Goal: Information Seeking & Learning: Compare options

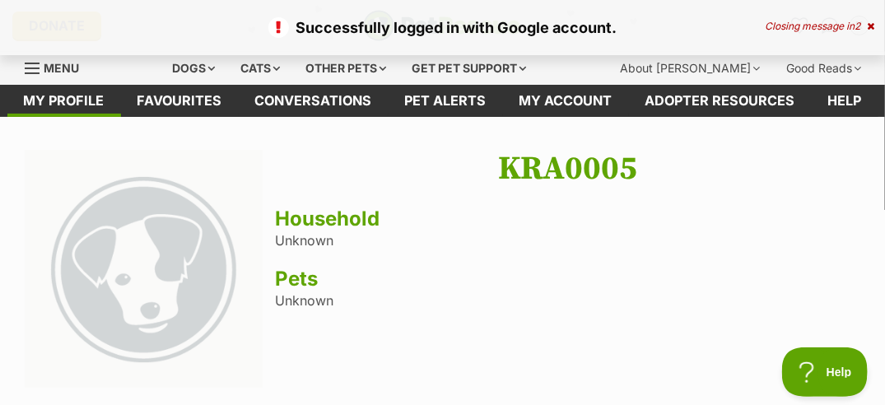
click at [66, 67] on span "Menu" at bounding box center [61, 68] width 35 height 14
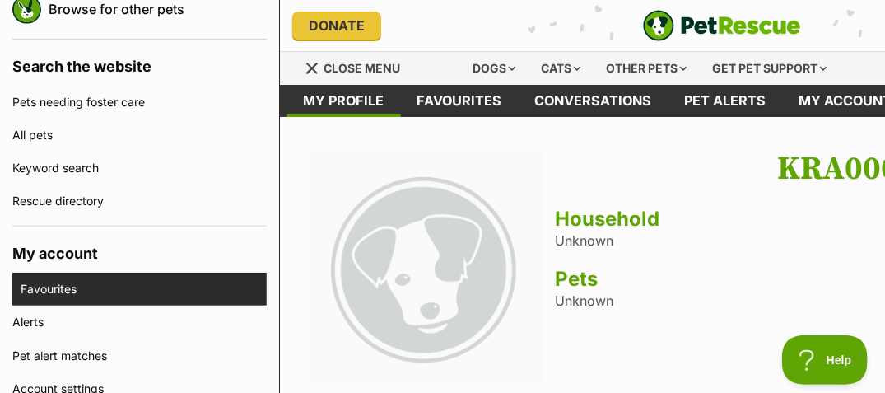
click at [55, 286] on link "Favourites" at bounding box center [144, 288] width 246 height 33
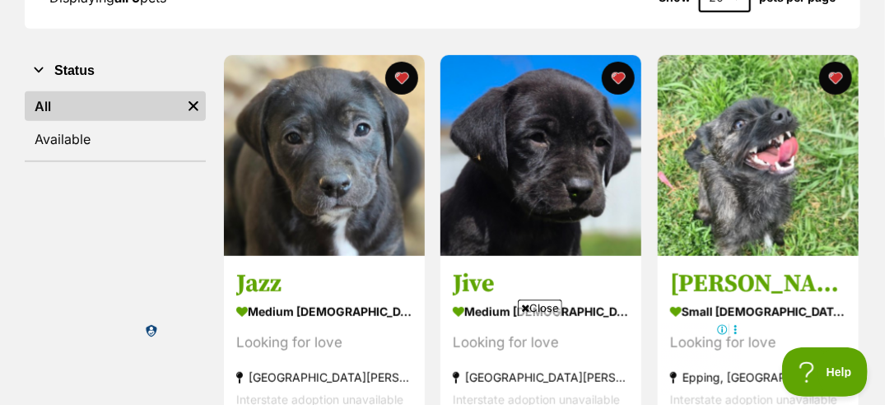
scroll to position [283, 0]
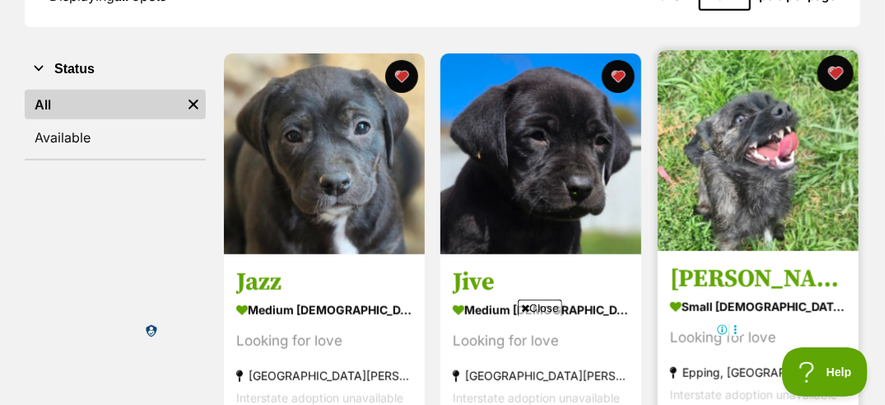
click at [838, 72] on button "favourite" at bounding box center [835, 73] width 36 height 36
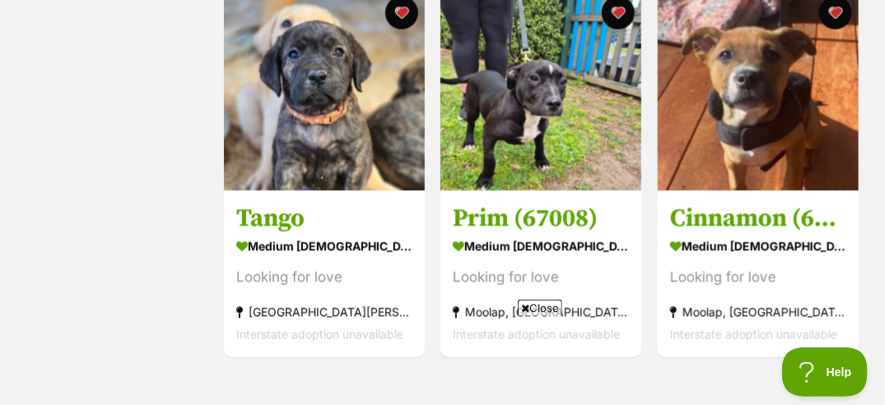
scroll to position [0, 0]
drag, startPoint x: 454, startPoint y: 3, endPoint x: 109, endPoint y: 151, distance: 375.3
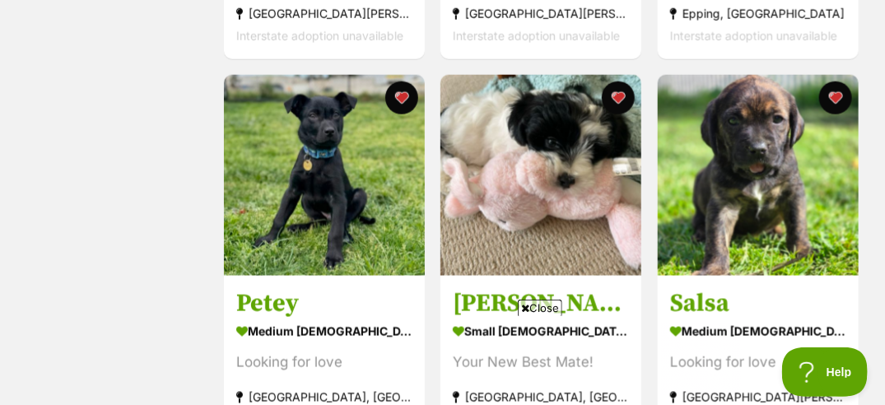
scroll to position [648, 0]
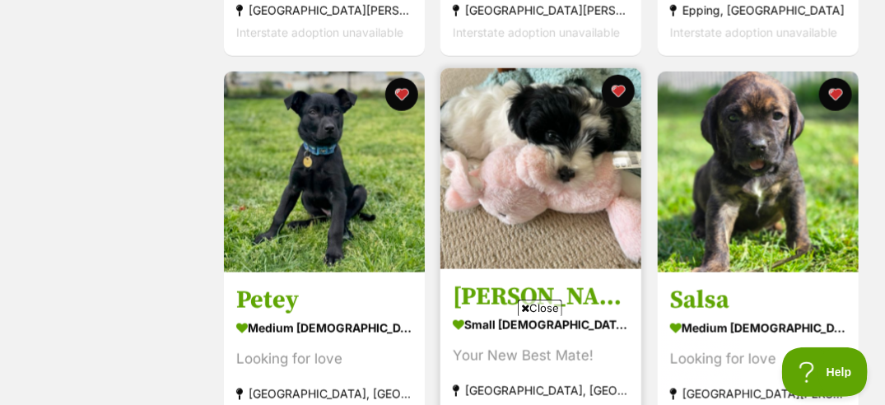
click at [583, 190] on img at bounding box center [540, 168] width 201 height 201
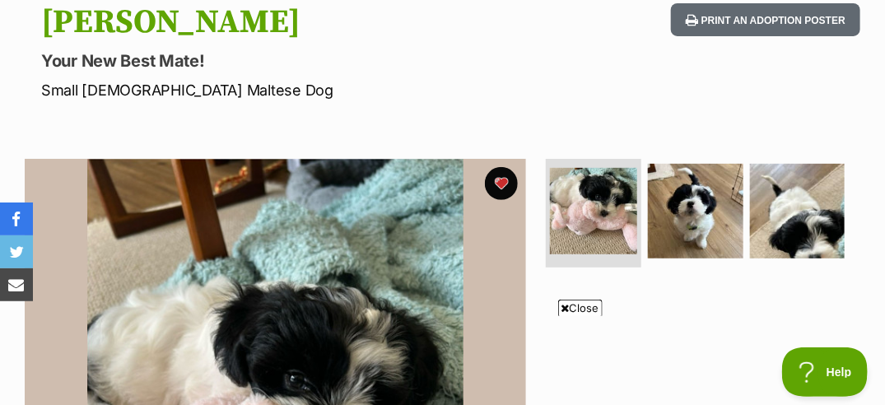
scroll to position [184, 0]
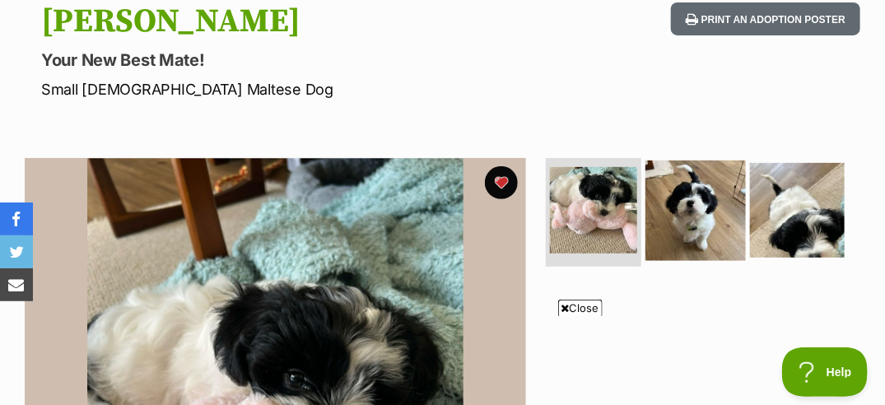
click at [686, 208] on img at bounding box center [695, 210] width 100 height 100
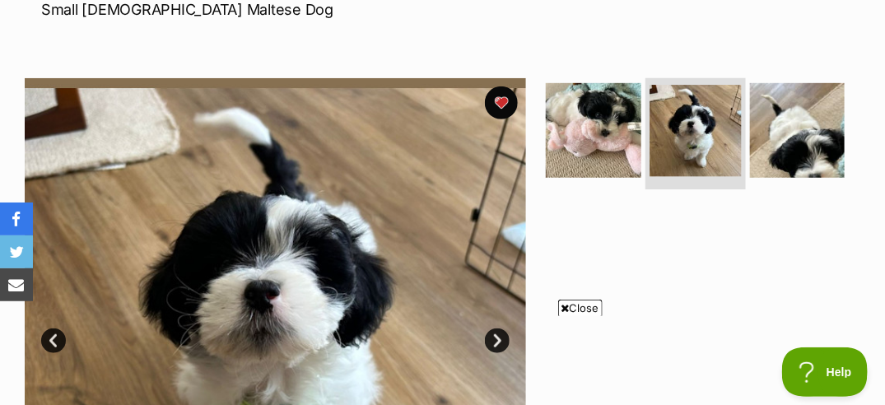
scroll to position [244, 0]
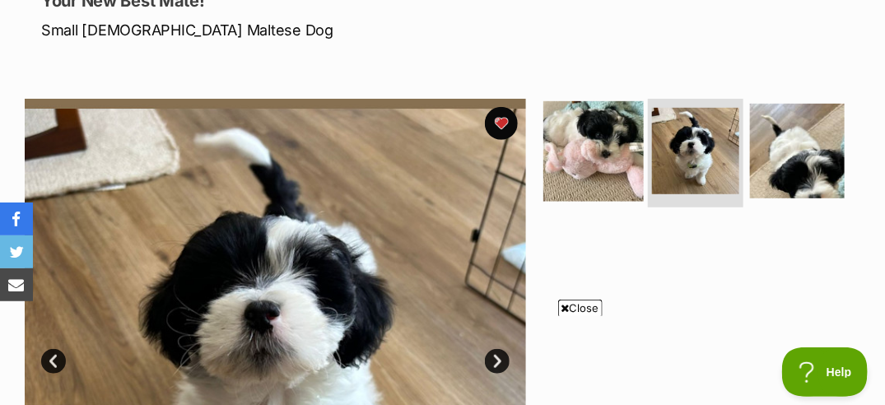
click at [597, 157] on img at bounding box center [593, 151] width 100 height 100
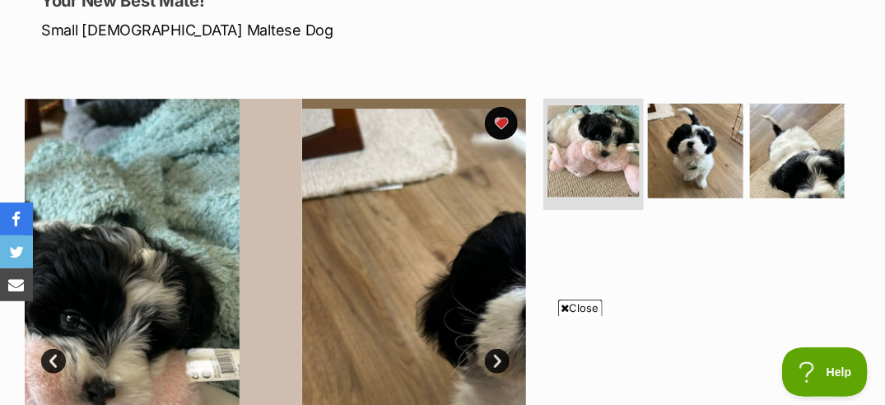
click at [597, 157] on img at bounding box center [593, 150] width 91 height 91
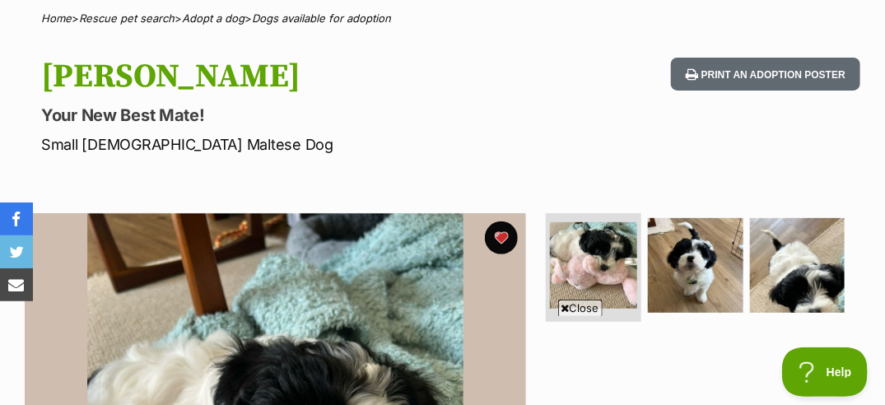
scroll to position [123, 0]
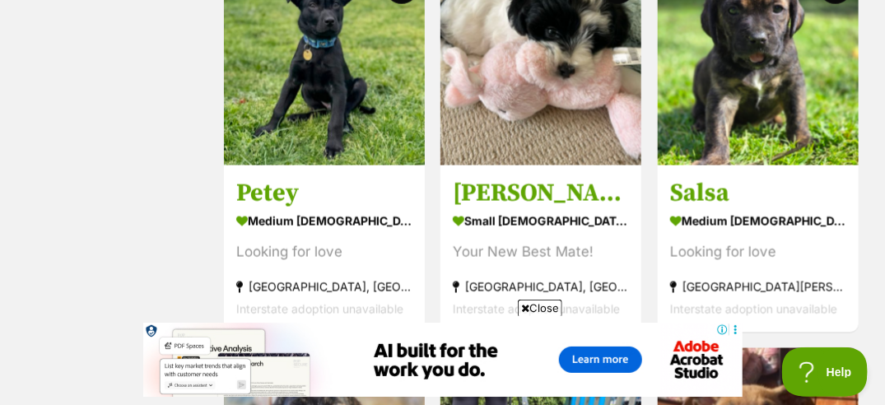
scroll to position [637, 0]
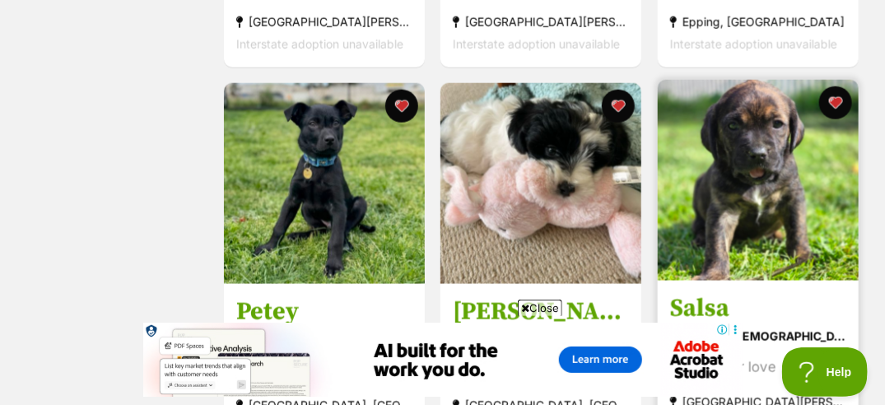
click at [717, 153] on img at bounding box center [757, 180] width 201 height 201
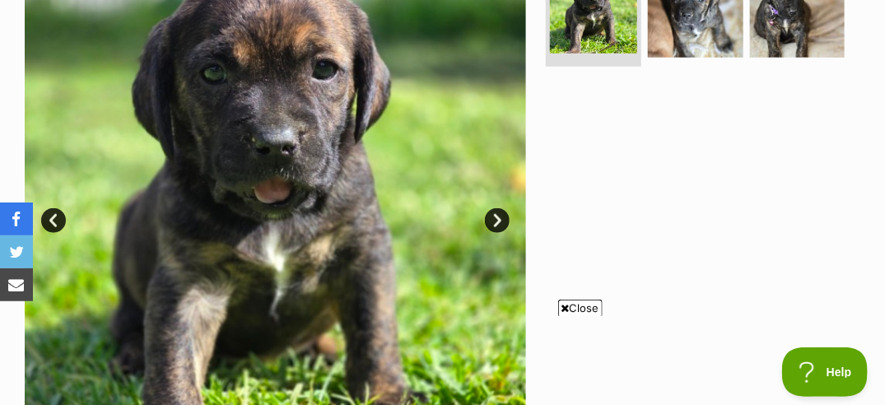
scroll to position [407, 0]
click at [499, 208] on link "Next" at bounding box center [497, 220] width 25 height 25
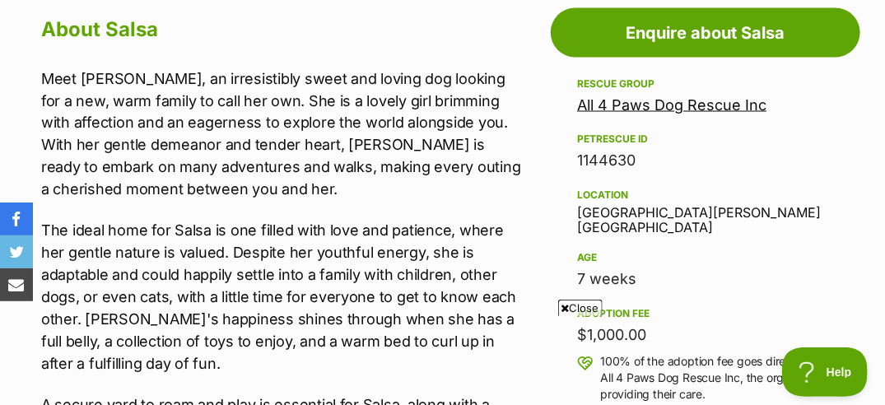
scroll to position [984, 0]
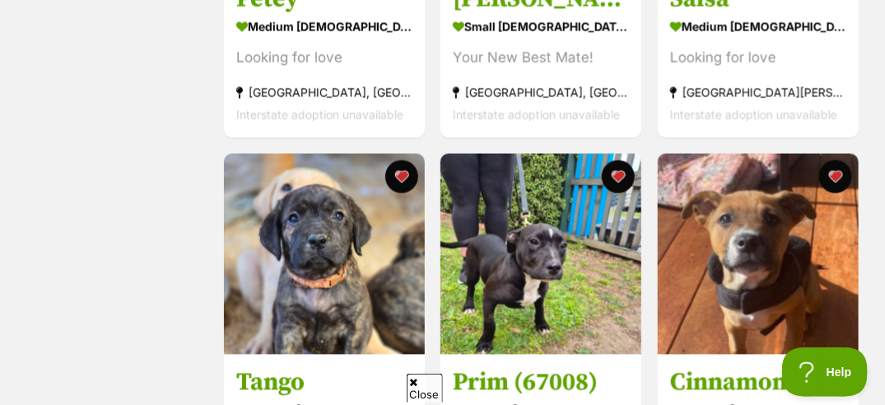
scroll to position [1001, 0]
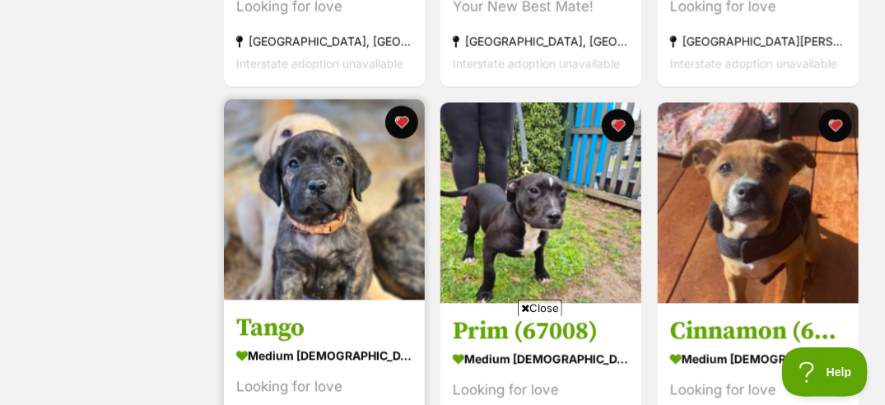
click at [375, 197] on img at bounding box center [324, 200] width 201 height 201
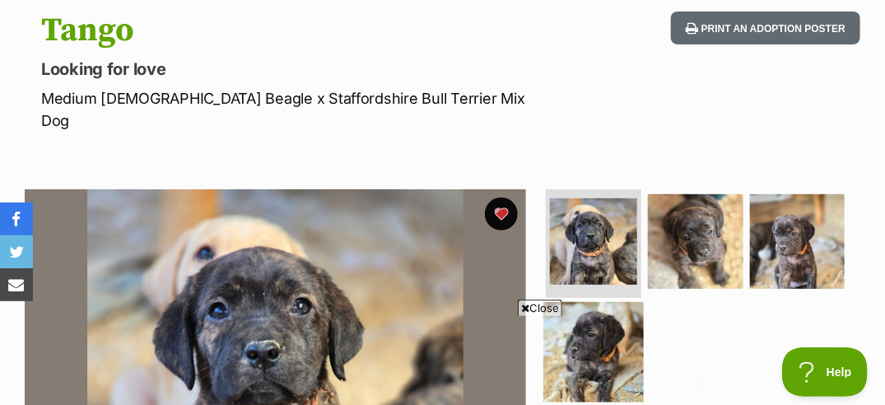
click at [613, 302] on img at bounding box center [593, 352] width 100 height 100
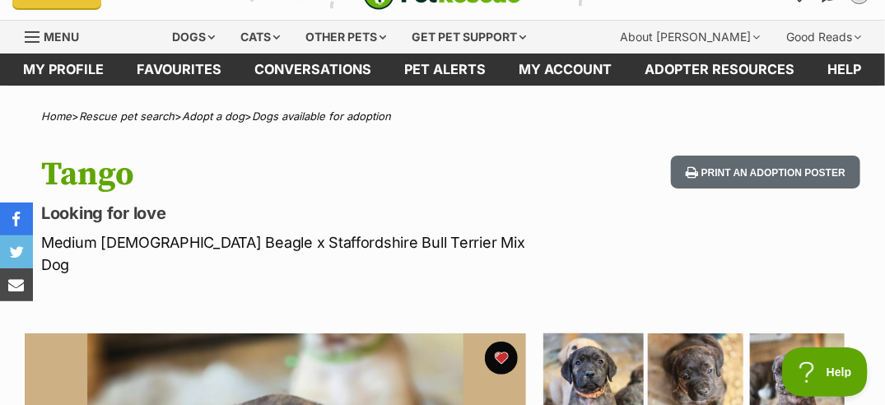
scroll to position [27, 0]
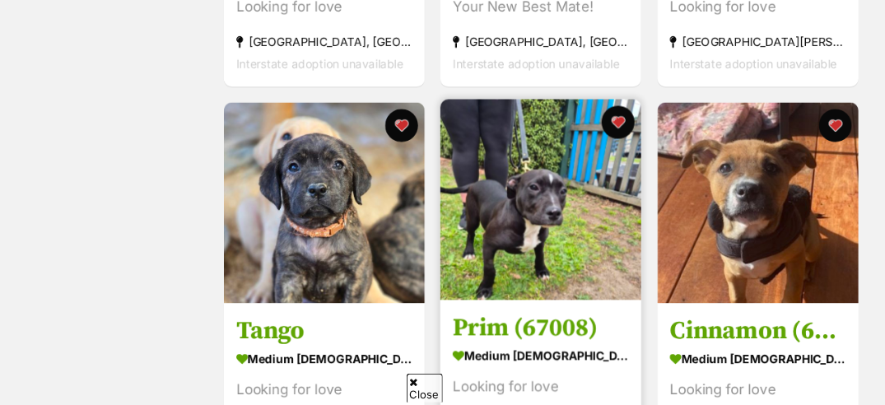
click at [551, 189] on img at bounding box center [540, 200] width 201 height 201
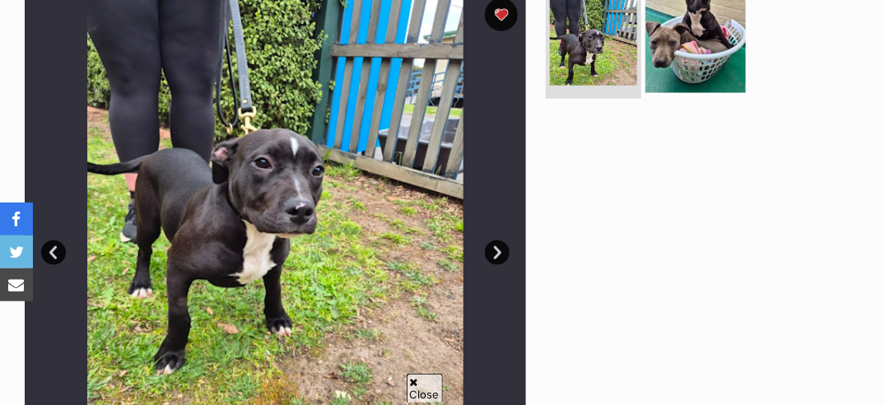
scroll to position [352, 0]
click at [695, 16] on img at bounding box center [695, 43] width 100 height 100
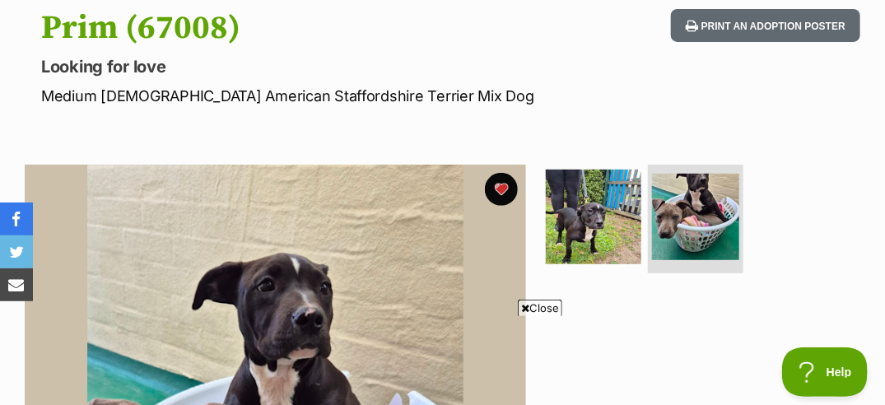
scroll to position [176, 0]
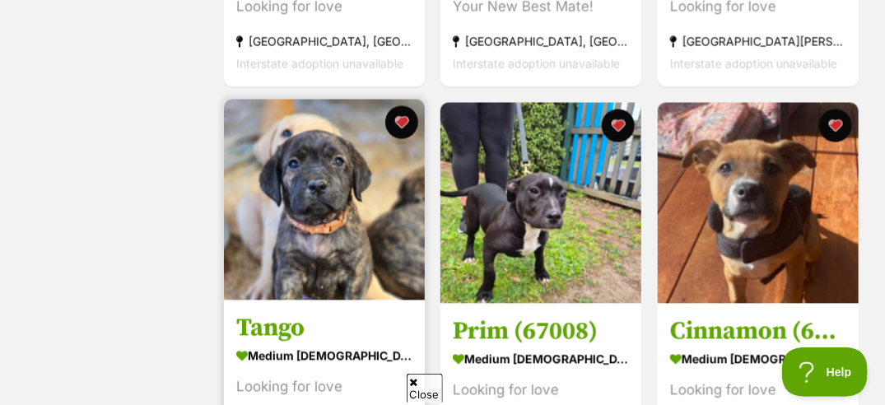
click at [276, 236] on img at bounding box center [324, 200] width 201 height 201
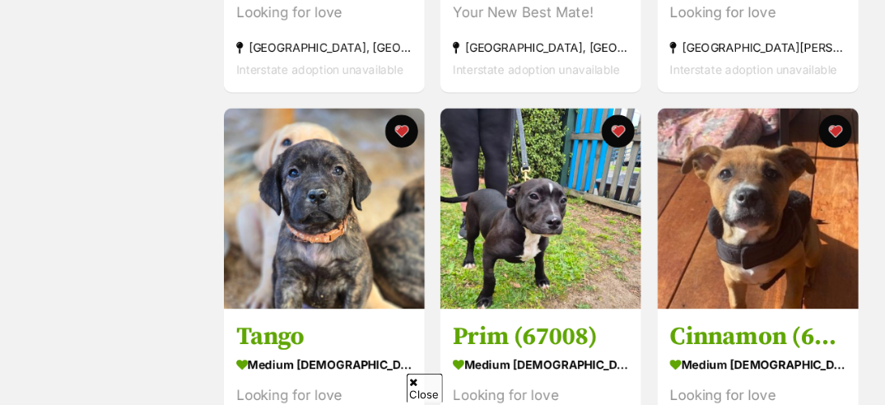
scroll to position [760, 0]
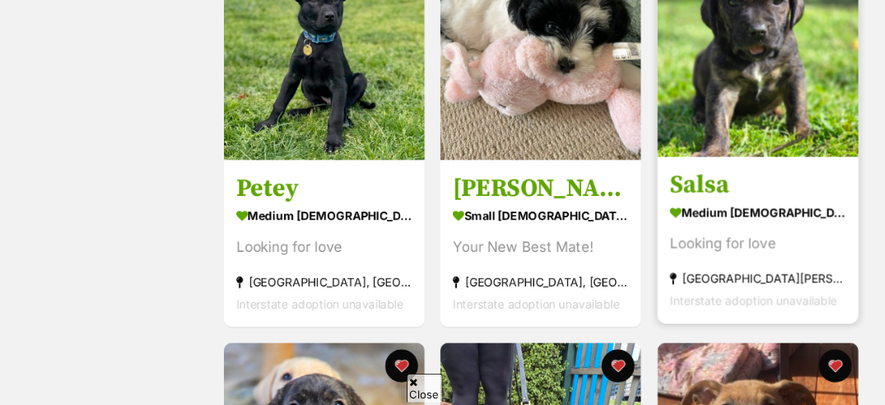
click at [745, 81] on img at bounding box center [757, 56] width 201 height 201
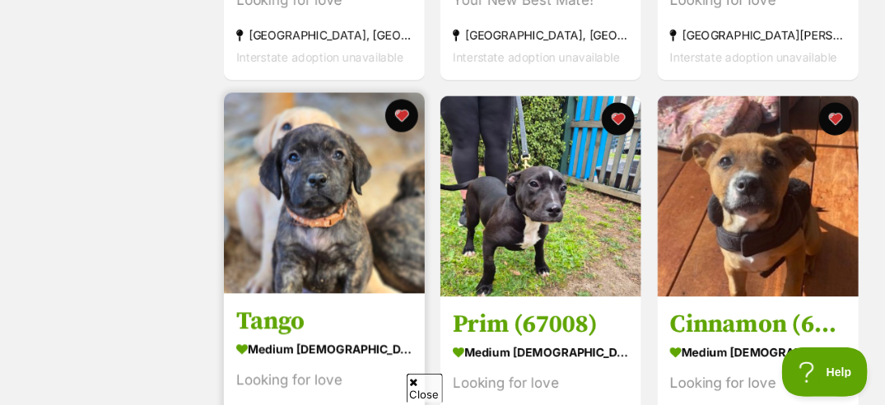
click at [332, 166] on img at bounding box center [324, 193] width 201 height 201
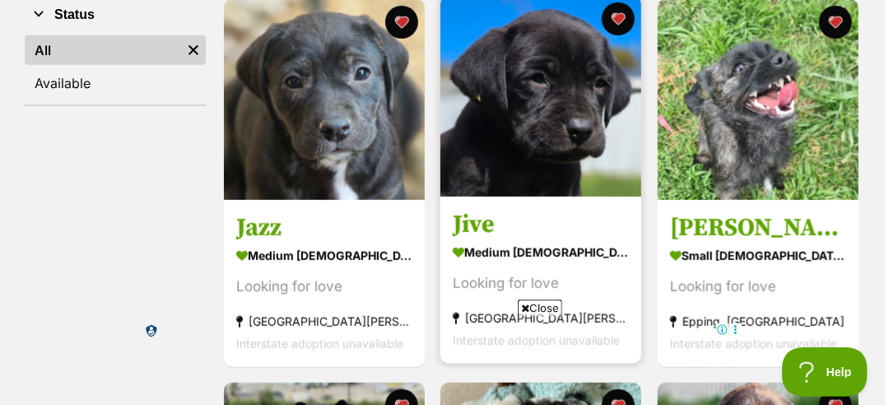
scroll to position [328, 0]
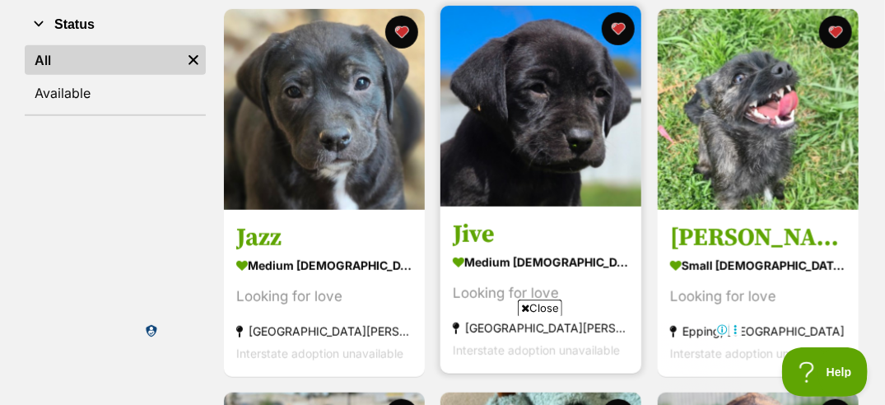
click at [539, 148] on img at bounding box center [540, 106] width 201 height 201
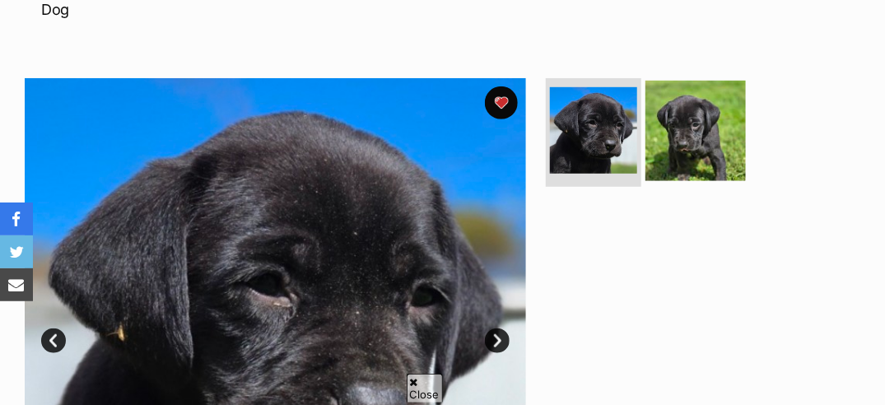
click at [694, 134] on img at bounding box center [695, 131] width 100 height 100
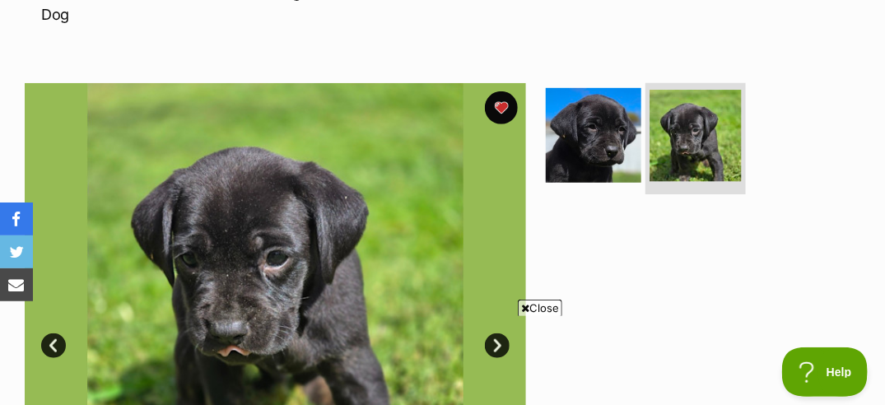
scroll to position [283, 0]
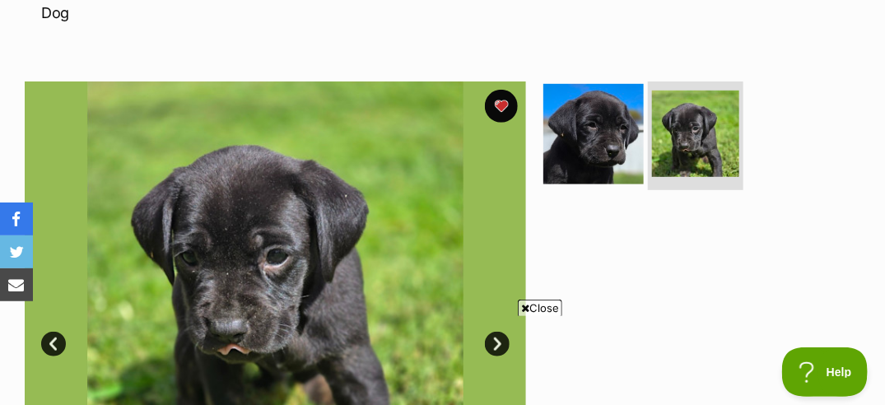
click at [616, 105] on img at bounding box center [593, 134] width 100 height 100
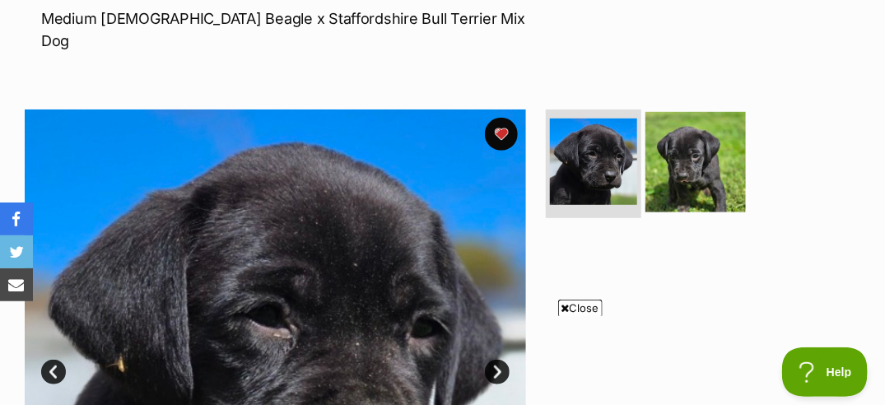
scroll to position [254, 0]
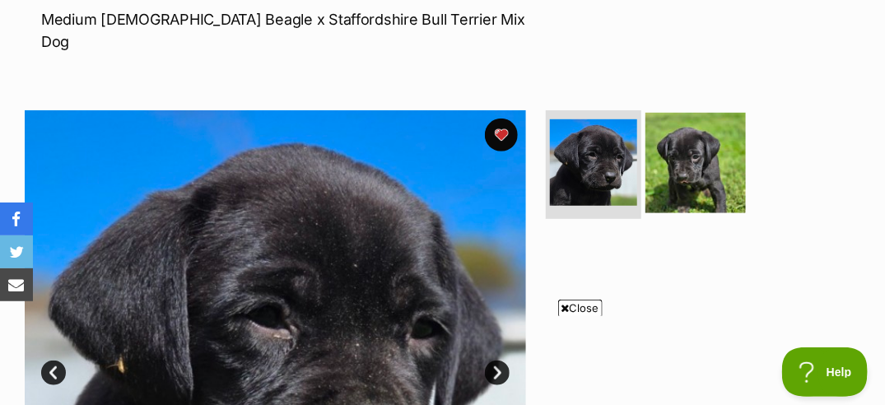
click at [692, 155] on img at bounding box center [695, 163] width 100 height 100
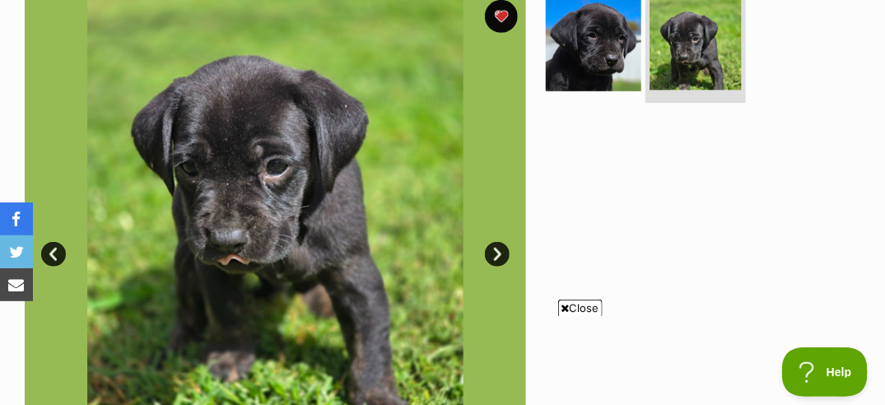
scroll to position [374, 0]
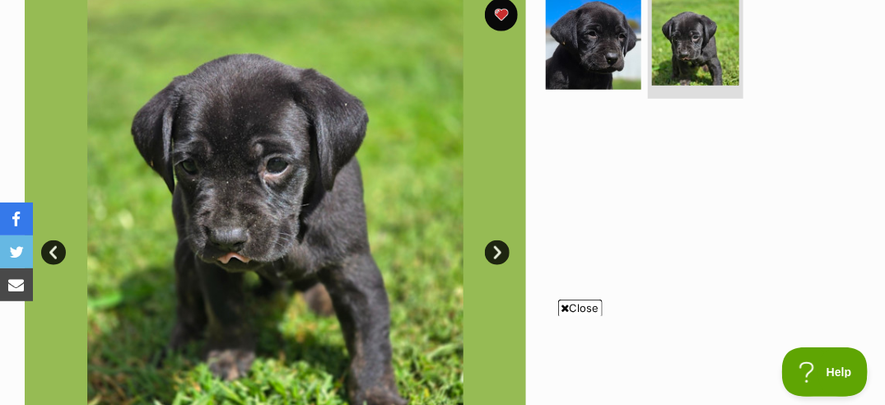
click at [498, 240] on link "Next" at bounding box center [497, 252] width 25 height 25
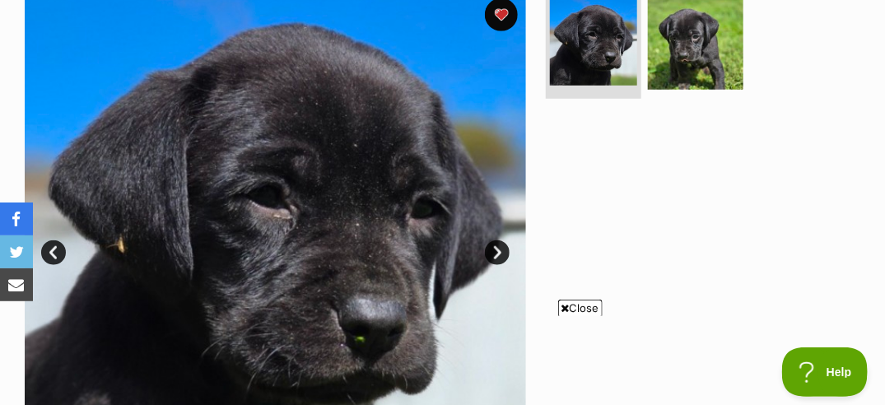
click at [496, 240] on link "Next" at bounding box center [497, 252] width 25 height 25
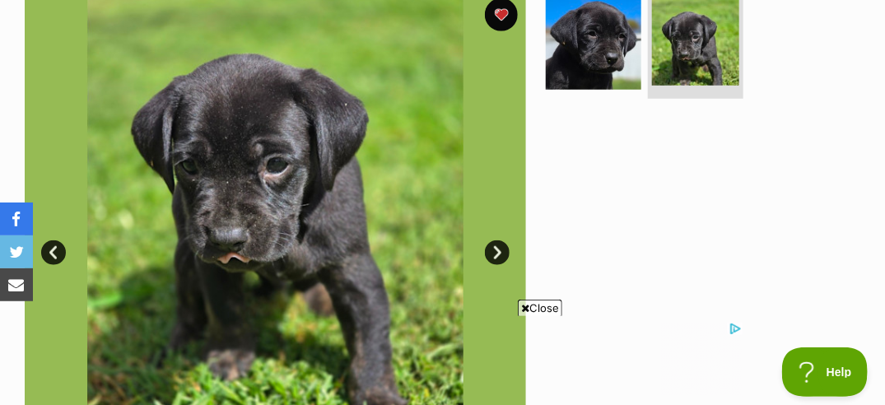
scroll to position [0, 0]
click at [538, 309] on span "Close" at bounding box center [540, 308] width 44 height 16
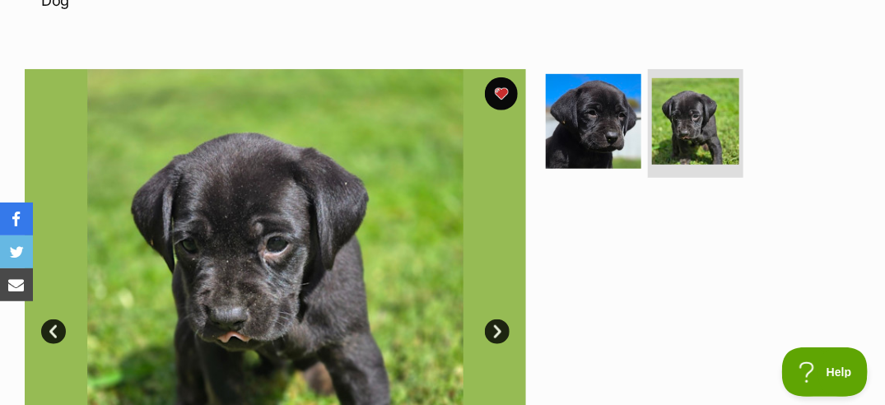
scroll to position [295, 0]
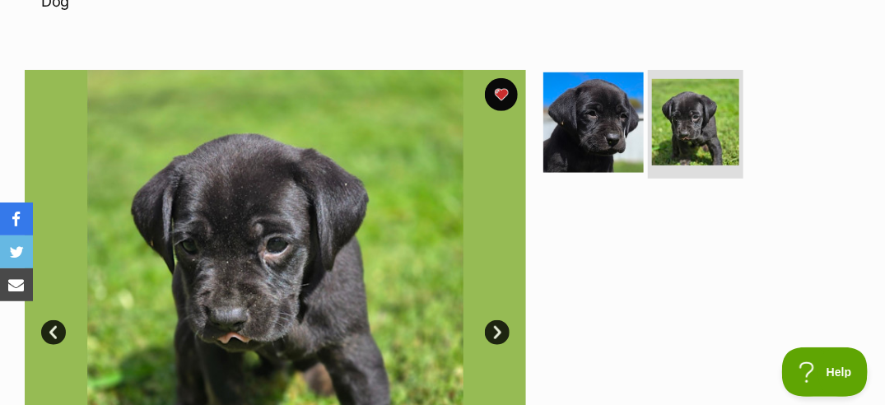
click at [616, 98] on img at bounding box center [593, 122] width 100 height 100
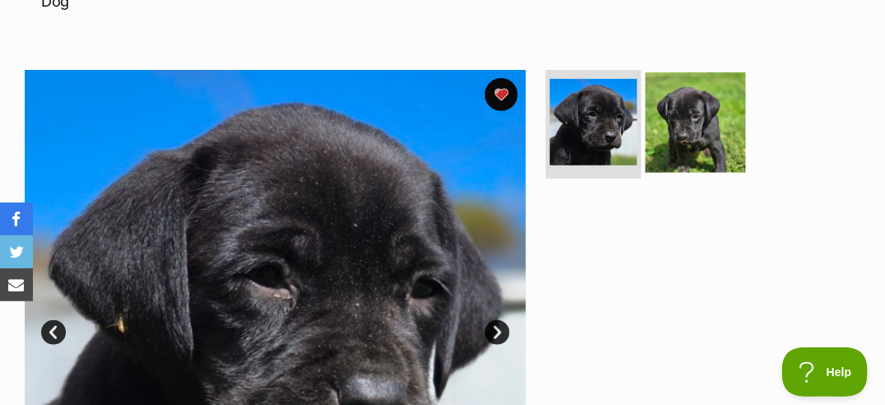
click at [702, 102] on img at bounding box center [695, 122] width 100 height 100
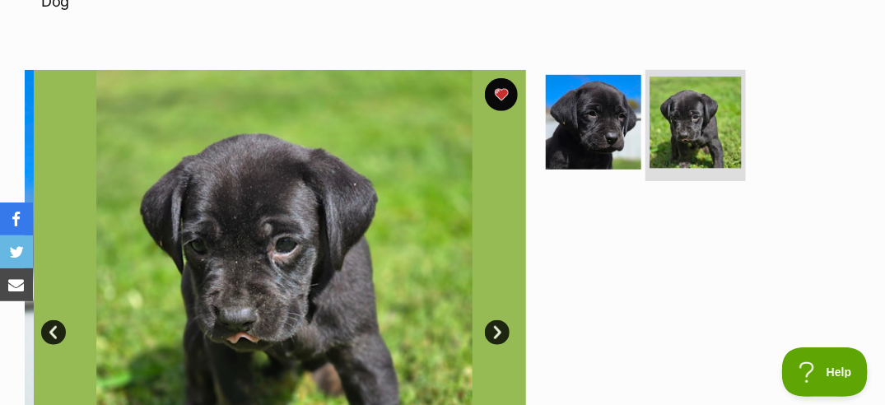
scroll to position [0, 0]
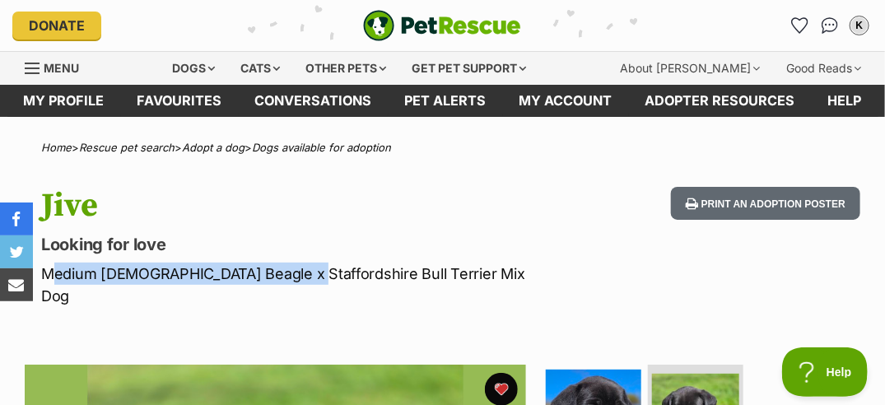
drag, startPoint x: 43, startPoint y: 272, endPoint x: 284, endPoint y: 260, distance: 241.4
click at [284, 260] on hgroup "Jive Looking for love Medium Male Beagle x Staffordshire Bull Terrier Mix Dog" at bounding box center [291, 247] width 501 height 120
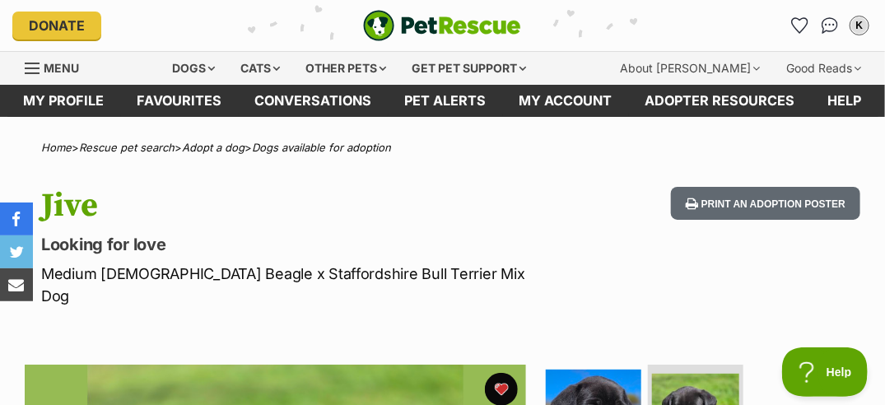
drag, startPoint x: 284, startPoint y: 260, endPoint x: 227, endPoint y: 223, distance: 67.8
click at [227, 223] on h1 "Jive" at bounding box center [291, 206] width 501 height 38
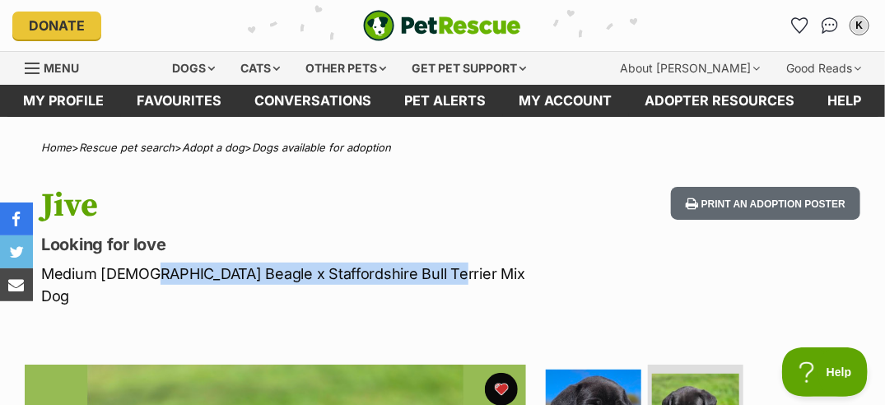
drag, startPoint x: 137, startPoint y: 274, endPoint x: 448, endPoint y: 261, distance: 312.1
click at [448, 261] on hgroup "Jive Looking for love Medium Male Beagle x Staffordshire Bull Terrier Mix Dog" at bounding box center [291, 247] width 501 height 120
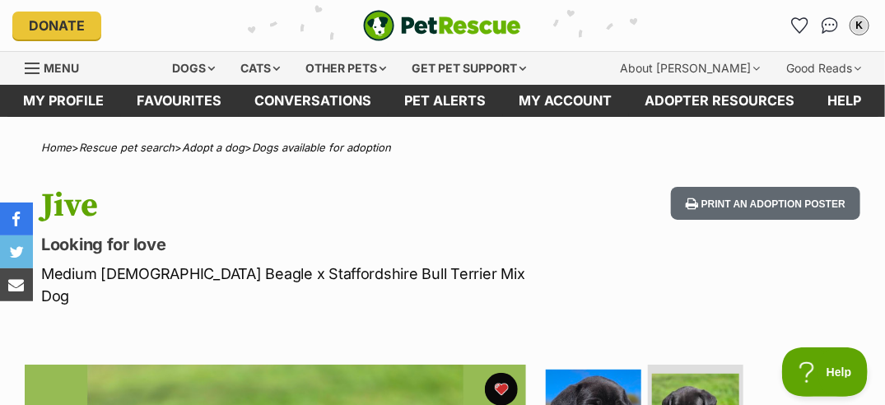
click at [237, 202] on h1 "Jive" at bounding box center [291, 206] width 501 height 38
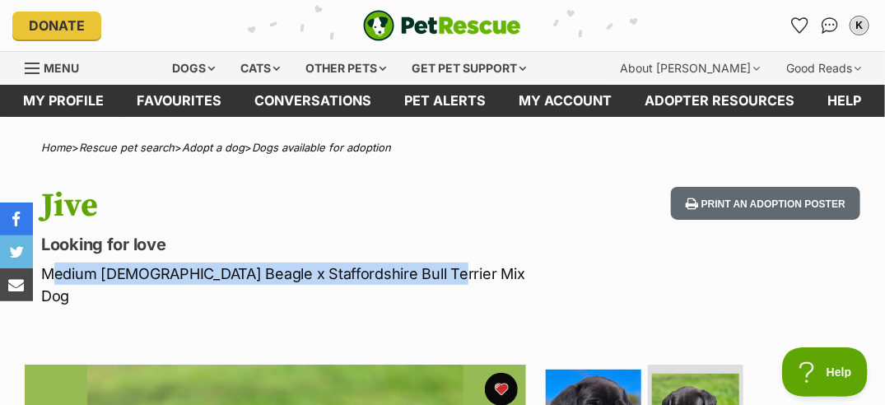
drag, startPoint x: 44, startPoint y: 272, endPoint x: 437, endPoint y: 271, distance: 393.3
click at [437, 271] on p "Medium [DEMOGRAPHIC_DATA] Beagle x Staffordshire Bull Terrier Mix Dog" at bounding box center [291, 284] width 501 height 44
copy p "Medium [DEMOGRAPHIC_DATA] Beagle x Staffordshire Bull Terrier Mix Dog"
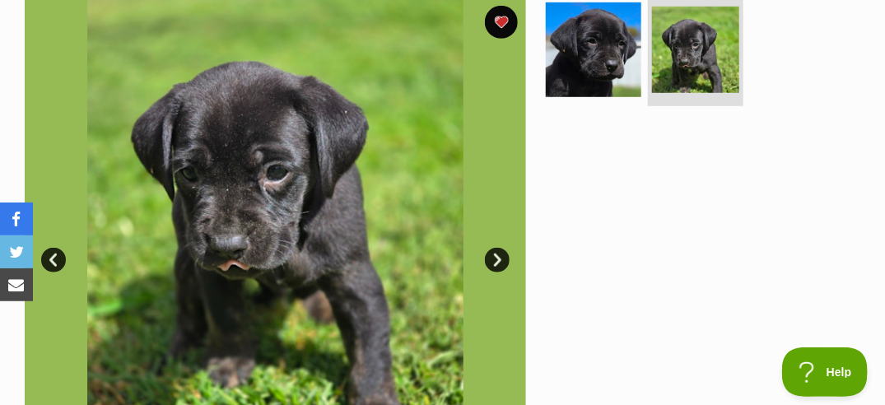
scroll to position [367, 0]
click at [495, 248] on link "Next" at bounding box center [497, 260] width 25 height 25
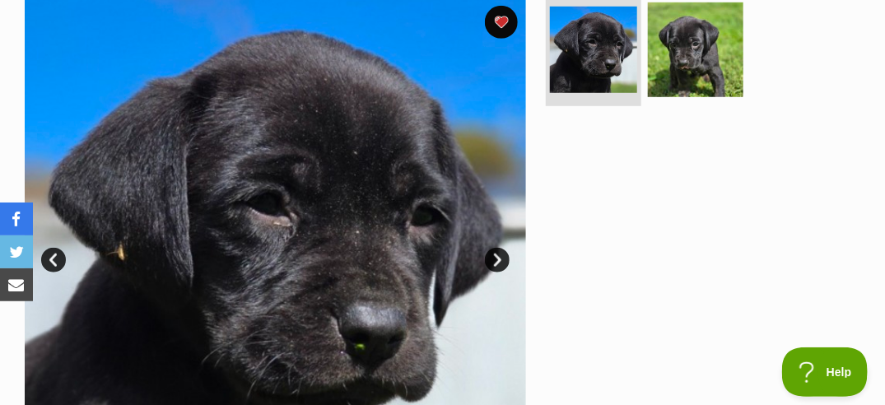
click at [495, 248] on link "Next" at bounding box center [497, 260] width 25 height 25
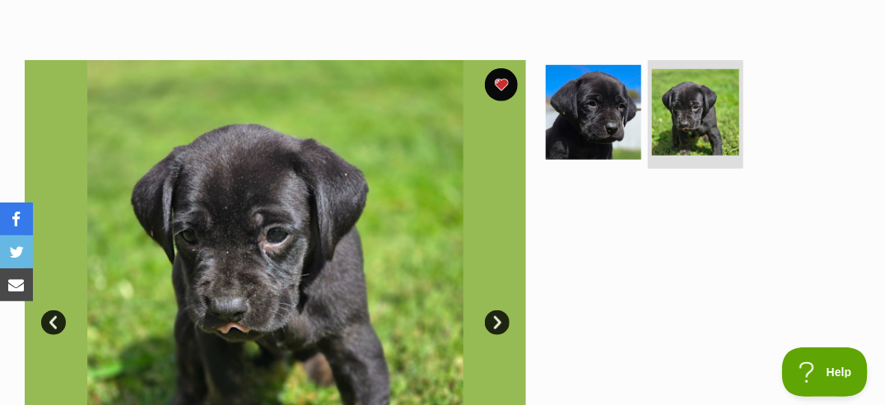
scroll to position [314, 0]
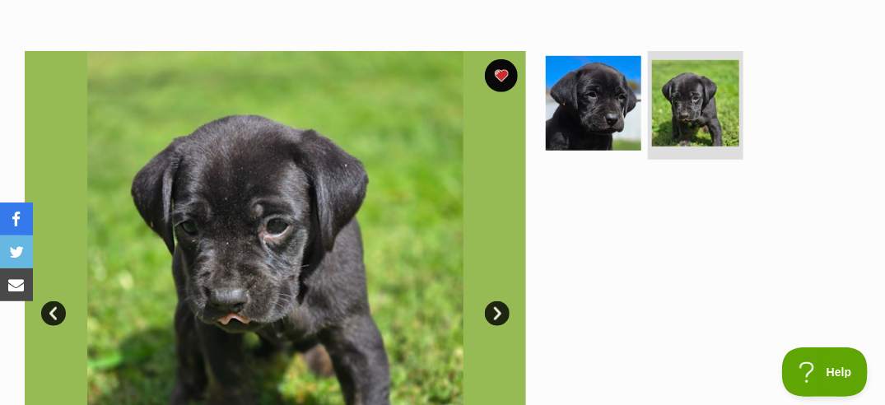
click at [500, 301] on link "Next" at bounding box center [497, 313] width 25 height 25
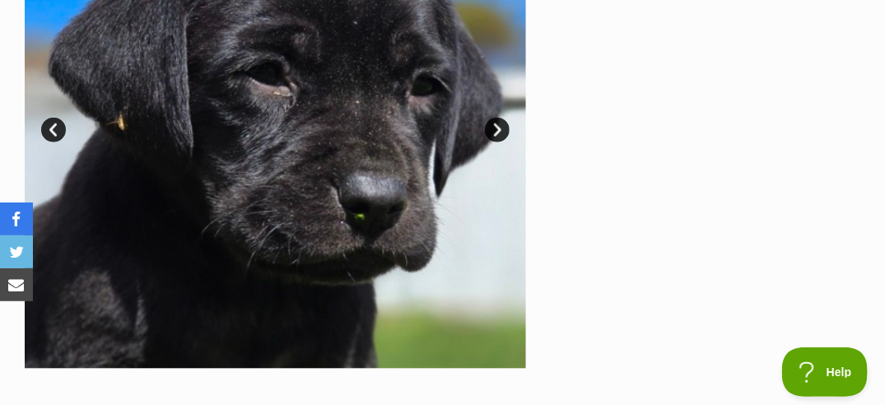
scroll to position [495, 0]
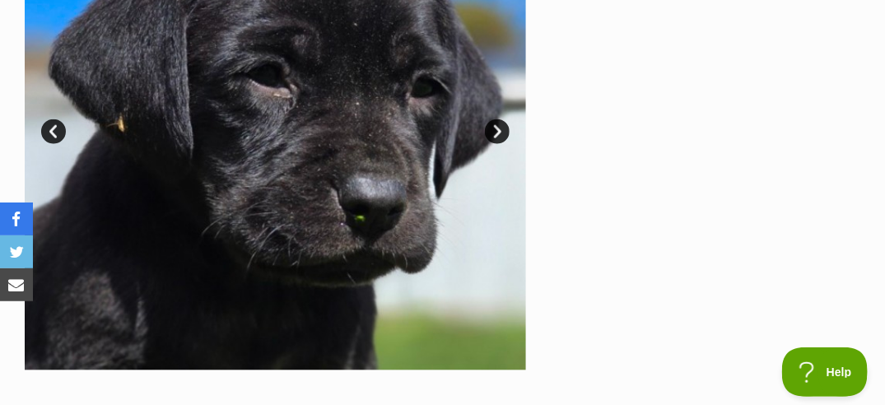
click at [494, 119] on link "Next" at bounding box center [497, 131] width 25 height 25
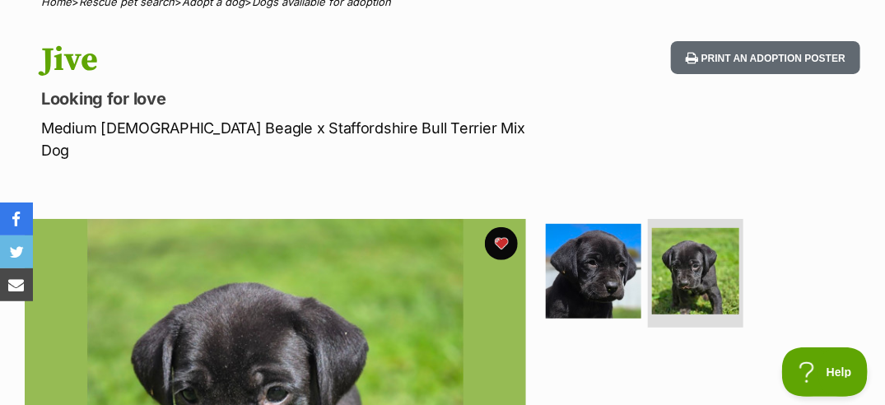
scroll to position [146, 0]
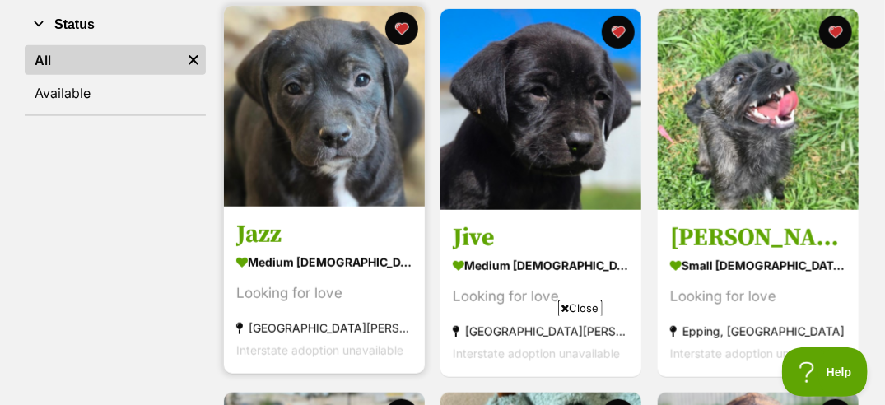
click at [331, 137] on img at bounding box center [324, 106] width 201 height 201
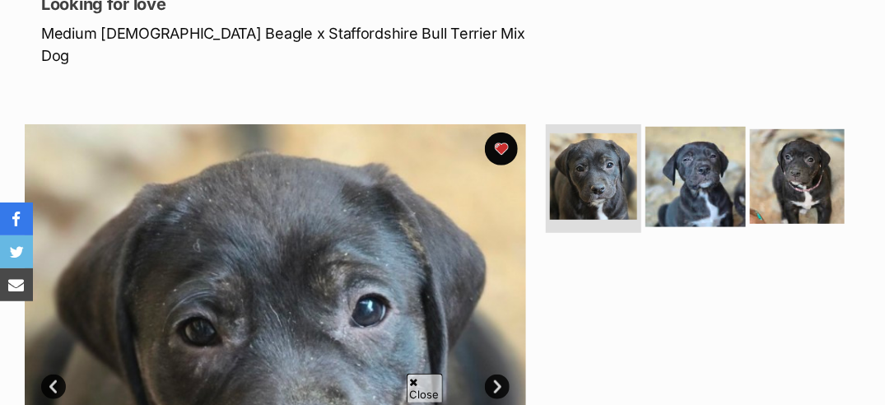
click at [688, 183] on img at bounding box center [695, 177] width 100 height 100
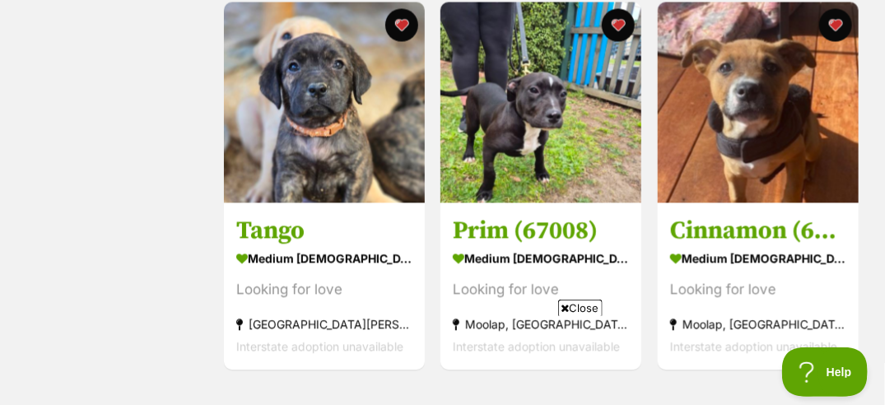
scroll to position [1100, 0]
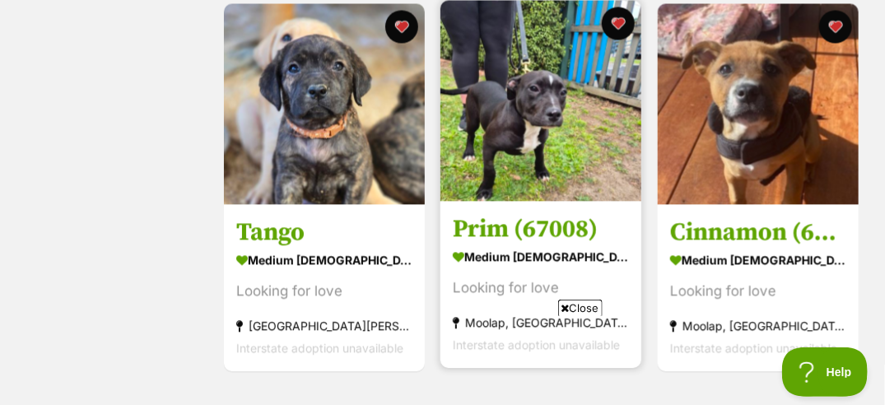
click at [518, 150] on img at bounding box center [540, 100] width 201 height 201
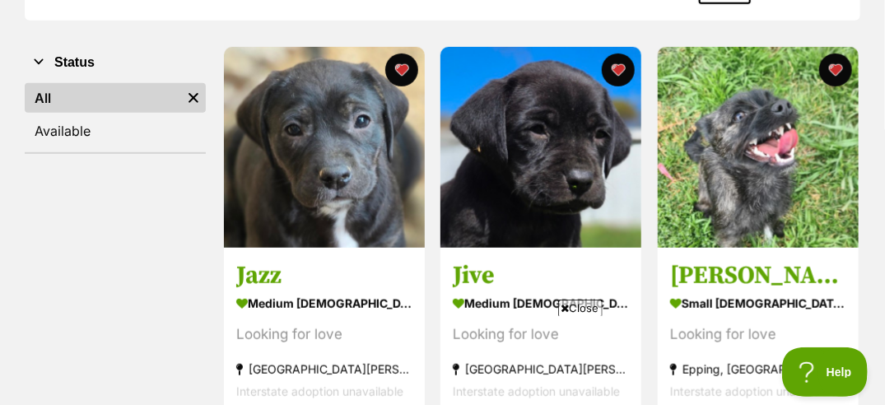
scroll to position [293, 0]
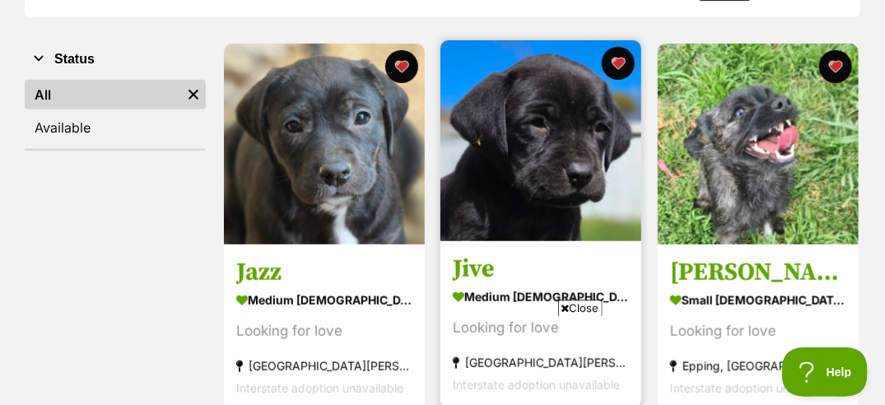
click at [492, 138] on img at bounding box center [540, 140] width 201 height 201
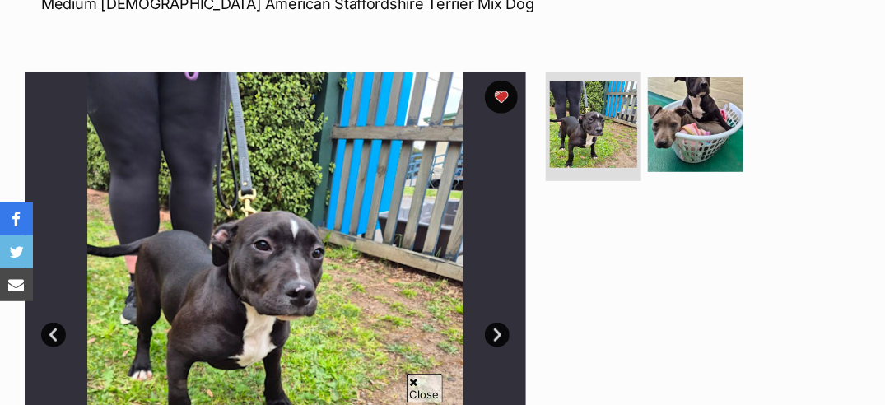
scroll to position [260, 0]
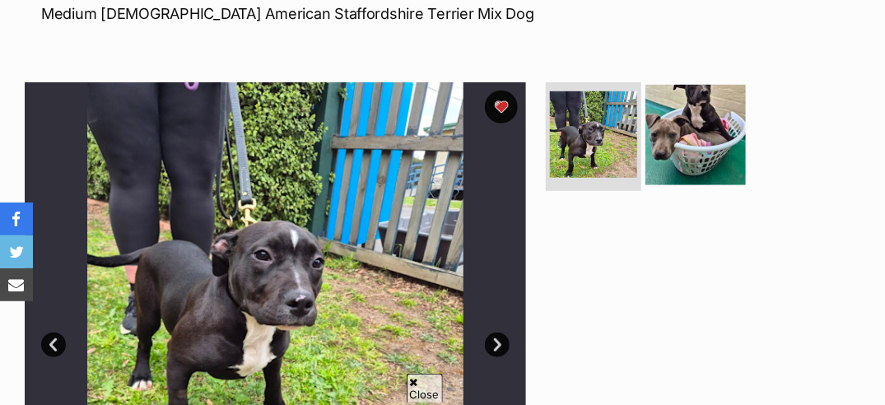
click at [683, 146] on img at bounding box center [695, 135] width 100 height 100
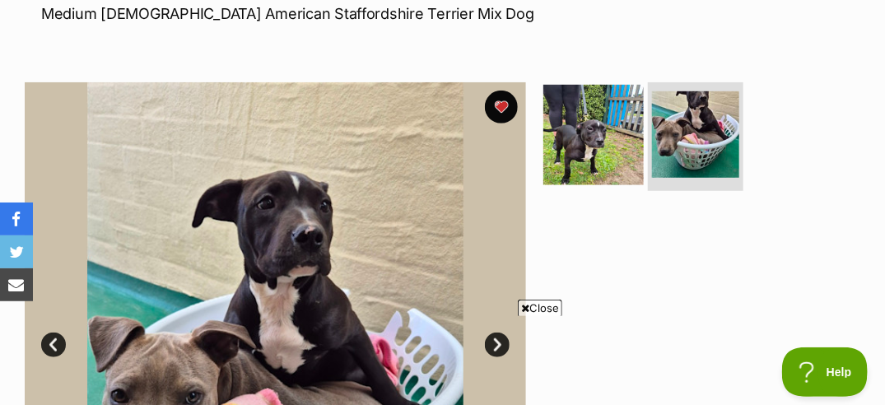
scroll to position [0, 0]
click at [613, 155] on img at bounding box center [593, 135] width 100 height 100
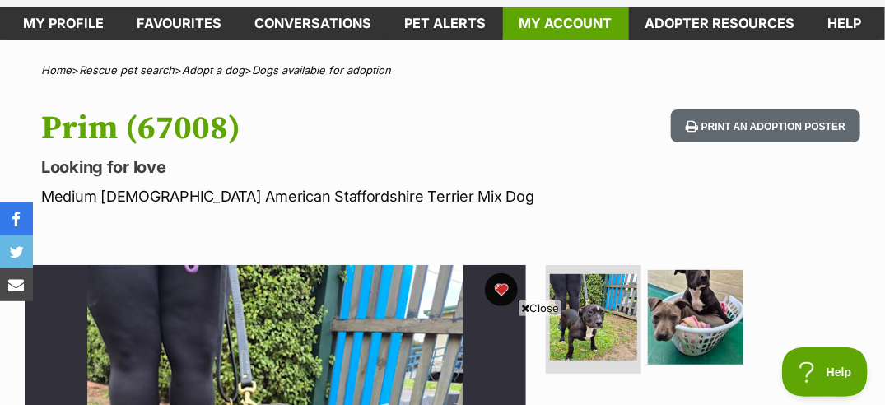
scroll to position [71, 0]
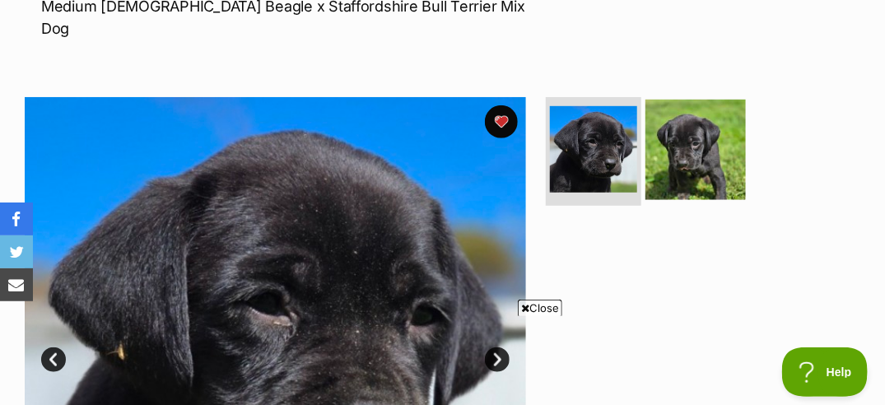
click at [690, 170] on img at bounding box center [695, 150] width 100 height 100
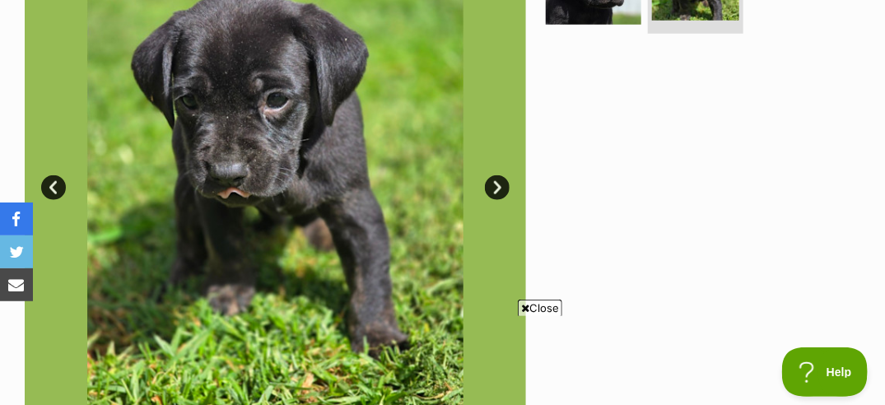
click at [546, 302] on span "Close" at bounding box center [540, 308] width 44 height 16
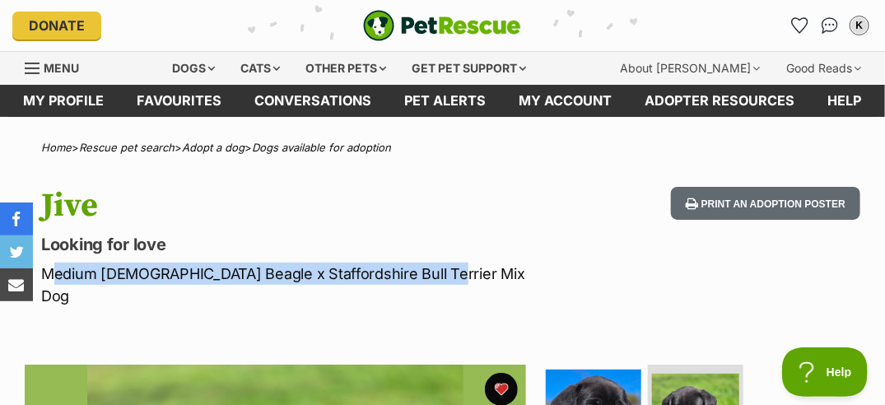
drag, startPoint x: 41, startPoint y: 272, endPoint x: 430, endPoint y: 273, distance: 388.4
click at [430, 273] on p "Medium [DEMOGRAPHIC_DATA] Beagle x Staffordshire Bull Terrier Mix Dog" at bounding box center [291, 284] width 501 height 44
copy p "Medium [DEMOGRAPHIC_DATA] Beagle x Staffordshire Bull Terrier Mix Dog"
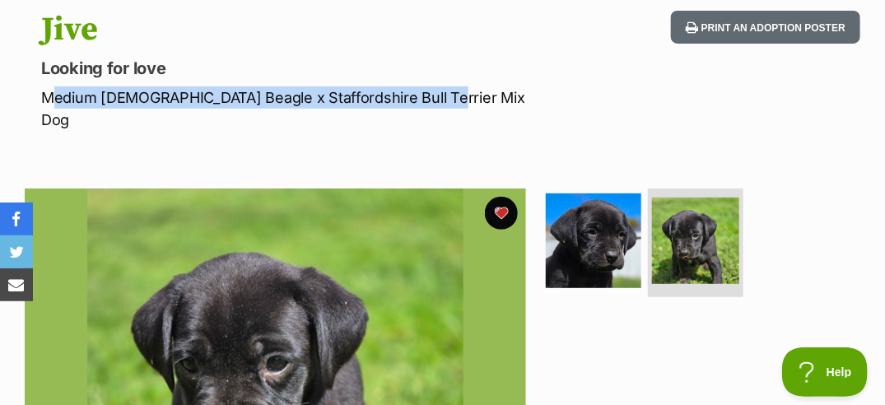
scroll to position [132, 0]
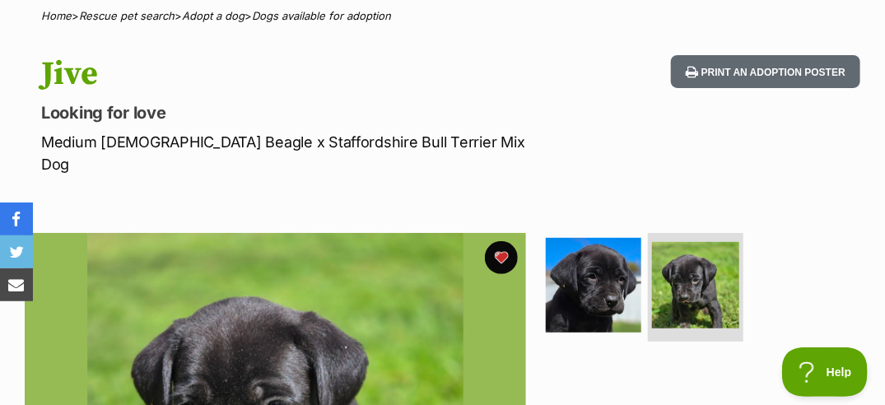
click at [505, 110] on p "Looking for love" at bounding box center [291, 112] width 501 height 23
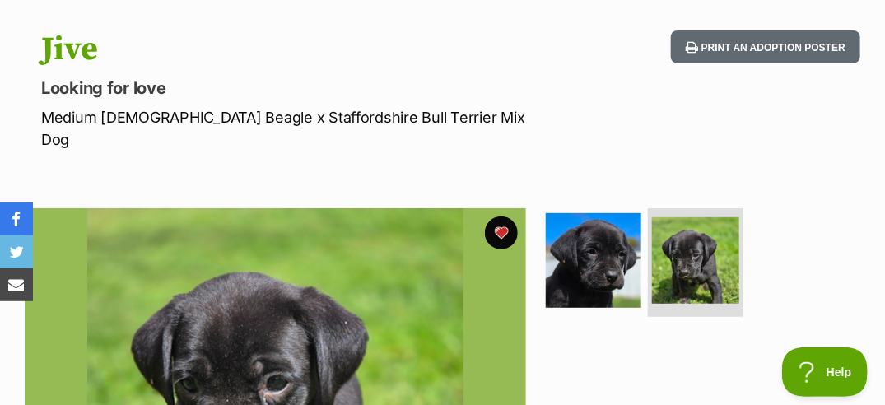
scroll to position [0, 0]
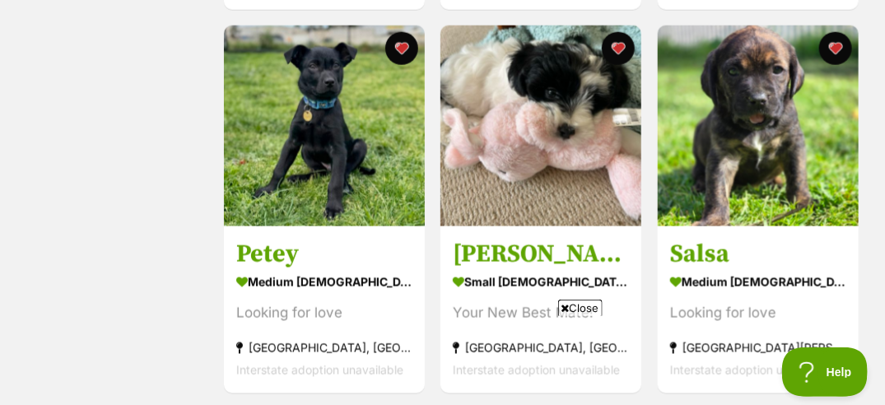
scroll to position [694, 0]
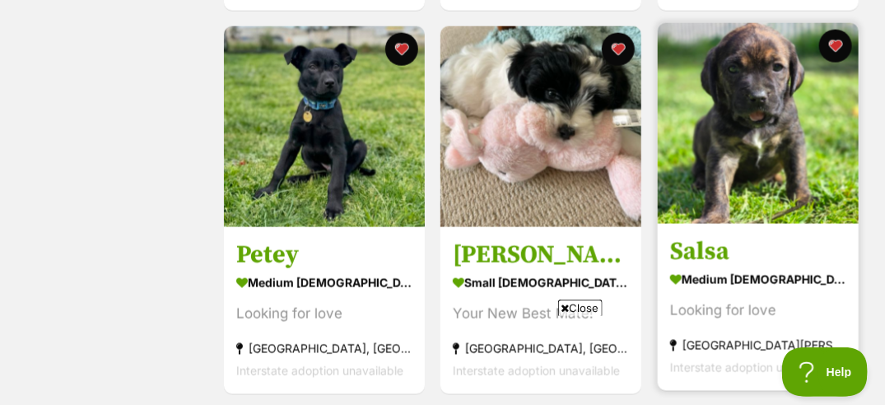
click at [764, 170] on img at bounding box center [757, 123] width 201 height 201
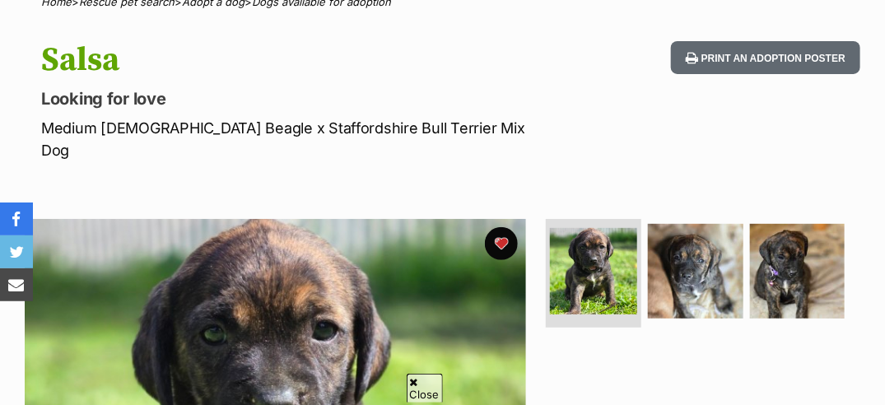
scroll to position [146, 0]
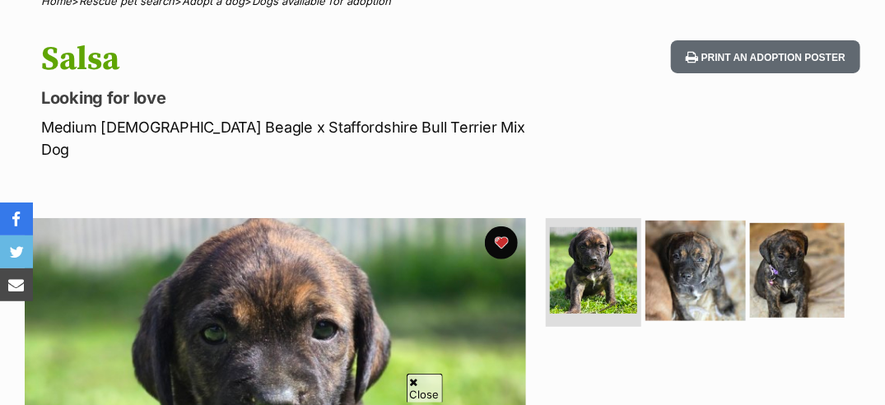
click at [717, 234] on img at bounding box center [695, 271] width 100 height 100
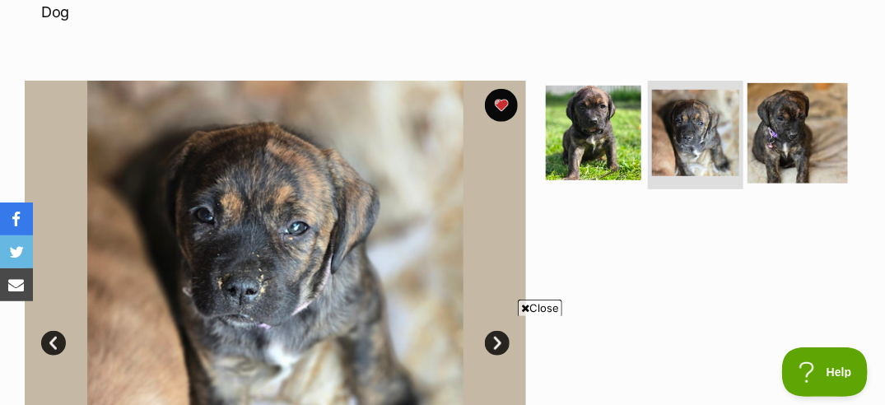
scroll to position [0, 0]
click at [774, 115] on img at bounding box center [797, 133] width 100 height 100
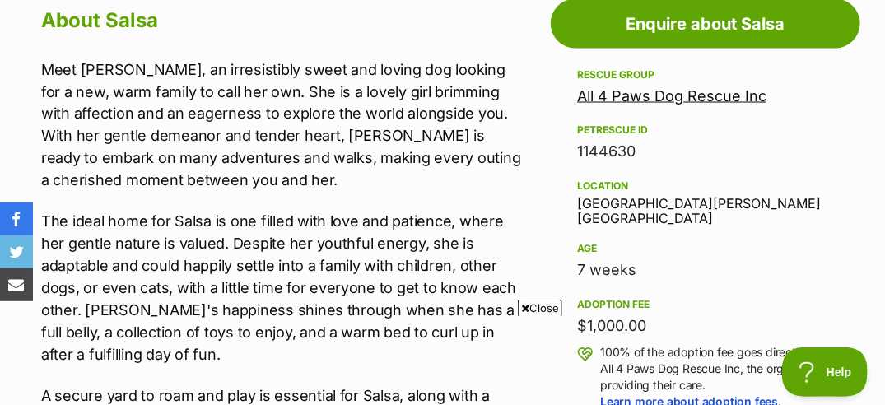
scroll to position [920, 0]
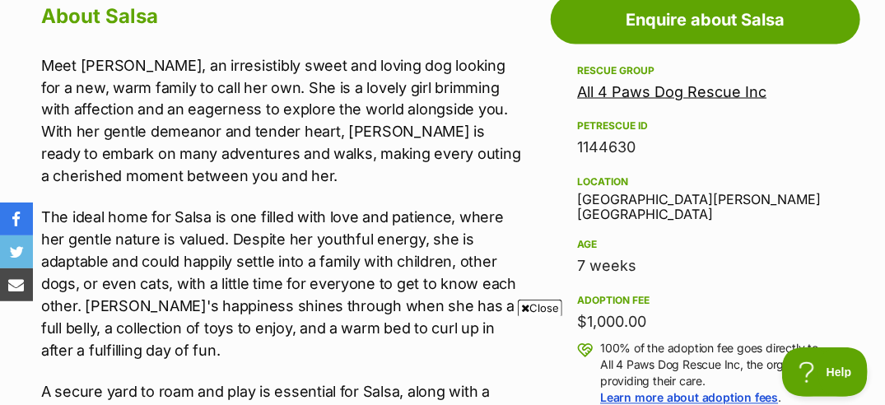
click at [527, 305] on span "Close" at bounding box center [540, 308] width 44 height 16
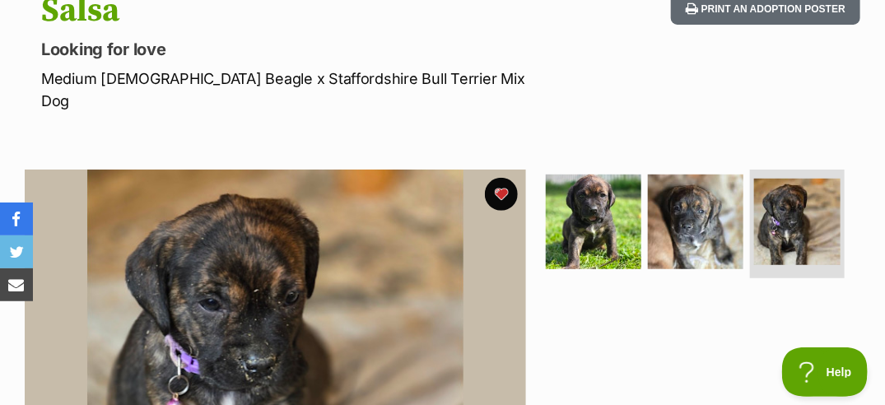
scroll to position [196, 0]
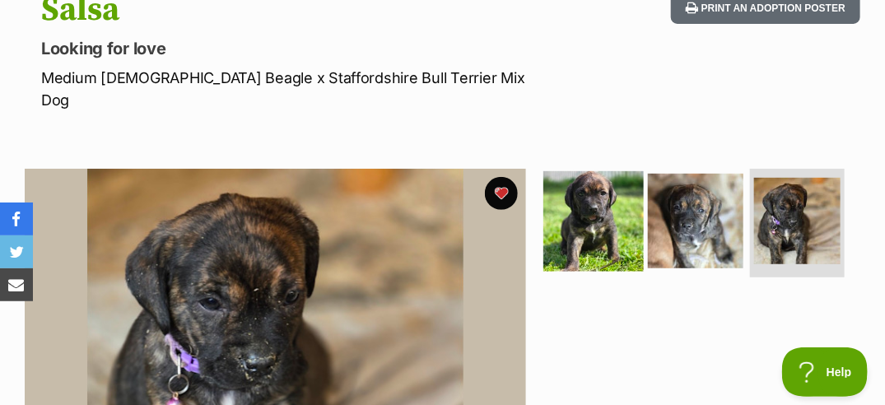
click at [629, 181] on img at bounding box center [593, 221] width 100 height 100
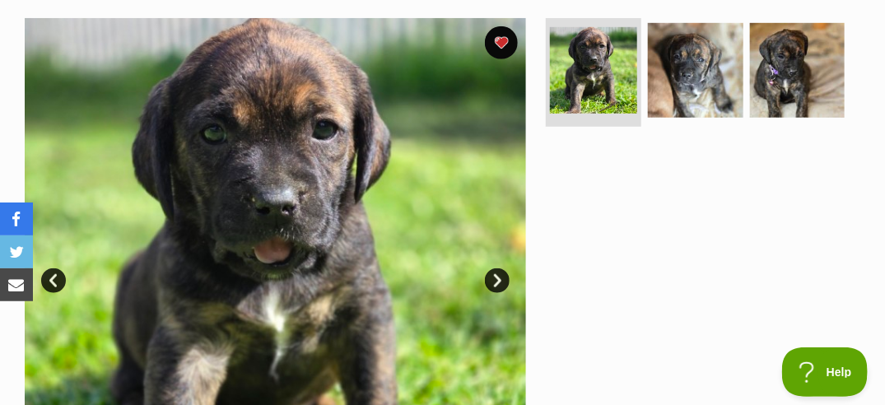
scroll to position [346, 0]
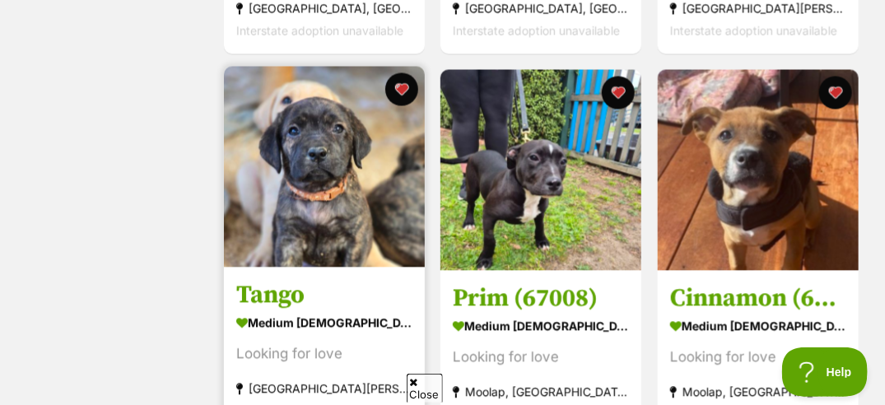
click at [330, 186] on img at bounding box center [324, 166] width 201 height 201
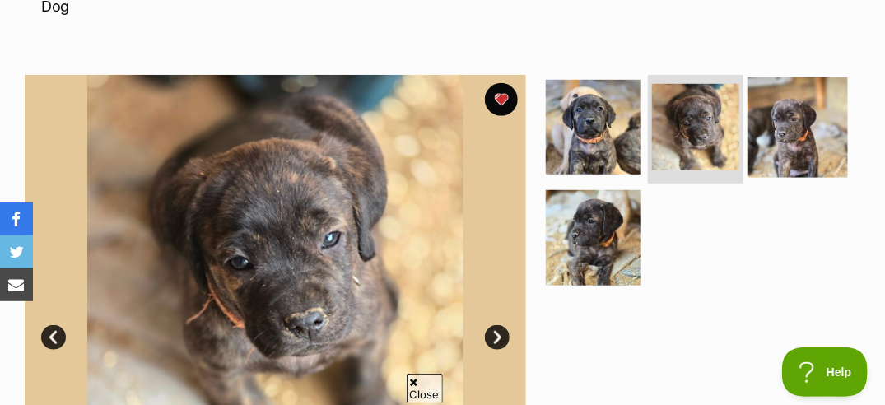
click at [771, 108] on img at bounding box center [797, 127] width 100 height 100
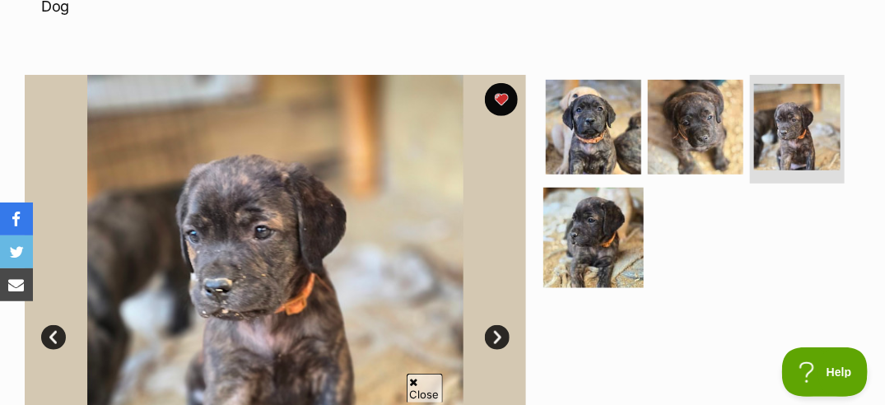
scroll to position [330, 0]
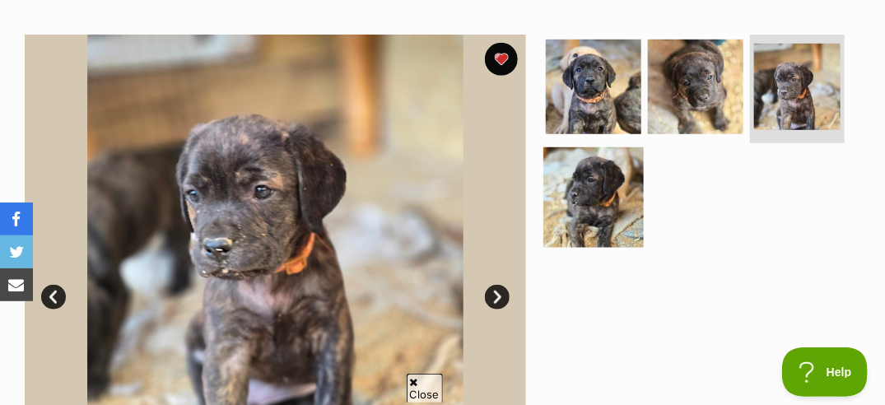
click at [592, 159] on img at bounding box center [593, 197] width 100 height 100
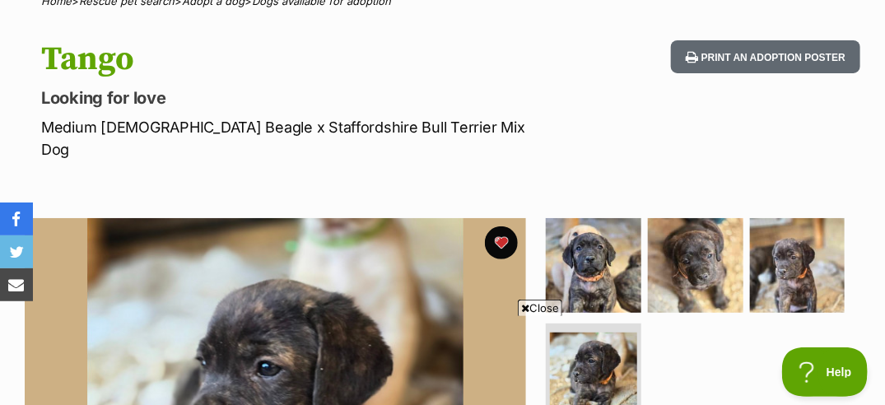
scroll to position [0, 0]
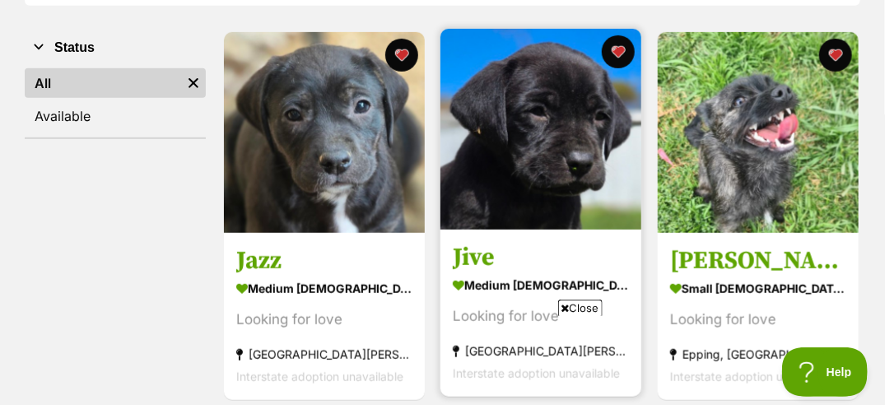
scroll to position [304, 0]
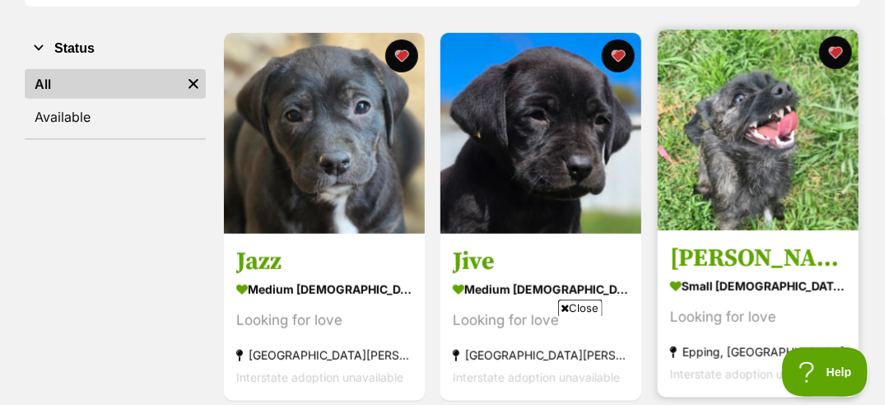
click at [725, 139] on img at bounding box center [757, 130] width 201 height 201
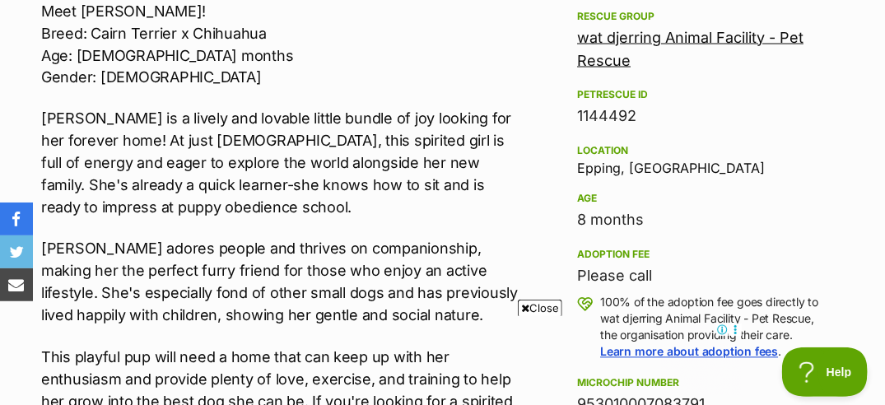
scroll to position [963, 0]
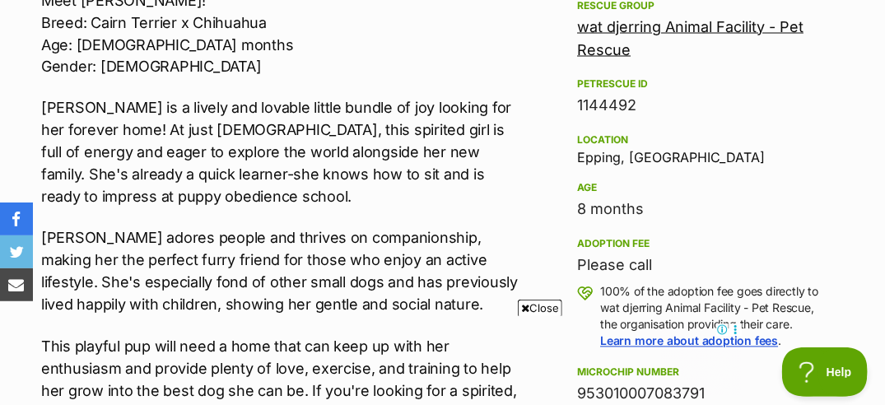
click at [541, 305] on span "Close" at bounding box center [540, 308] width 44 height 16
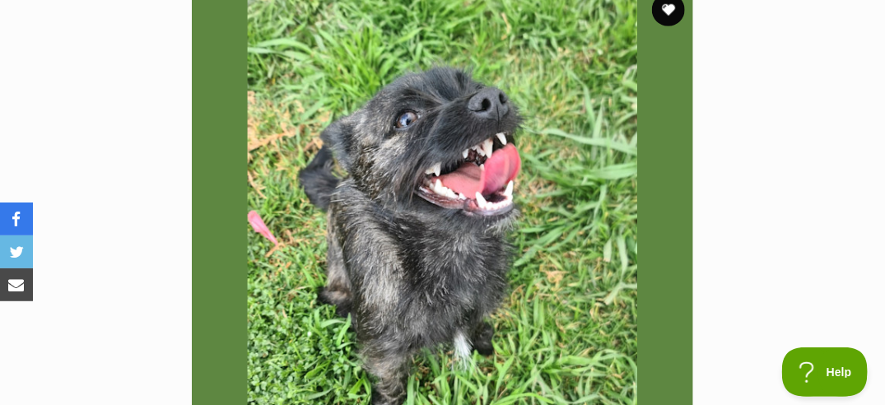
scroll to position [364, 0]
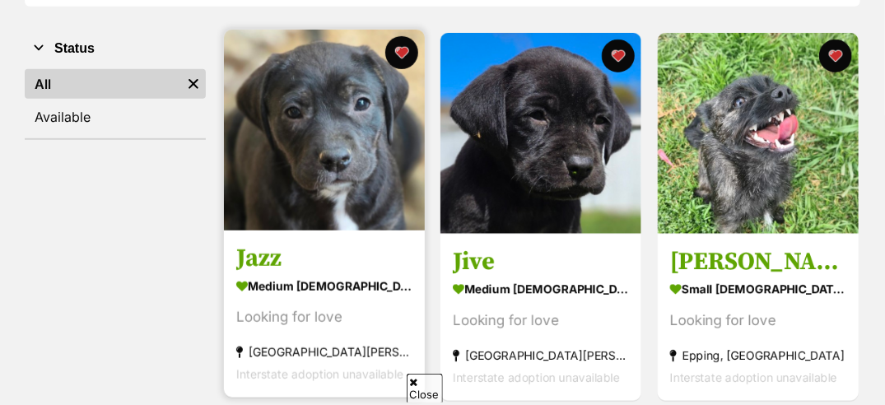
click at [317, 148] on img at bounding box center [324, 130] width 201 height 201
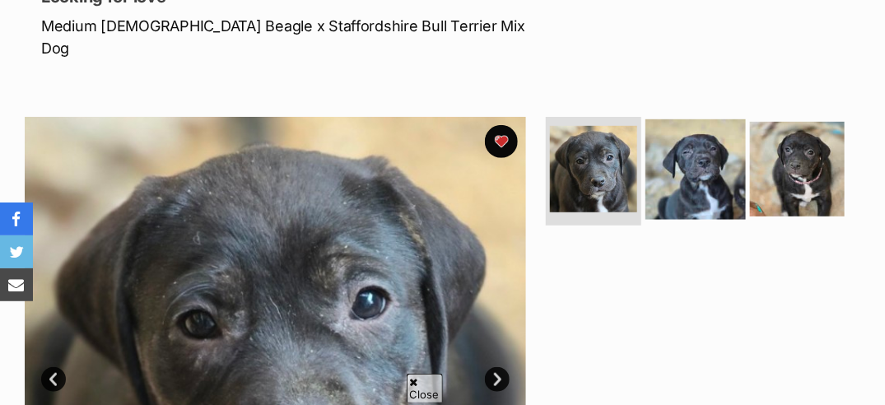
click at [681, 162] on img at bounding box center [695, 169] width 100 height 100
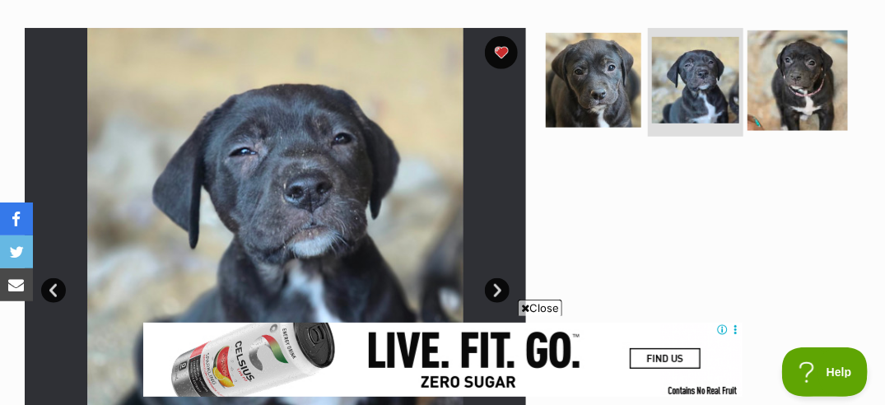
click at [769, 65] on img at bounding box center [797, 80] width 100 height 100
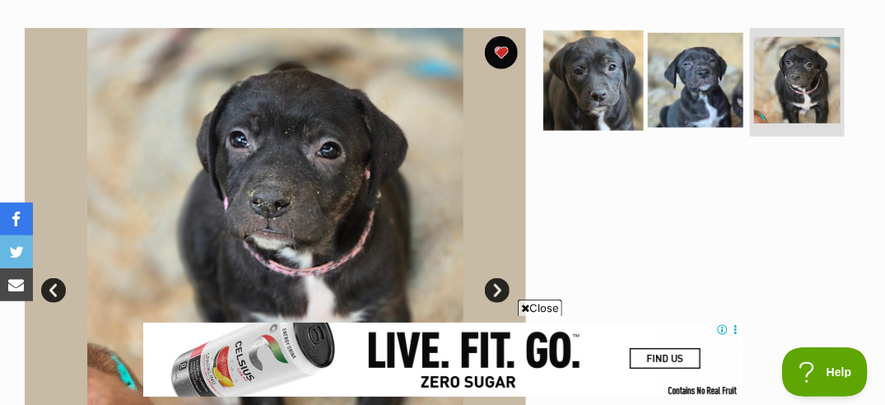
click at [586, 59] on img at bounding box center [593, 80] width 100 height 100
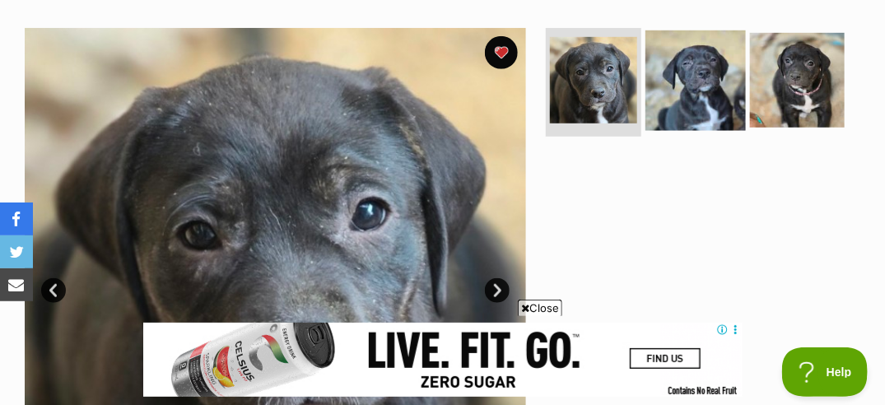
click at [671, 62] on img at bounding box center [695, 80] width 100 height 100
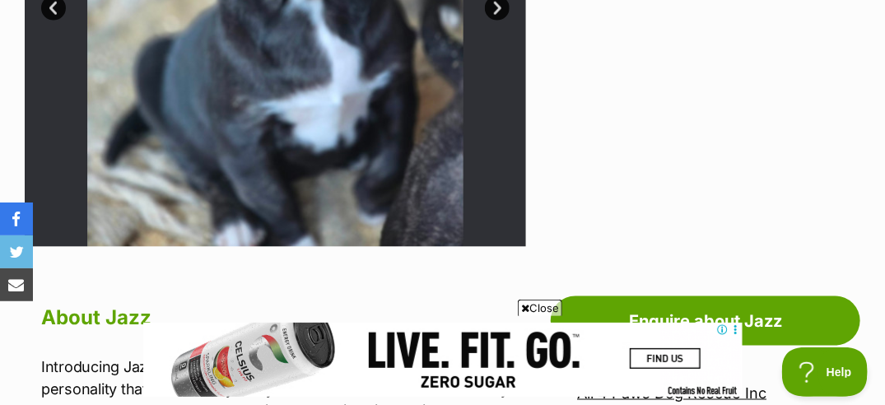
scroll to position [617, 0]
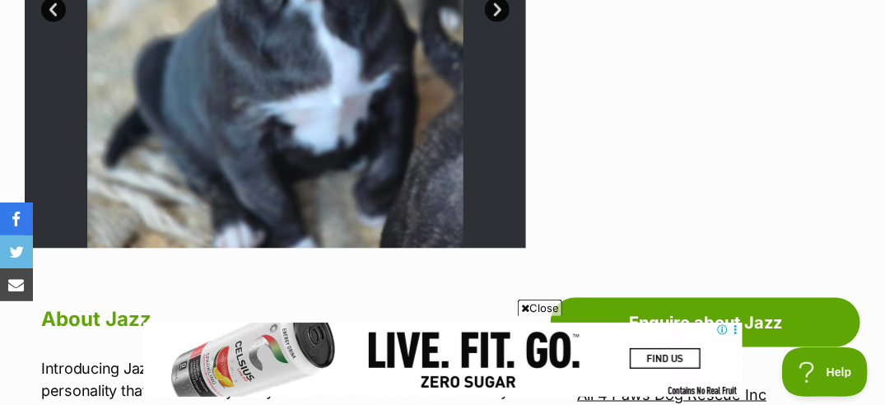
click at [534, 310] on span "Close" at bounding box center [540, 308] width 44 height 16
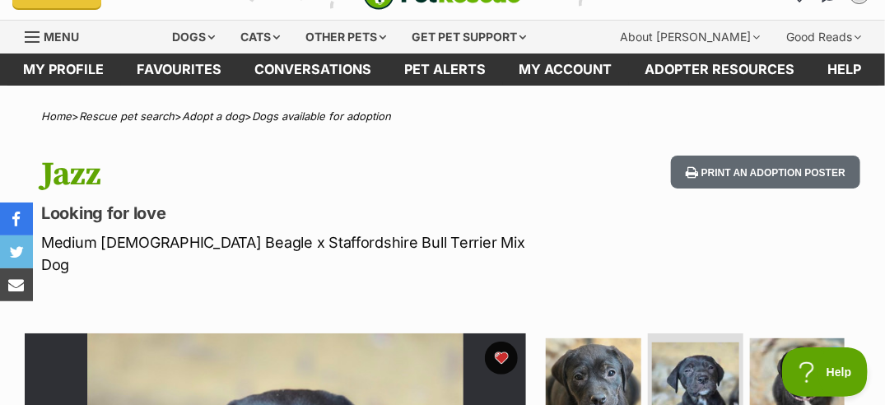
scroll to position [35, 0]
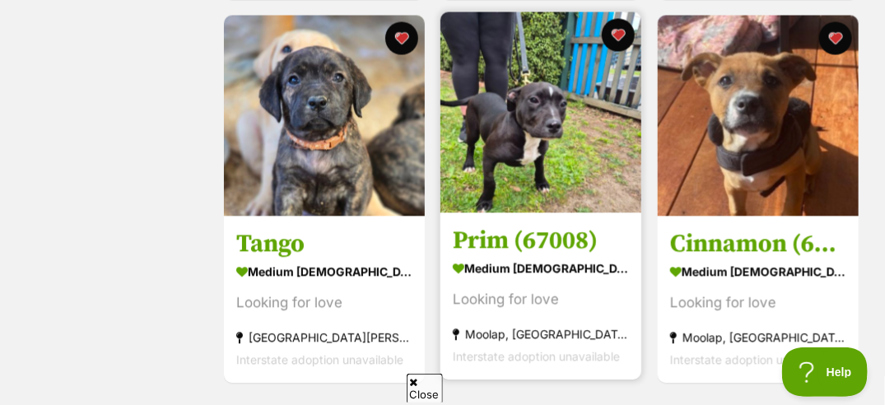
click at [527, 150] on img at bounding box center [540, 112] width 201 height 201
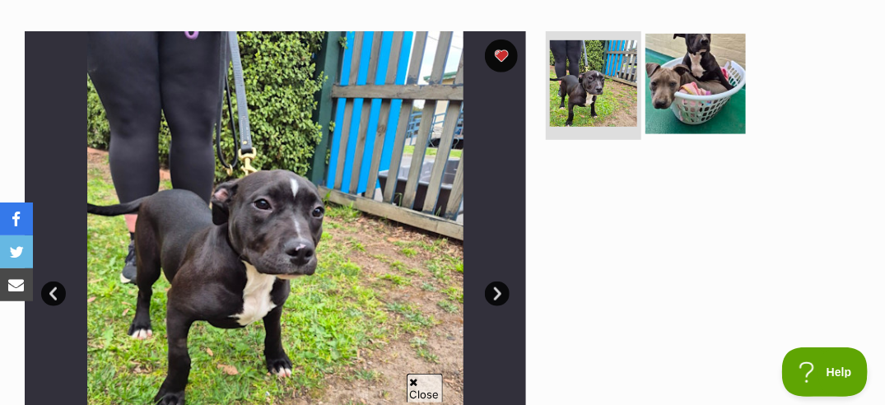
click at [652, 74] on img at bounding box center [695, 84] width 100 height 100
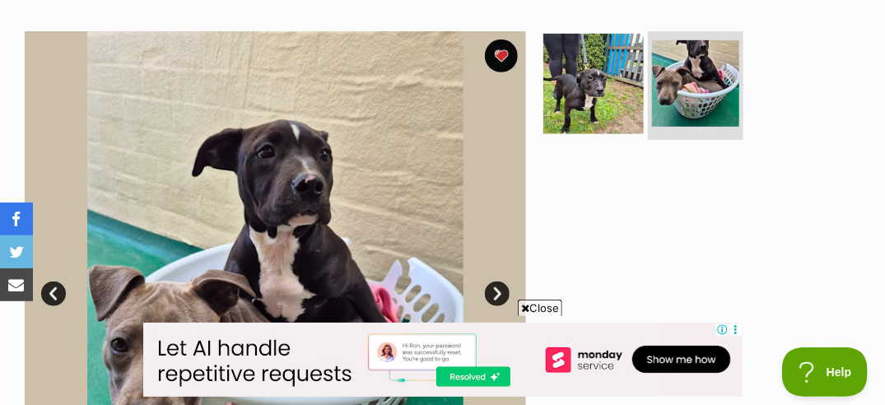
click at [600, 96] on img at bounding box center [593, 84] width 100 height 100
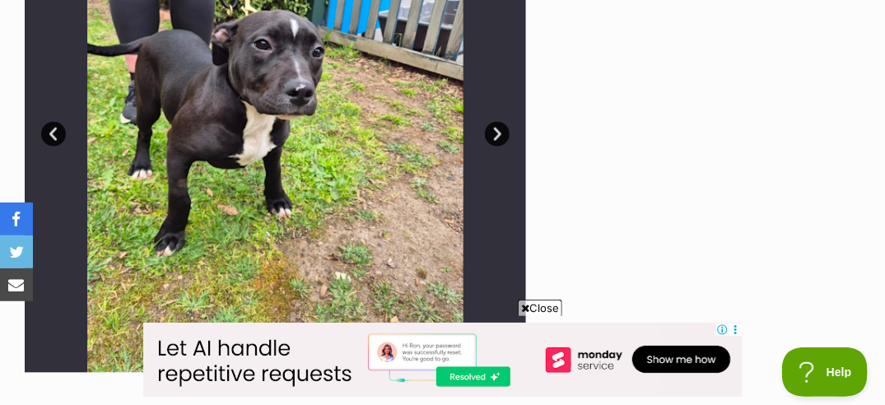
click at [543, 304] on span "Close" at bounding box center [540, 308] width 44 height 16
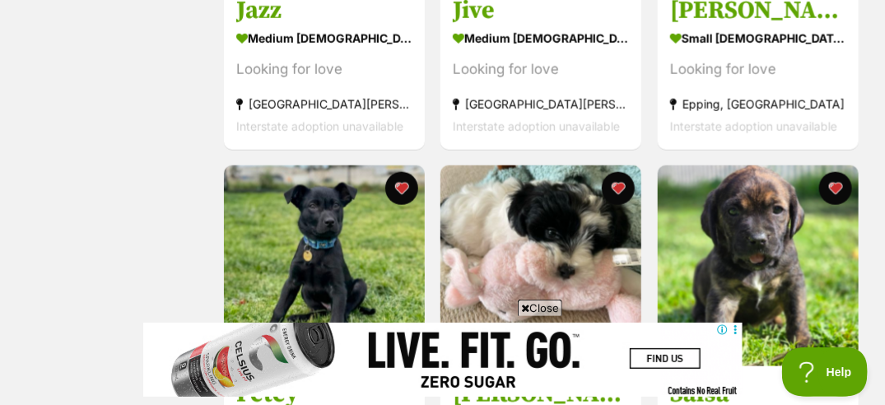
scroll to position [461, 0]
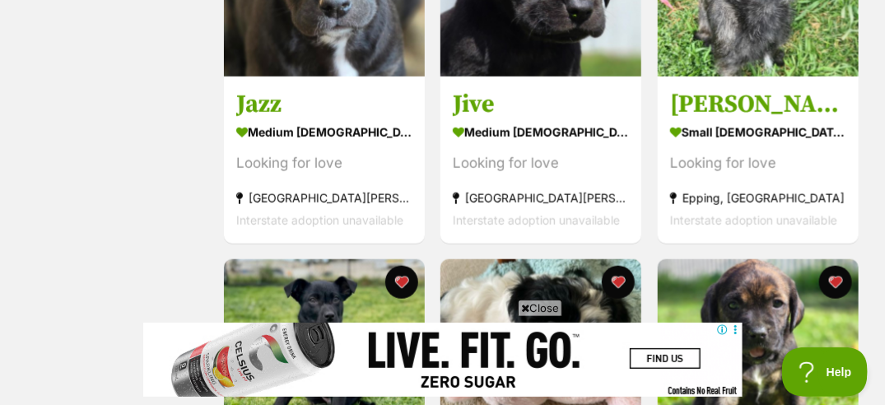
click at [537, 309] on span "Close" at bounding box center [540, 308] width 44 height 16
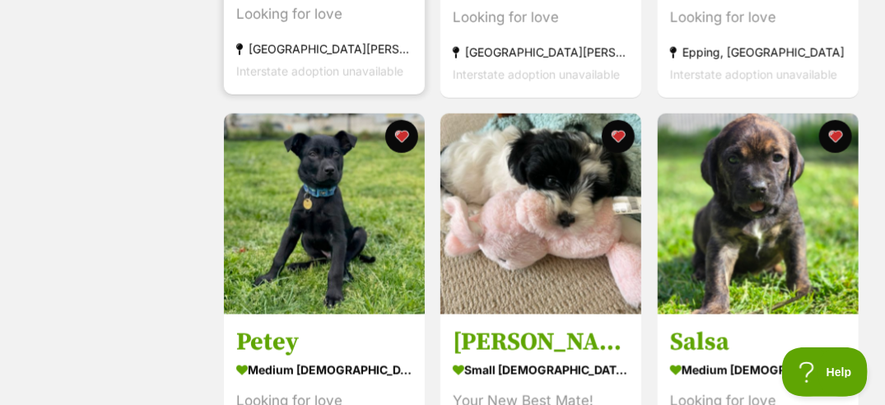
scroll to position [606, 0]
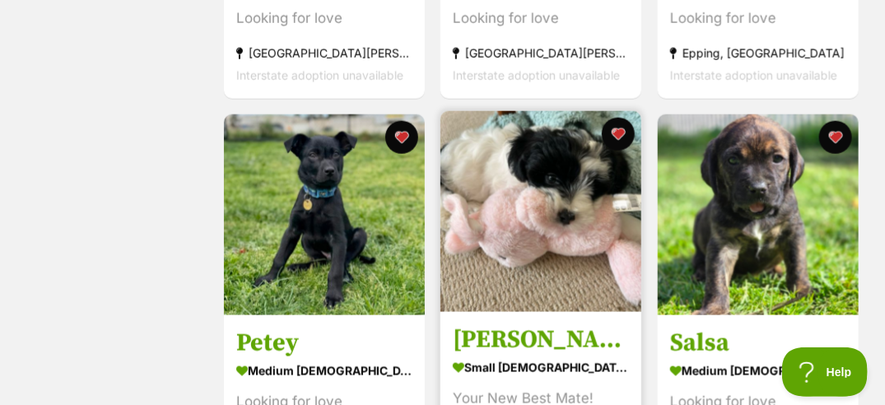
click at [571, 239] on img at bounding box center [540, 211] width 201 height 201
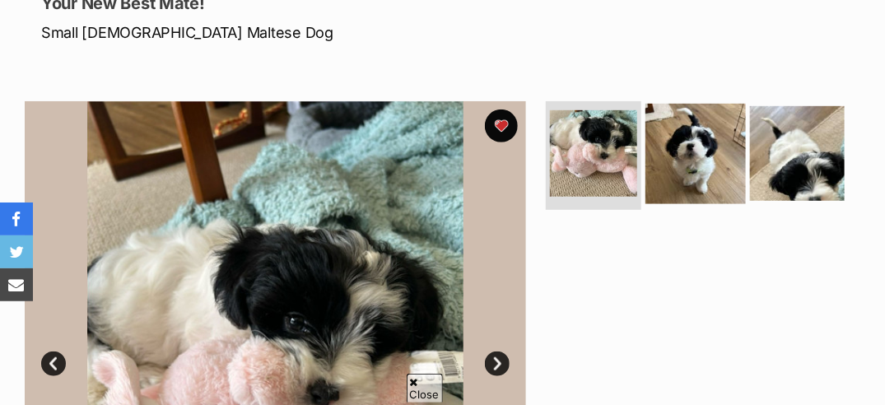
click at [674, 154] on img at bounding box center [695, 154] width 100 height 100
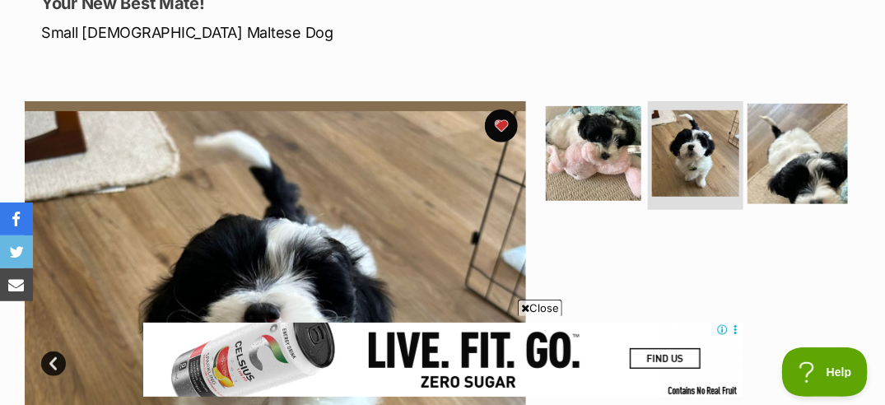
click at [771, 157] on img at bounding box center [797, 154] width 100 height 100
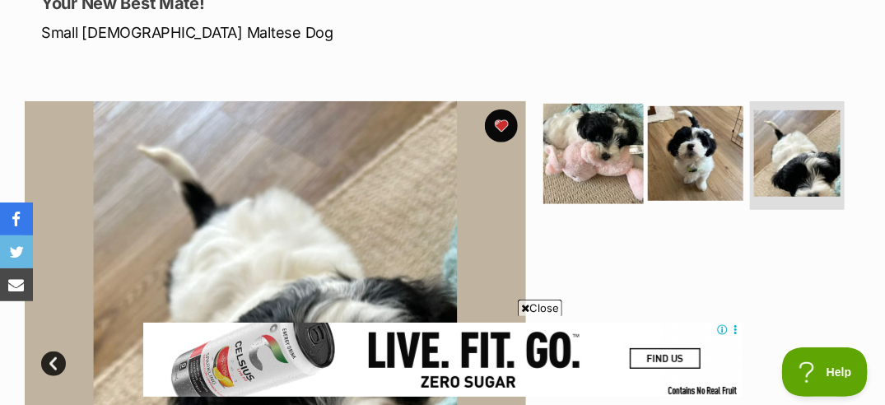
click at [626, 126] on img at bounding box center [593, 154] width 100 height 100
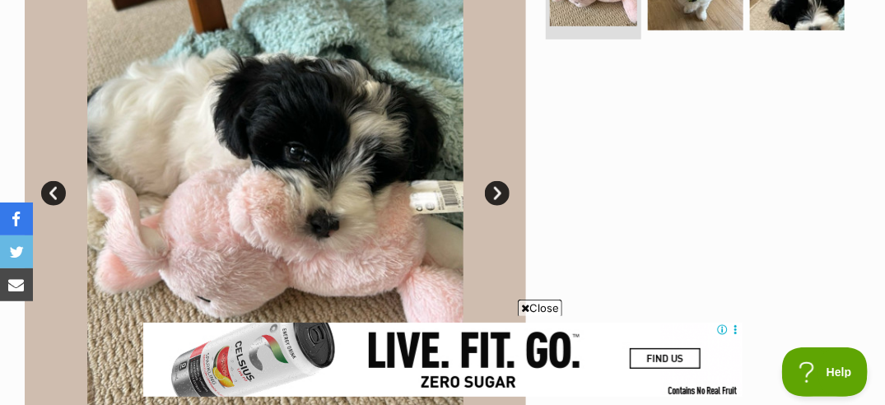
click at [543, 316] on div "Close" at bounding box center [442, 359] width 599 height 91
click at [541, 305] on span "Close" at bounding box center [540, 308] width 44 height 16
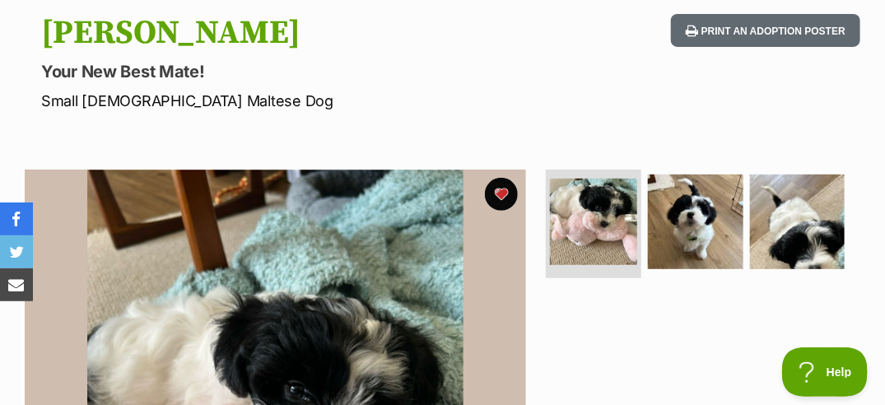
scroll to position [174, 0]
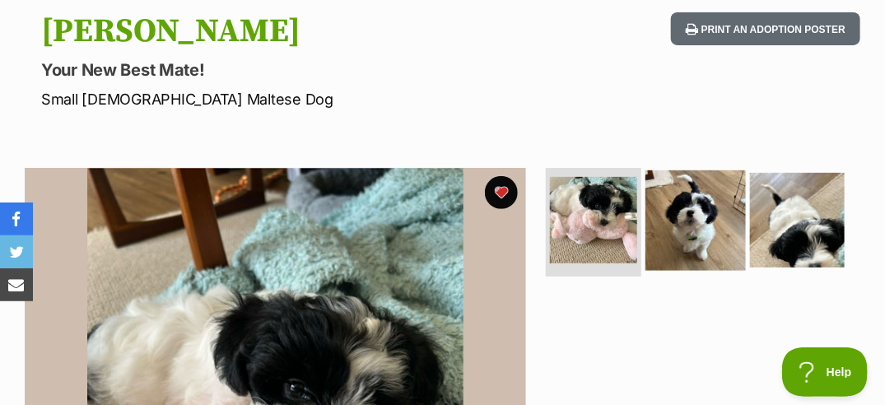
click at [685, 234] on img at bounding box center [695, 220] width 100 height 100
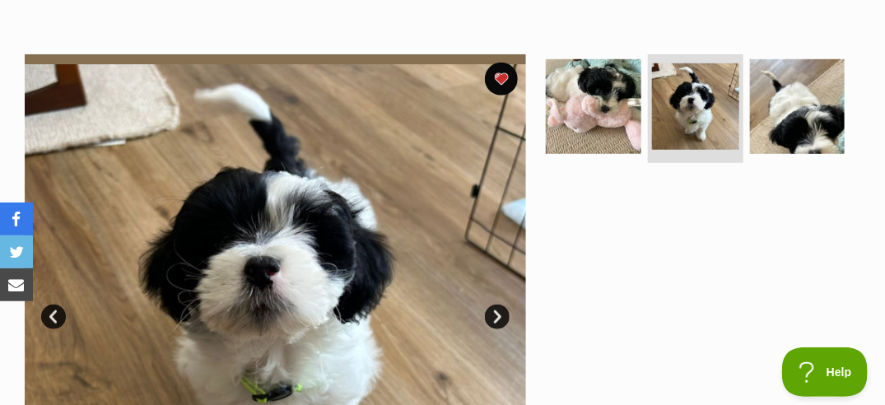
scroll to position [287, 0]
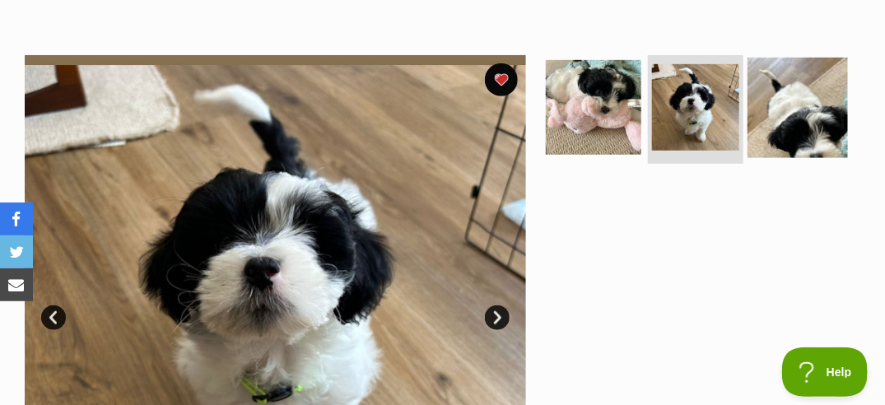
click at [802, 92] on img at bounding box center [797, 108] width 100 height 100
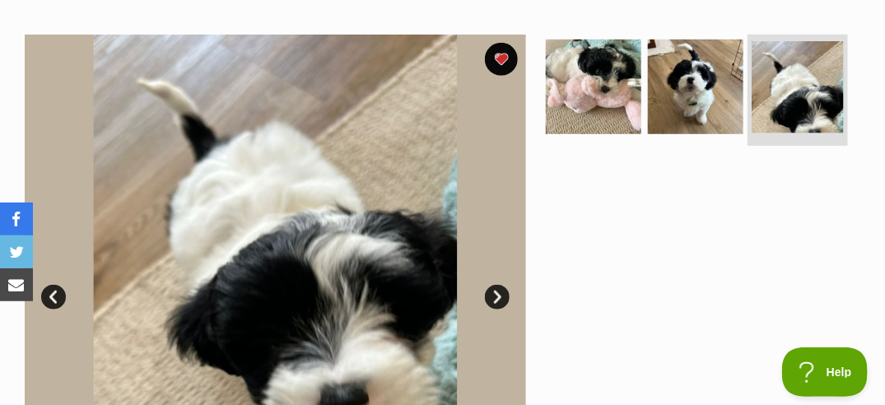
scroll to position [308, 0]
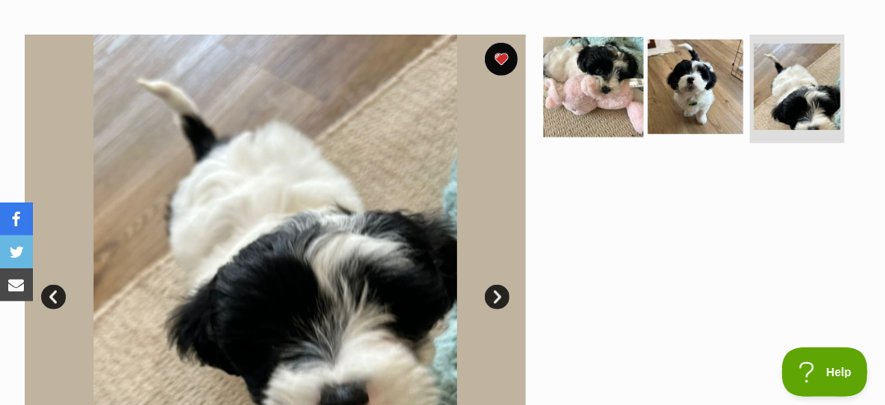
click at [611, 114] on img at bounding box center [593, 87] width 100 height 100
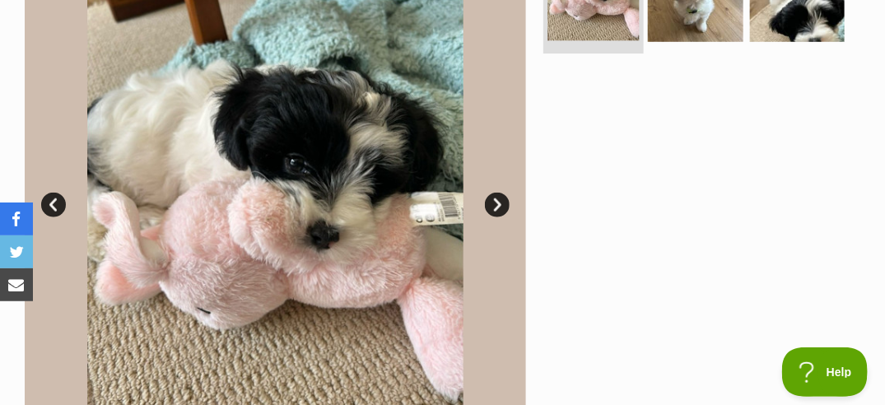
scroll to position [402, 0]
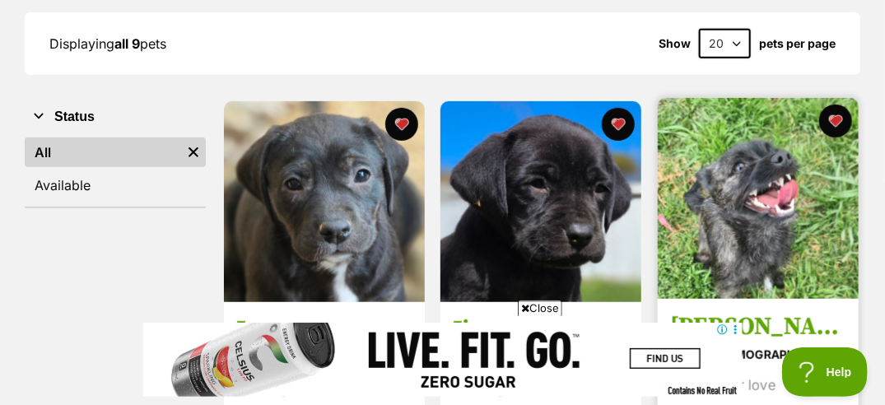
scroll to position [237, 0]
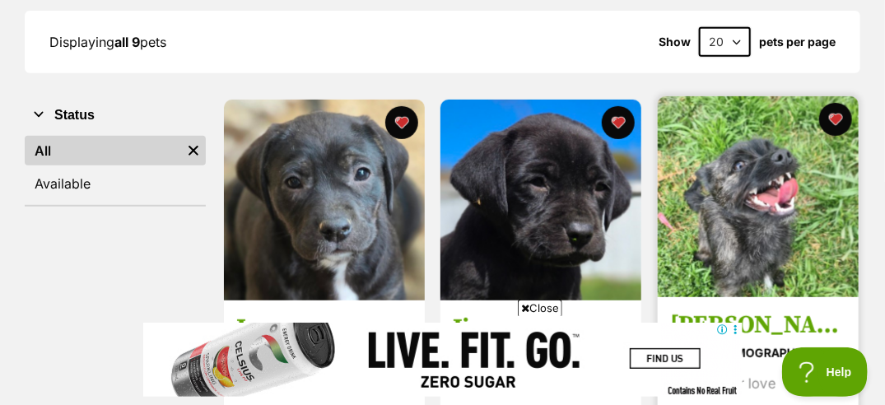
click at [721, 154] on img at bounding box center [757, 196] width 201 height 201
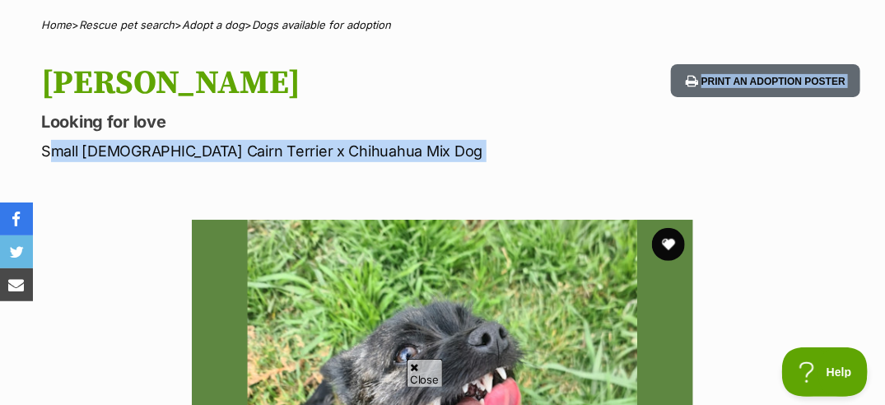
drag, startPoint x: 43, startPoint y: 151, endPoint x: 398, endPoint y: 181, distance: 356.7
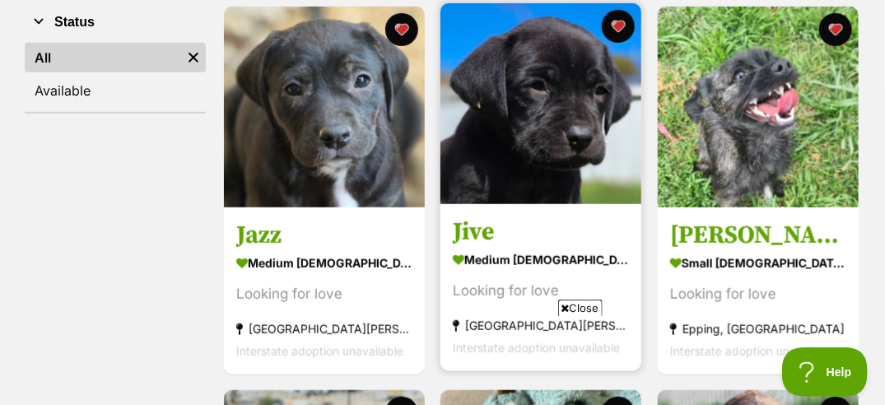
scroll to position [331, 0]
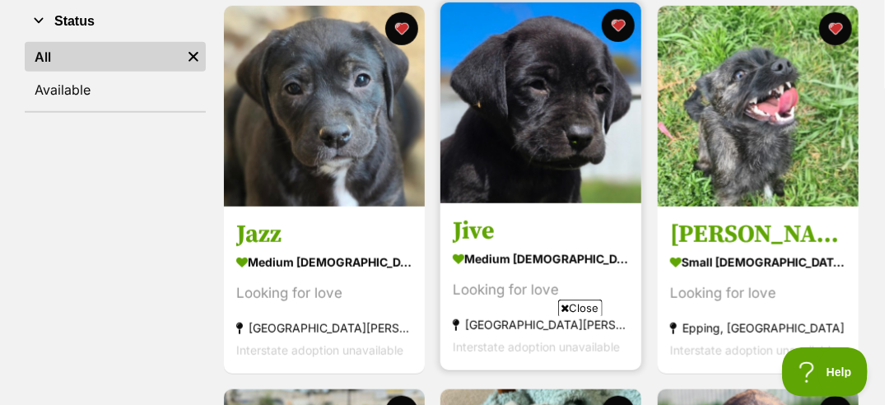
click at [527, 103] on img at bounding box center [540, 102] width 201 height 201
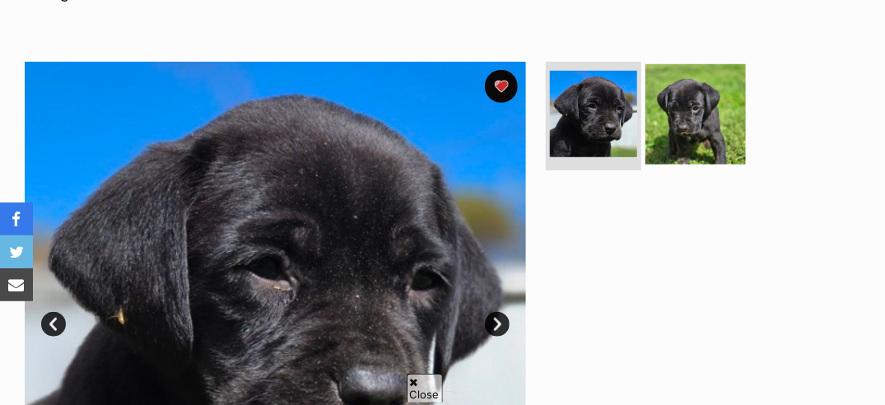
click at [685, 94] on img at bounding box center [695, 114] width 100 height 100
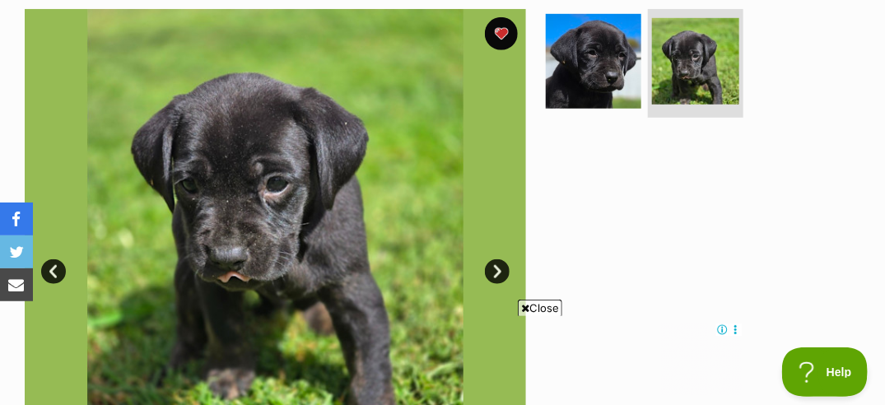
click at [534, 304] on span "Close" at bounding box center [540, 308] width 44 height 16
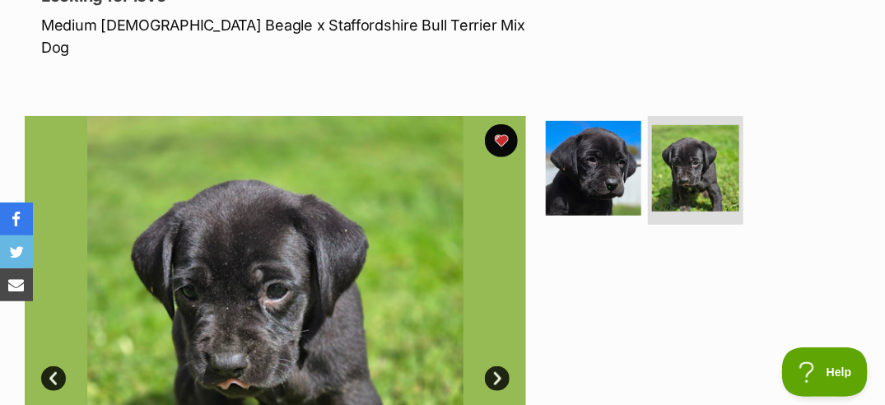
scroll to position [249, 0]
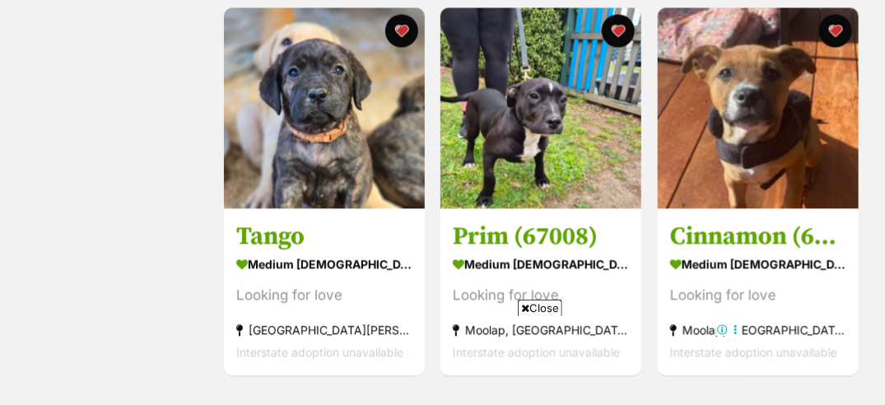
click at [539, 307] on span "Close" at bounding box center [540, 308] width 44 height 16
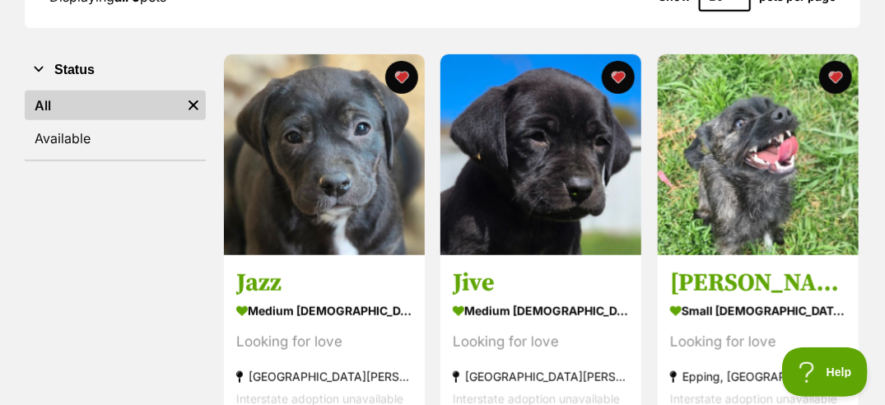
scroll to position [285, 0]
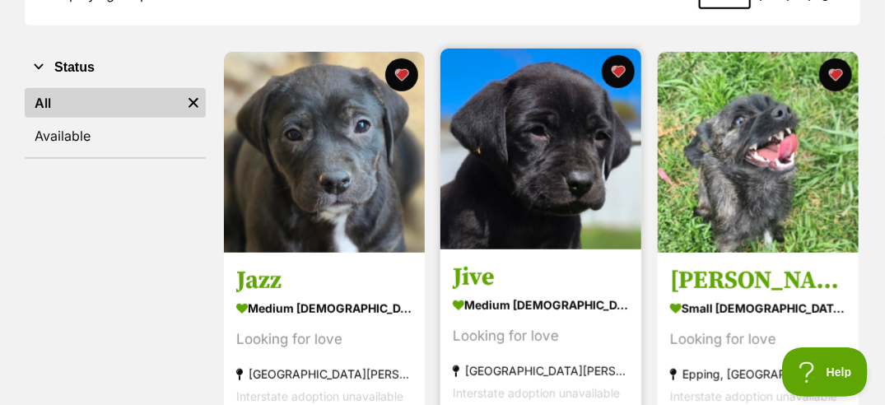
click at [534, 160] on img at bounding box center [540, 149] width 201 height 201
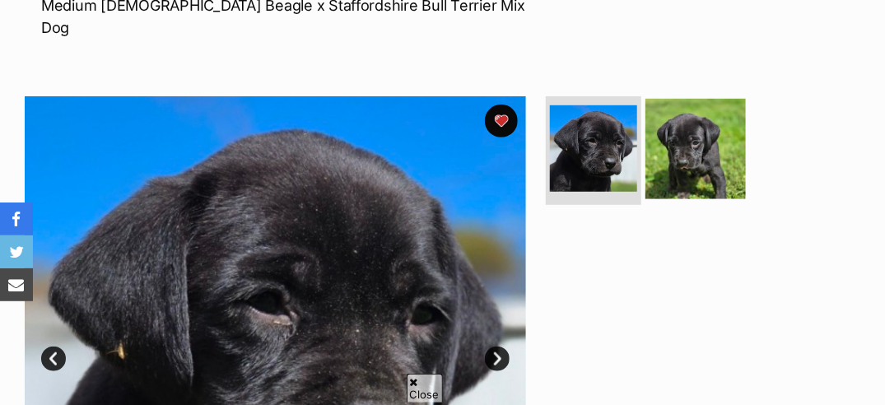
click at [673, 144] on img at bounding box center [695, 149] width 100 height 100
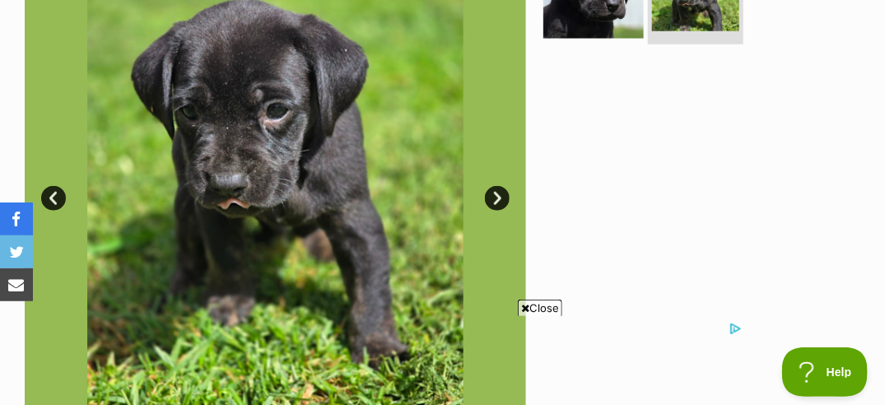
scroll to position [433, 0]
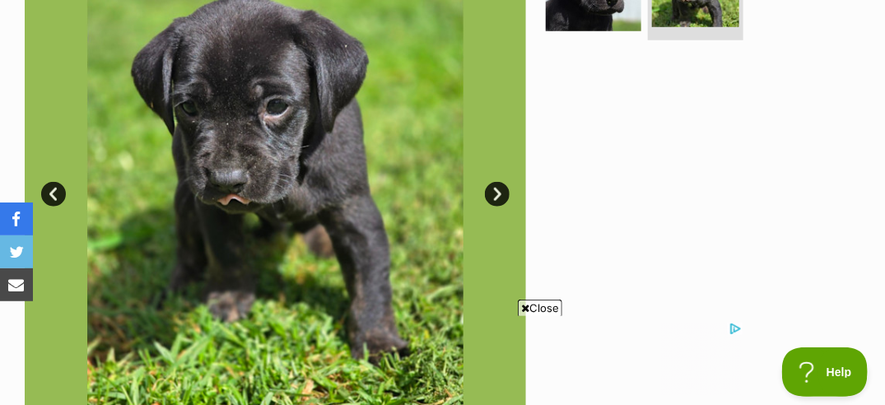
click at [522, 307] on icon at bounding box center [525, 308] width 8 height 11
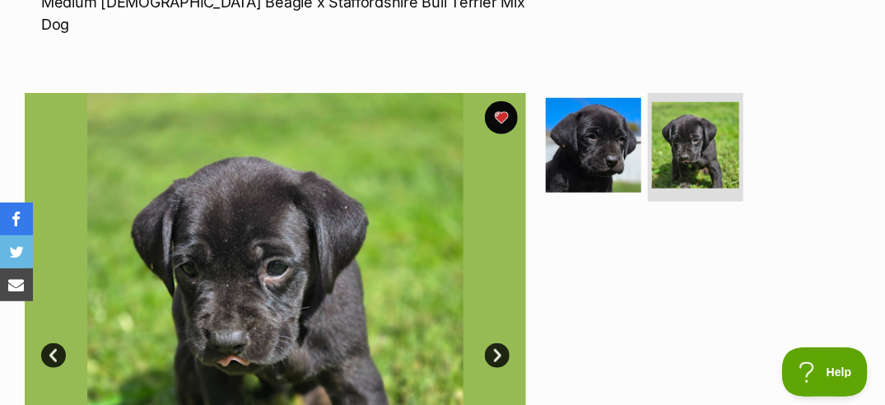
scroll to position [262, 0]
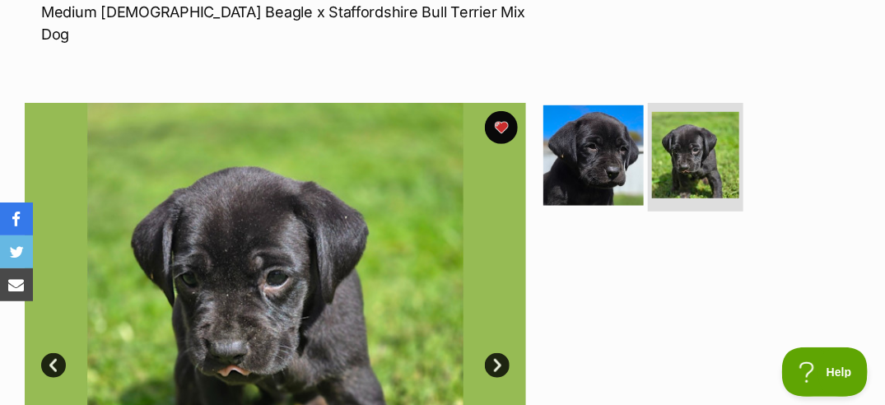
click at [614, 118] on img at bounding box center [593, 155] width 100 height 100
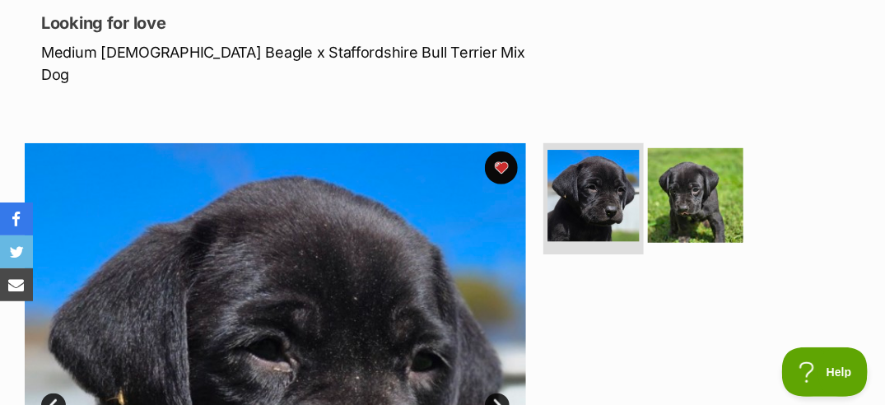
scroll to position [222, 0]
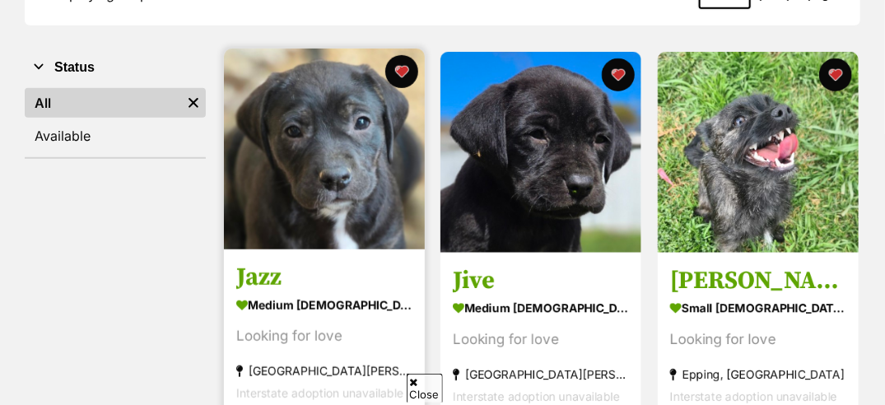
click at [376, 218] on img at bounding box center [324, 149] width 201 height 201
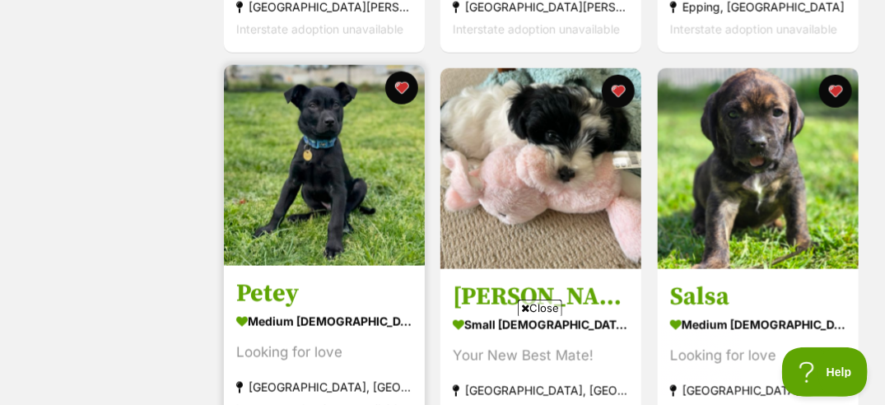
click at [300, 108] on img at bounding box center [324, 165] width 201 height 201
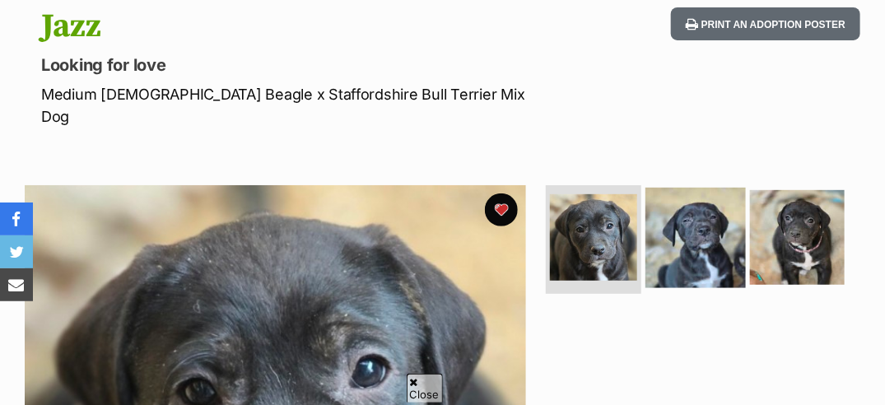
click at [701, 200] on img at bounding box center [695, 238] width 100 height 100
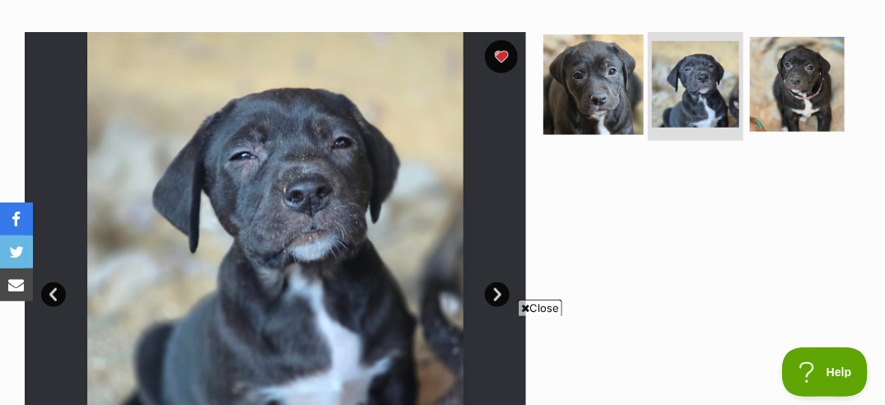
click at [602, 70] on img at bounding box center [593, 85] width 100 height 100
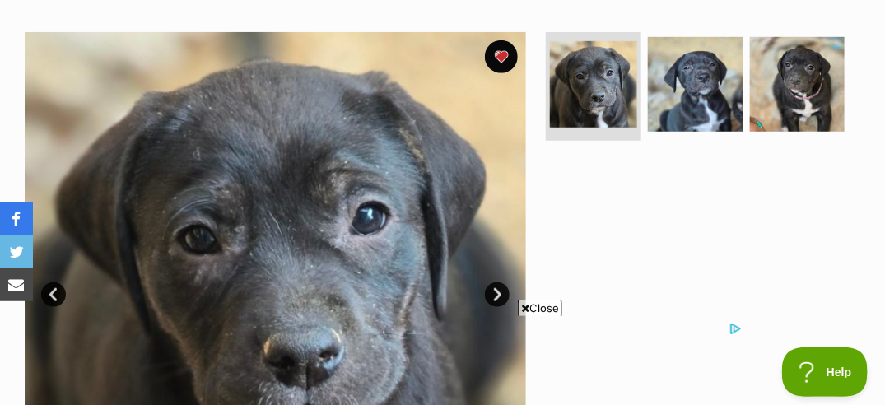
click at [543, 305] on span "Close" at bounding box center [540, 308] width 44 height 16
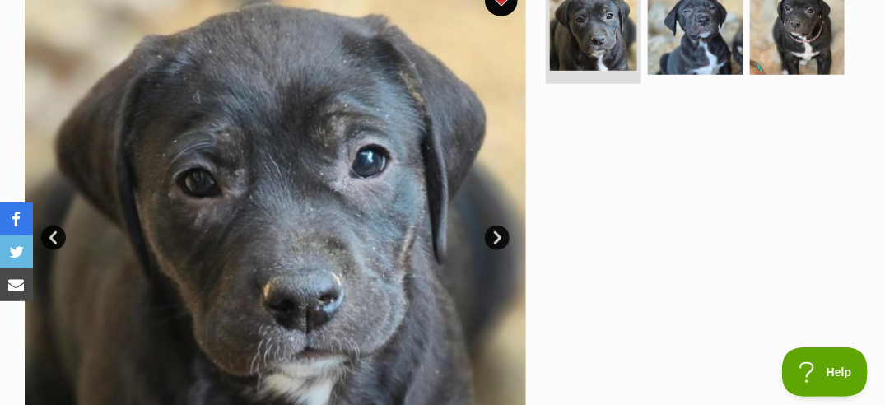
scroll to position [349, 0]
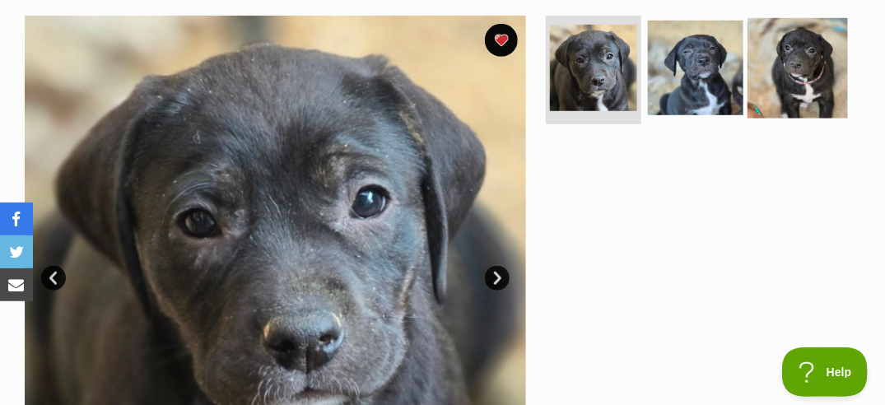
click at [806, 67] on img at bounding box center [797, 68] width 100 height 100
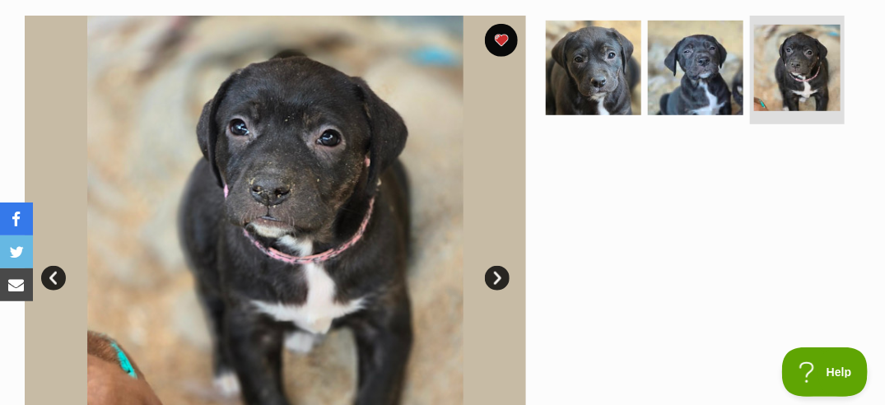
scroll to position [0, 0]
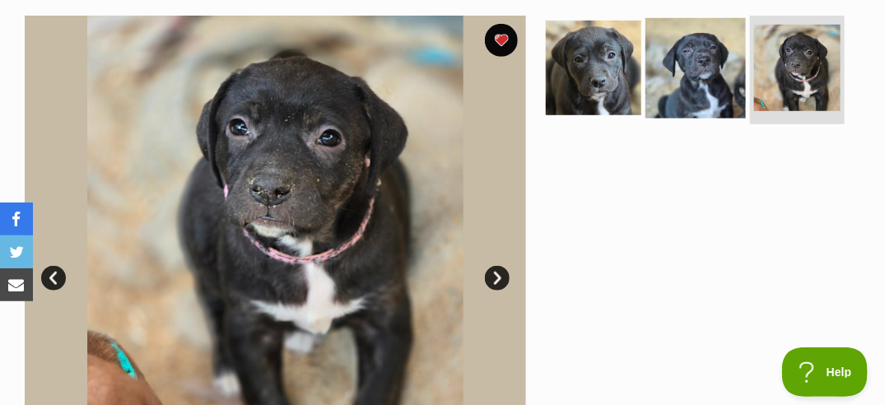
click at [705, 47] on img at bounding box center [695, 68] width 100 height 100
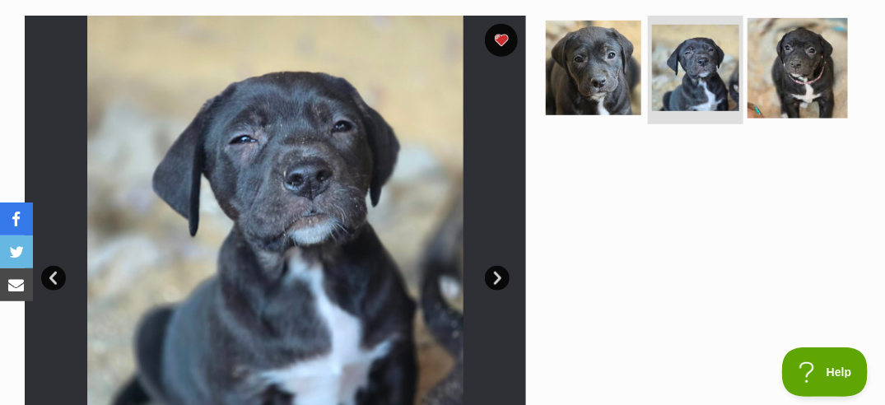
click at [789, 42] on img at bounding box center [797, 68] width 100 height 100
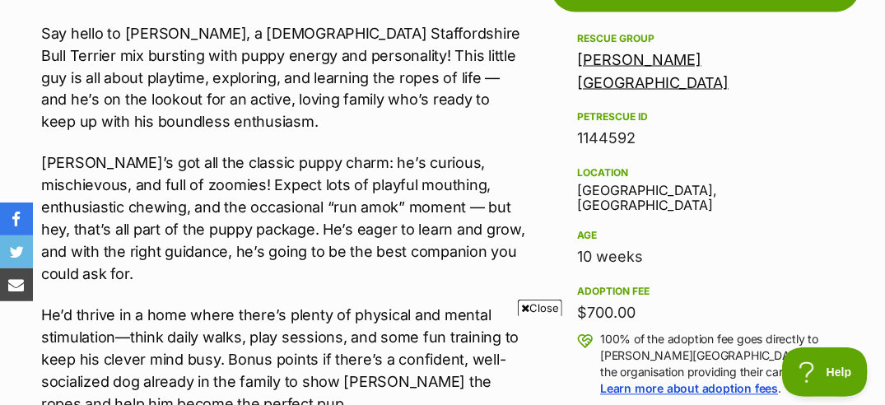
scroll to position [1113, 0]
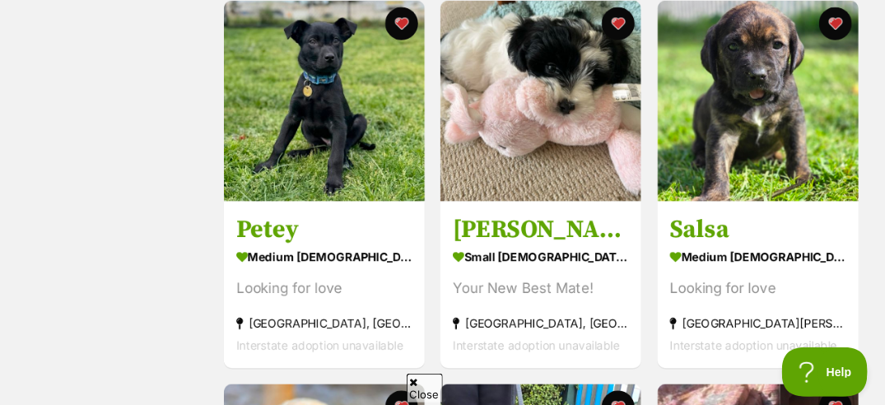
scroll to position [718, 0]
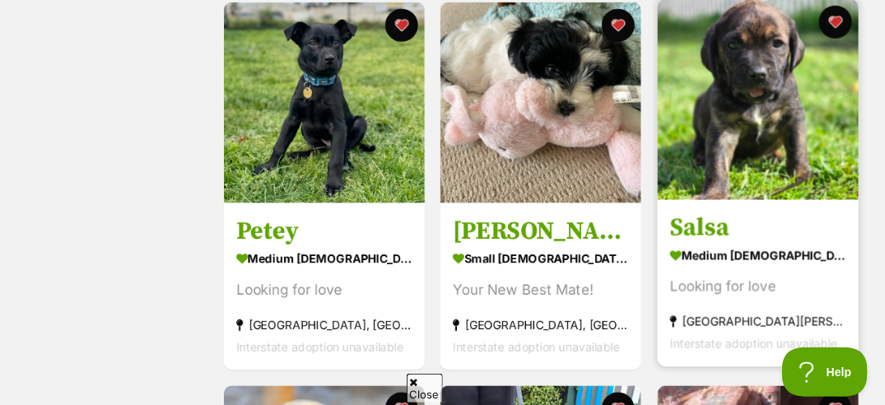
click at [765, 138] on img at bounding box center [757, 99] width 201 height 201
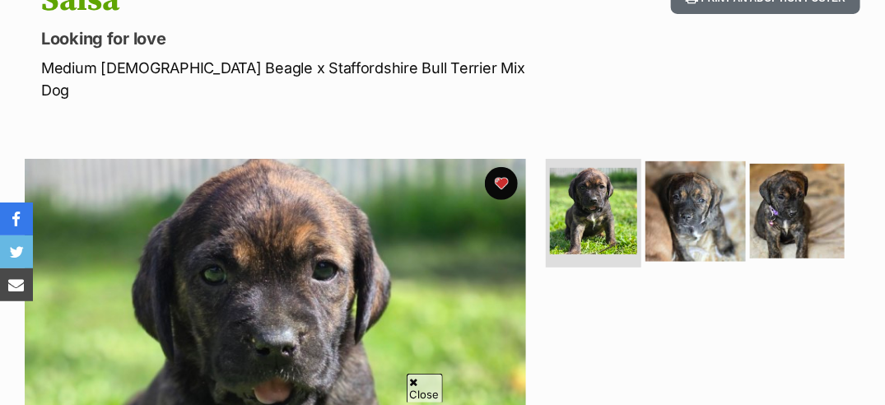
click at [678, 186] on img at bounding box center [695, 211] width 100 height 100
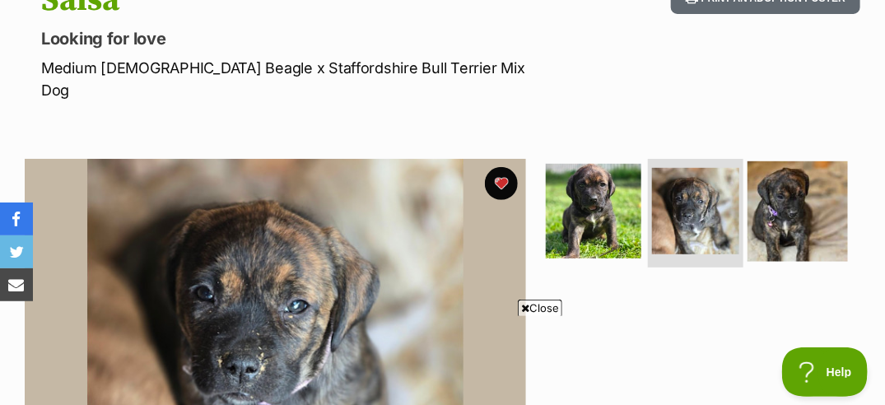
click at [793, 197] on img at bounding box center [797, 211] width 100 height 100
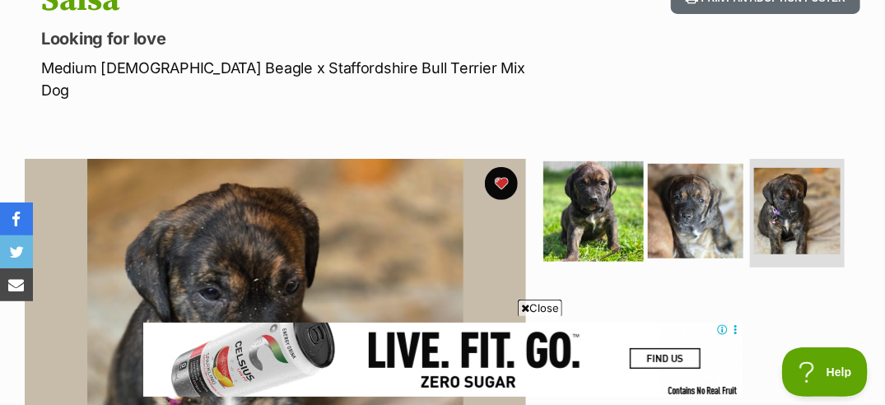
click at [606, 196] on img at bounding box center [593, 211] width 100 height 100
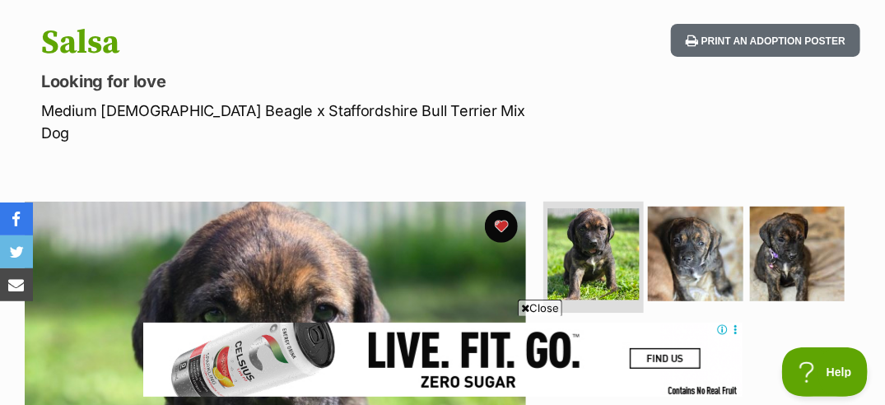
scroll to position [163, 0]
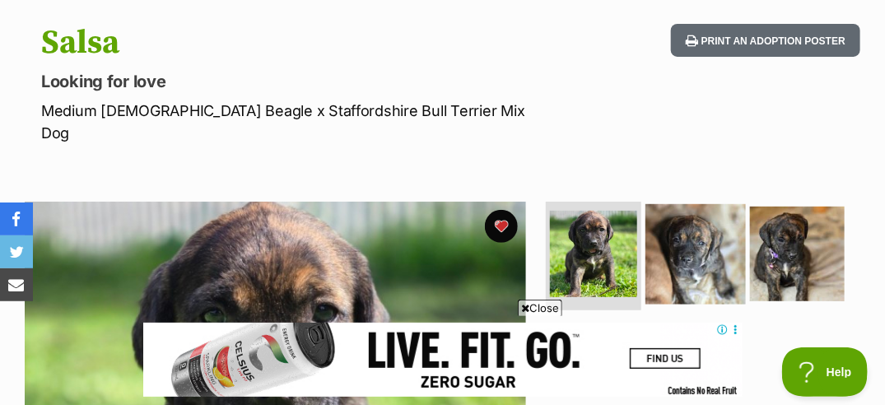
click at [702, 221] on img at bounding box center [695, 254] width 100 height 100
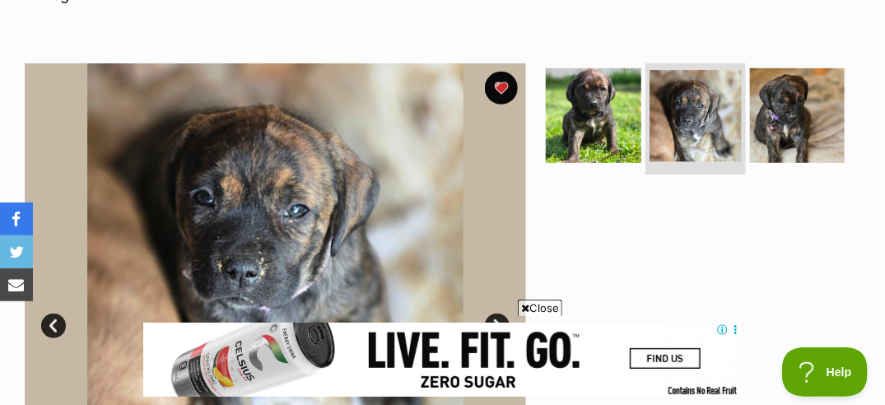
scroll to position [300, 0]
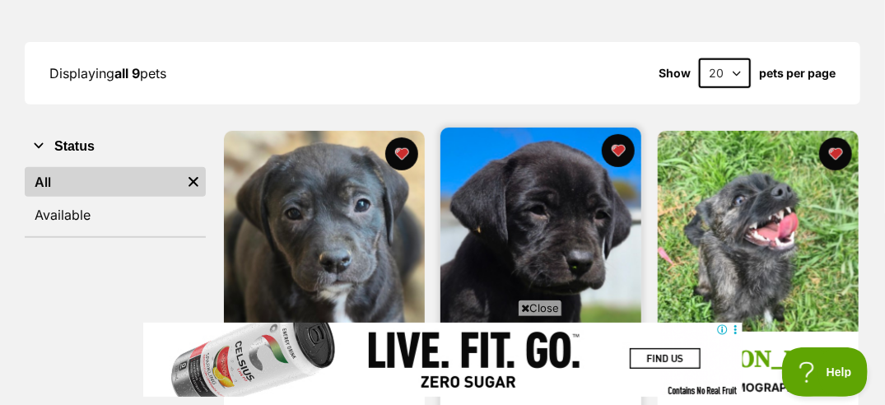
scroll to position [214, 0]
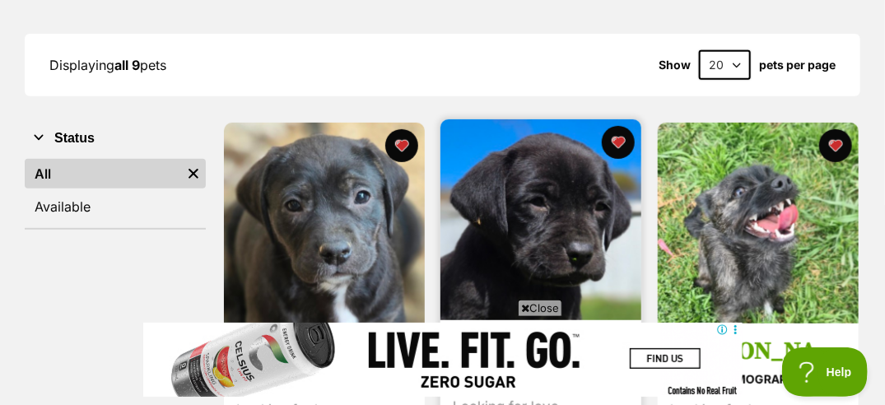
click at [510, 214] on img at bounding box center [540, 219] width 201 height 201
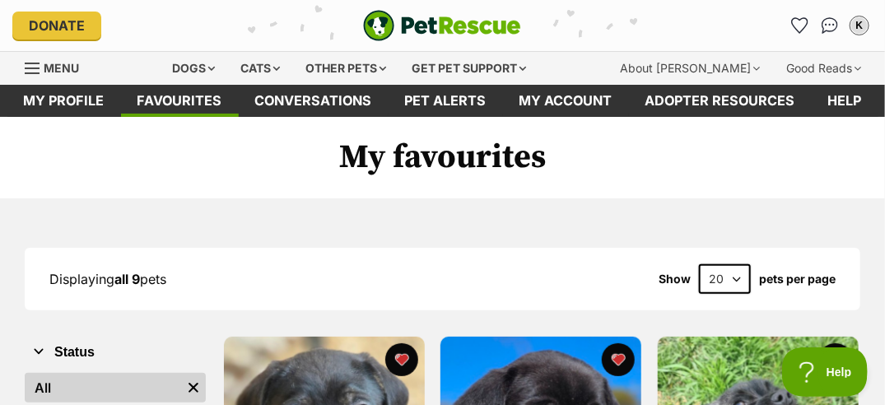
scroll to position [0, 0]
click at [195, 59] on div "Dogs" at bounding box center [194, 68] width 66 height 33
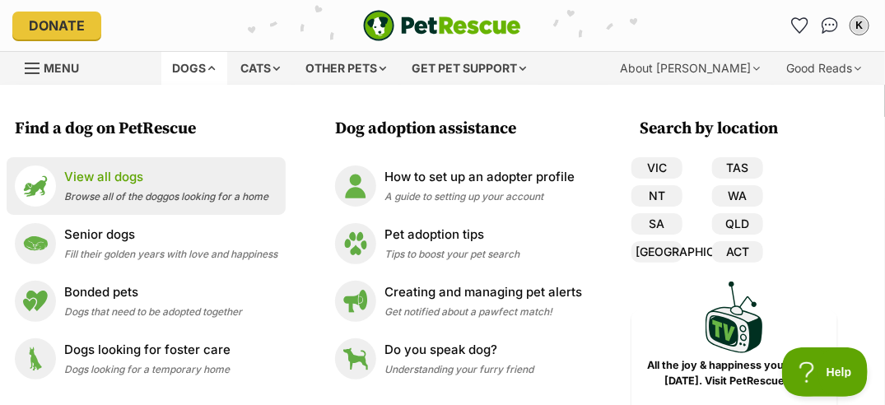
click at [193, 195] on span "Browse all of the doggos looking for a home" at bounding box center [166, 196] width 204 height 12
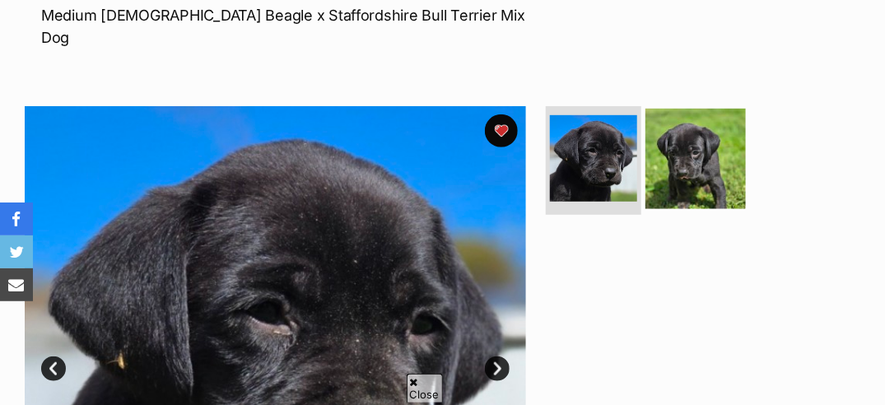
click at [693, 148] on img at bounding box center [695, 159] width 100 height 100
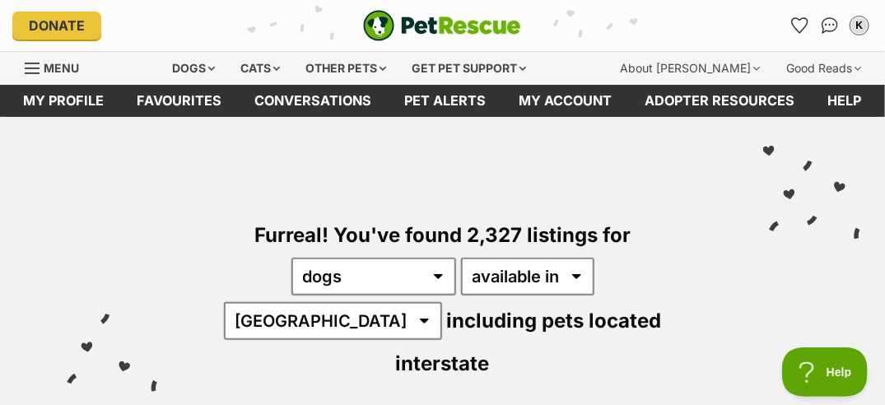
drag, startPoint x: 505, startPoint y: 286, endPoint x: 343, endPoint y: 191, distance: 188.1
click at [343, 191] on div "Furreal! You've found 2,327 listings for any type of pet cats dogs other pets a…" at bounding box center [442, 271] width 835 height 308
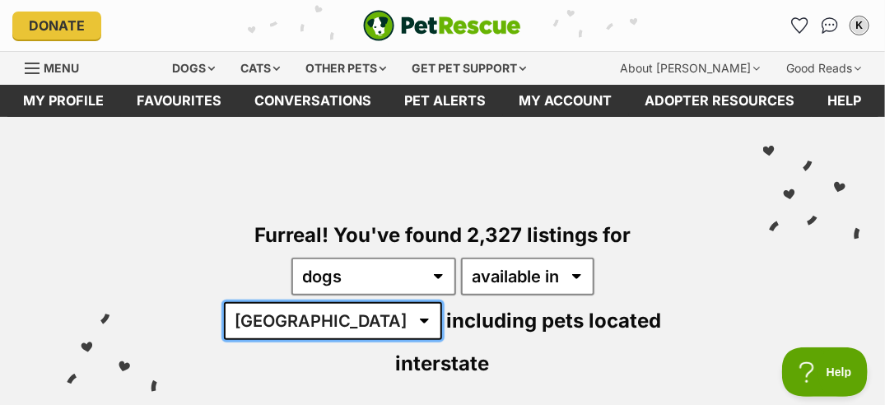
click at [442, 302] on select "Australia ACT NSW NT QLD SA TAS VIC WA" at bounding box center [333, 321] width 218 height 38
select select "VIC"
click at [442, 302] on select "Australia ACT NSW NT QLD SA TAS VIC WA" at bounding box center [333, 321] width 218 height 38
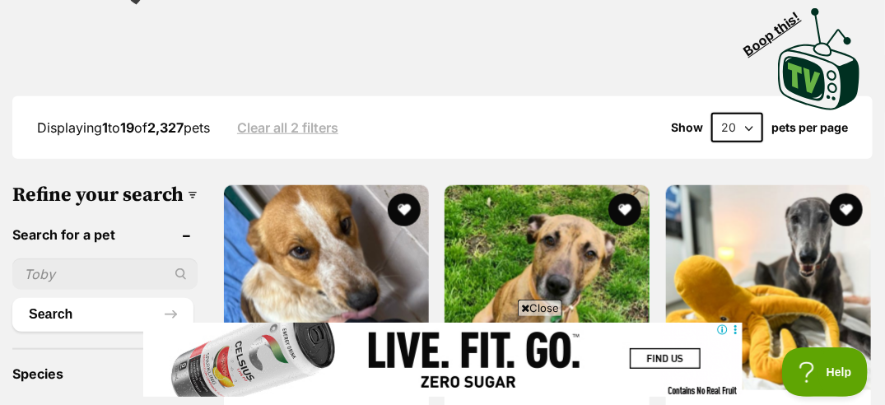
scroll to position [429, 0]
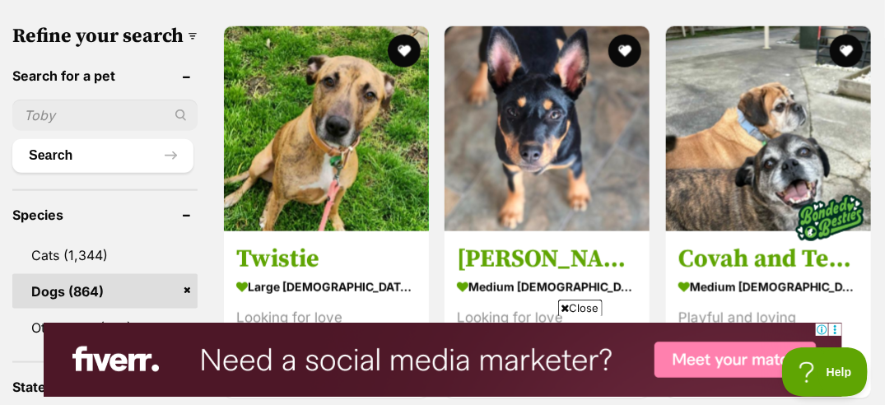
click at [585, 312] on span "Close" at bounding box center [580, 308] width 44 height 16
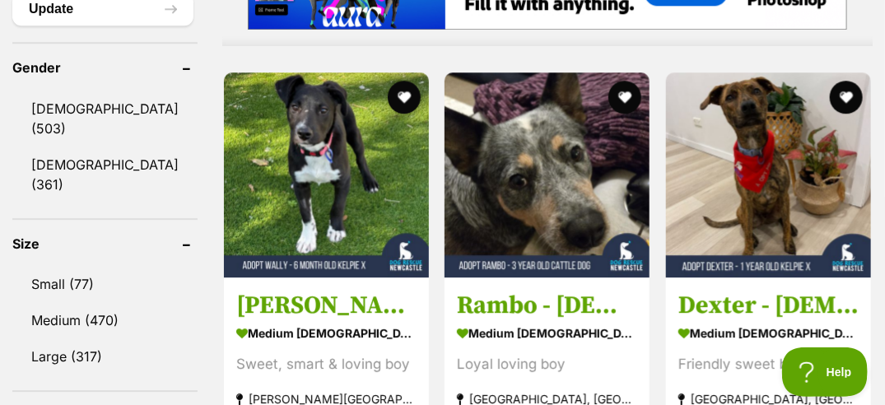
scroll to position [1480, 0]
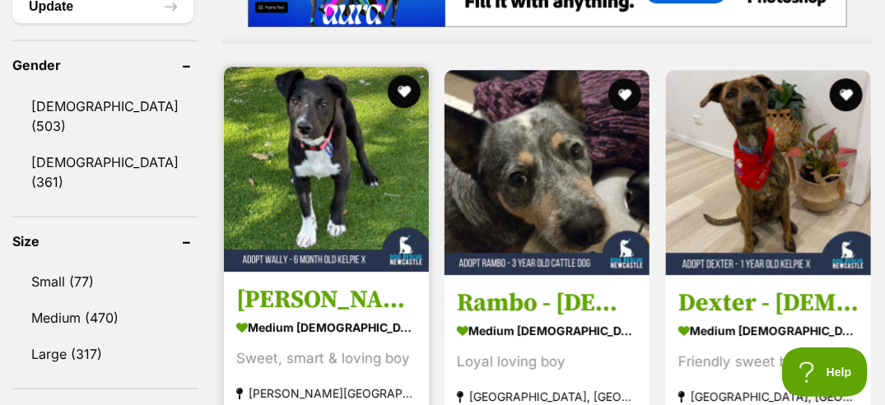
click at [304, 148] on img at bounding box center [326, 169] width 205 height 205
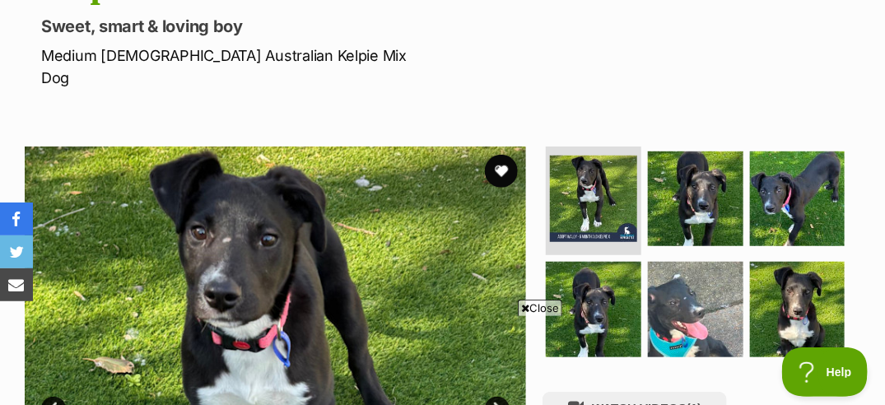
scroll to position [296, 0]
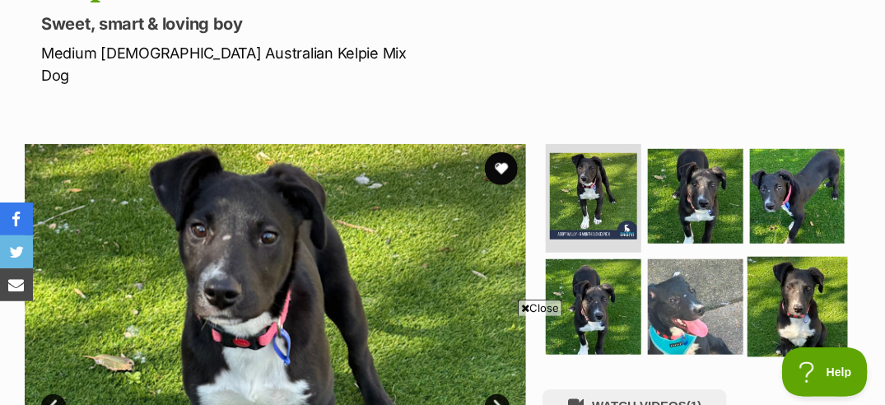
click at [812, 257] on img at bounding box center [797, 307] width 100 height 100
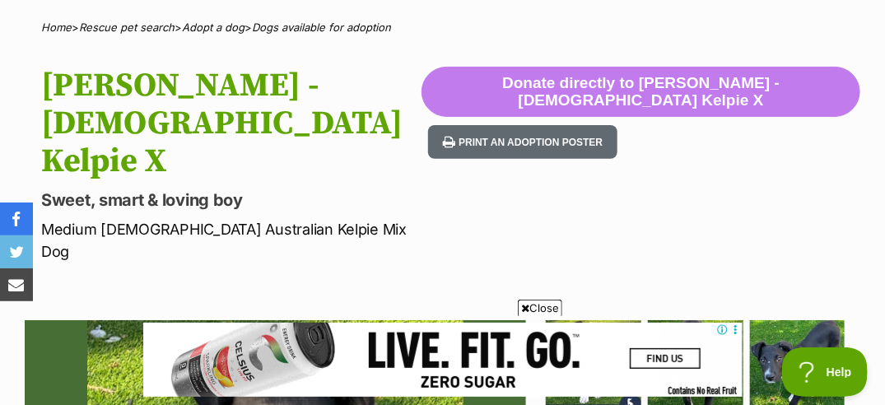
scroll to position [117, 0]
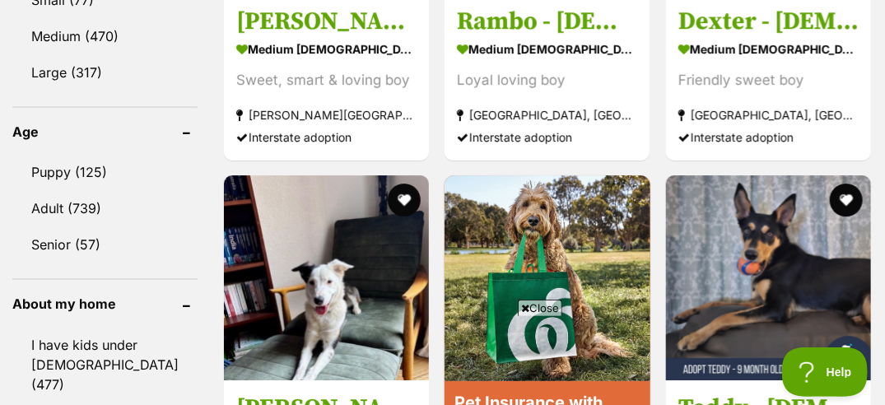
scroll to position [1758, 0]
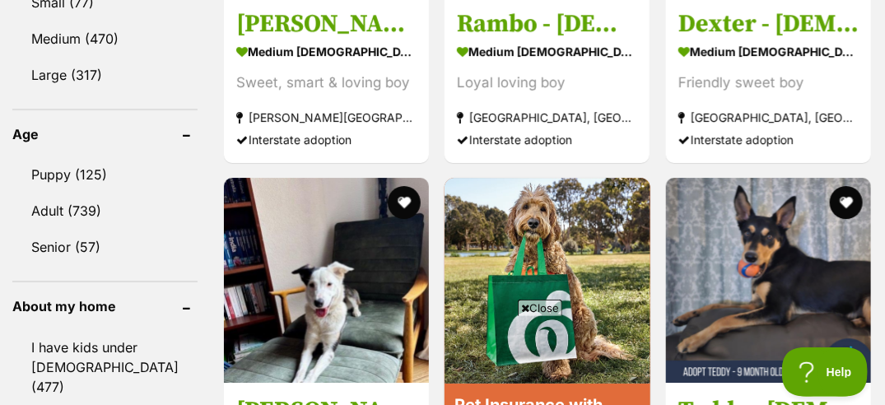
click at [546, 305] on span "Close" at bounding box center [540, 308] width 44 height 16
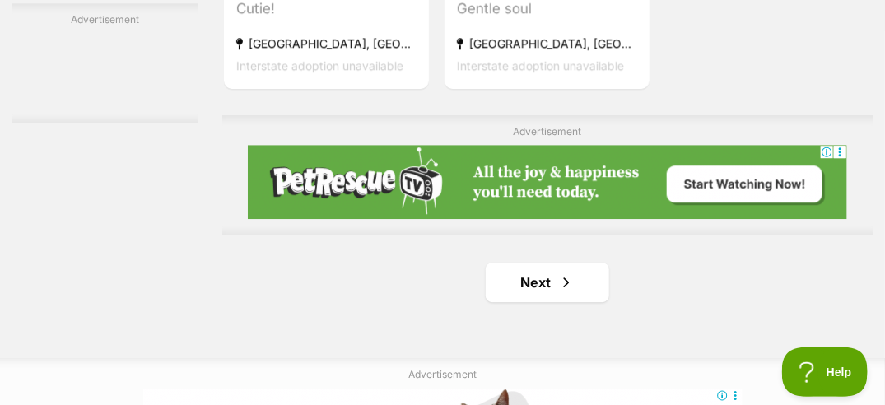
scroll to position [3522, 0]
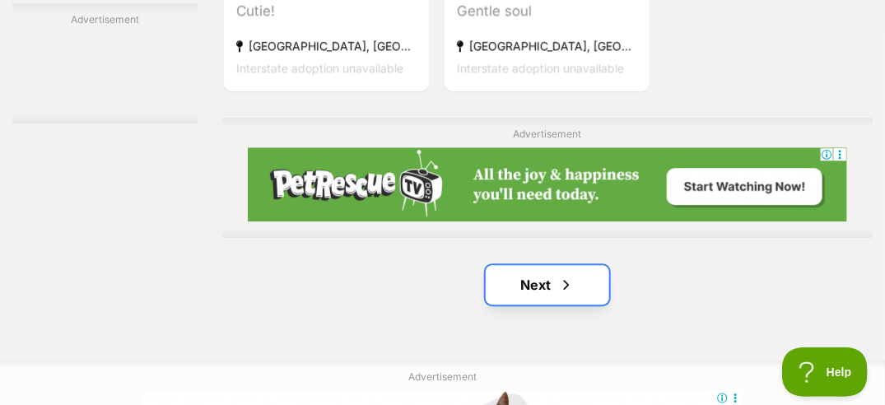
click at [569, 287] on link "Next" at bounding box center [546, 284] width 123 height 39
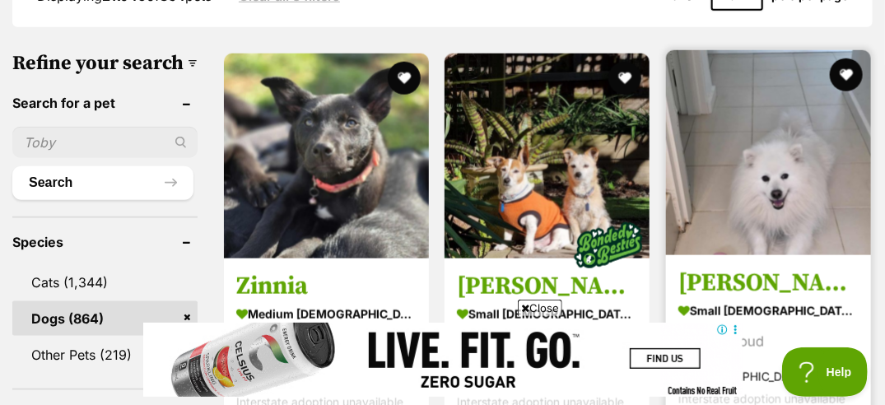
click at [739, 160] on img at bounding box center [768, 152] width 205 height 205
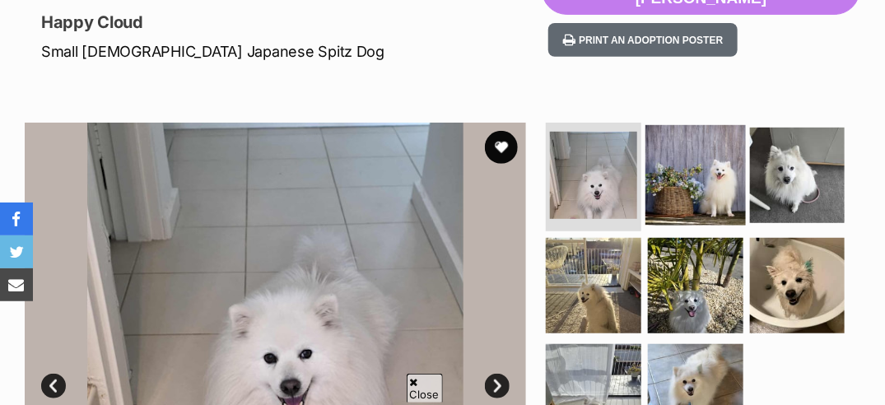
click at [716, 162] on img at bounding box center [695, 175] width 100 height 100
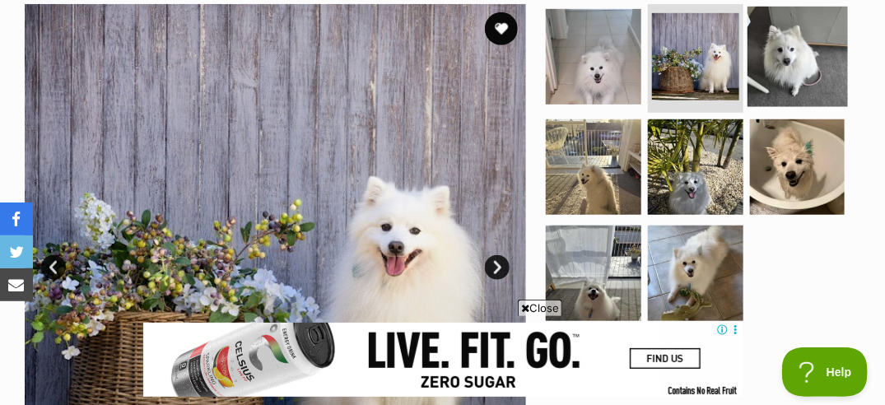
click at [790, 62] on img at bounding box center [797, 57] width 100 height 100
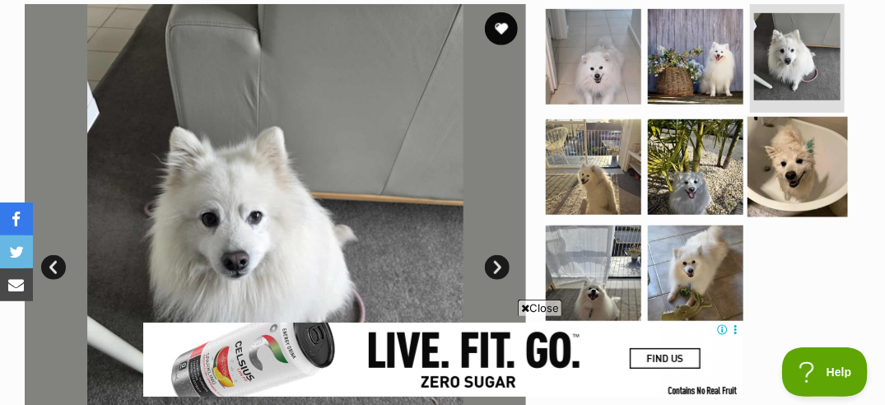
click at [786, 169] on img at bounding box center [797, 167] width 100 height 100
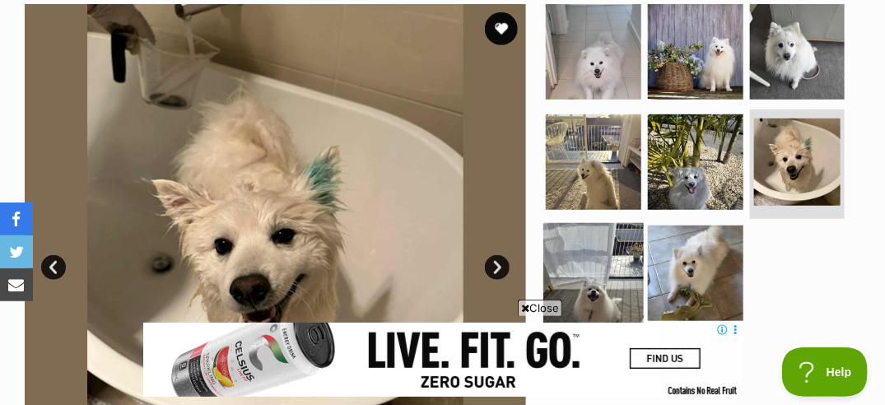
click at [612, 257] on img at bounding box center [593, 273] width 100 height 100
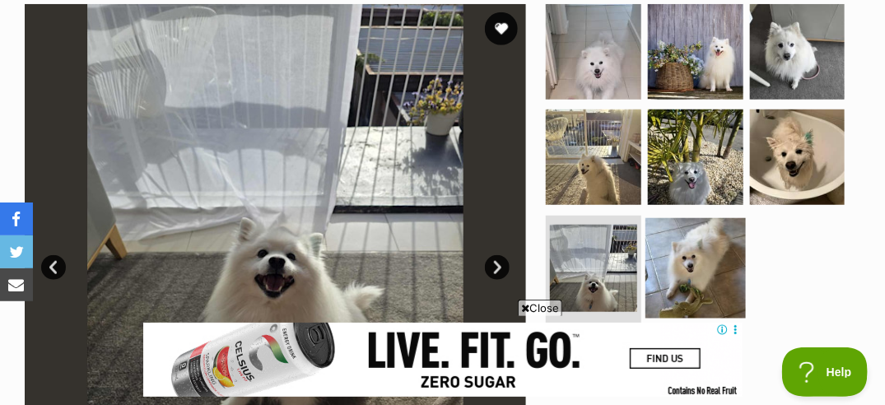
click at [714, 236] on img at bounding box center [695, 268] width 100 height 100
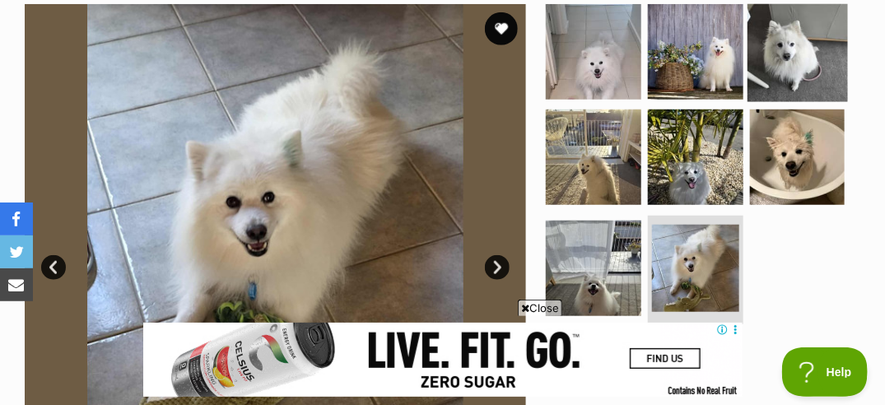
click at [794, 38] on img at bounding box center [797, 52] width 100 height 100
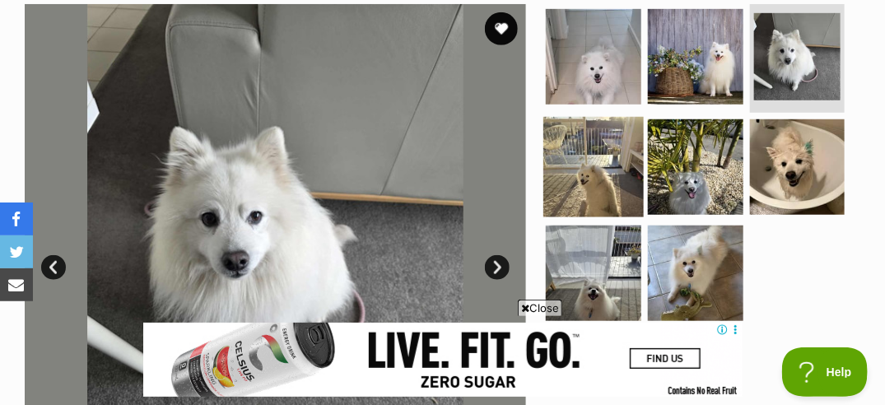
click at [570, 166] on img at bounding box center [593, 167] width 100 height 100
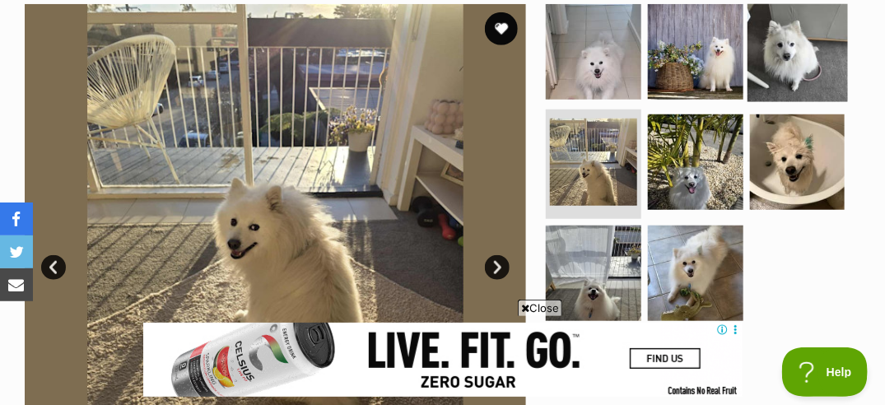
click at [781, 58] on img at bounding box center [797, 52] width 100 height 100
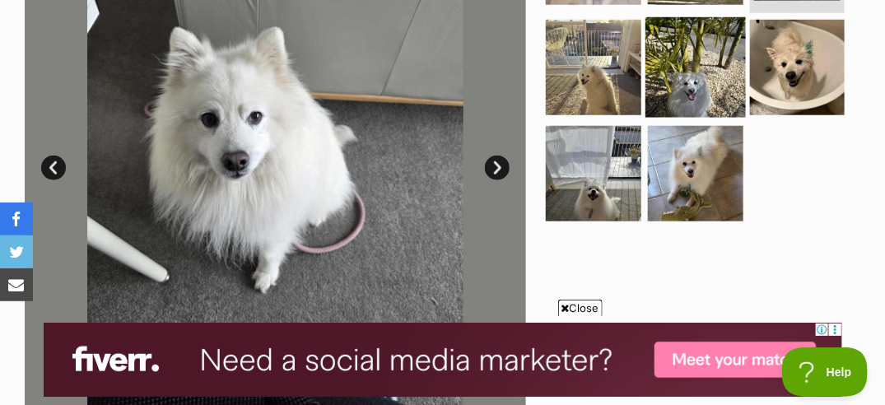
click at [705, 56] on img at bounding box center [695, 67] width 100 height 100
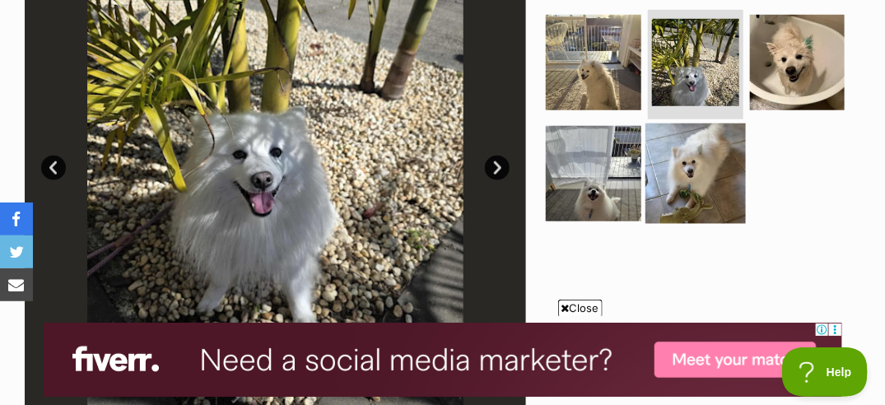
click at [688, 160] on img at bounding box center [695, 173] width 100 height 100
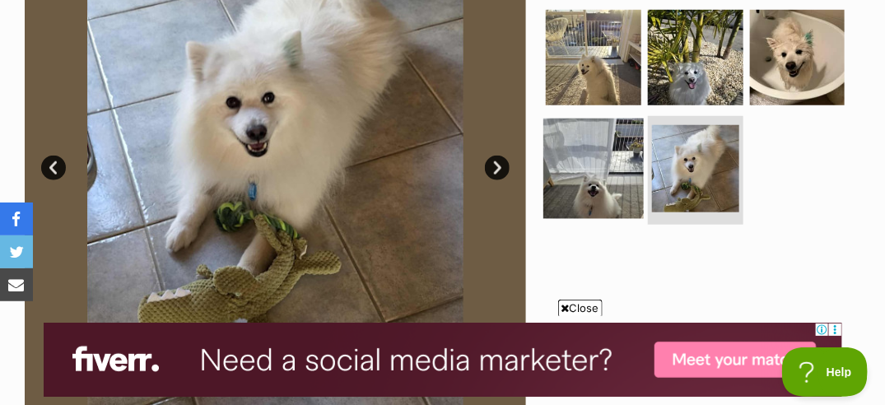
click at [615, 164] on img at bounding box center [593, 168] width 100 height 100
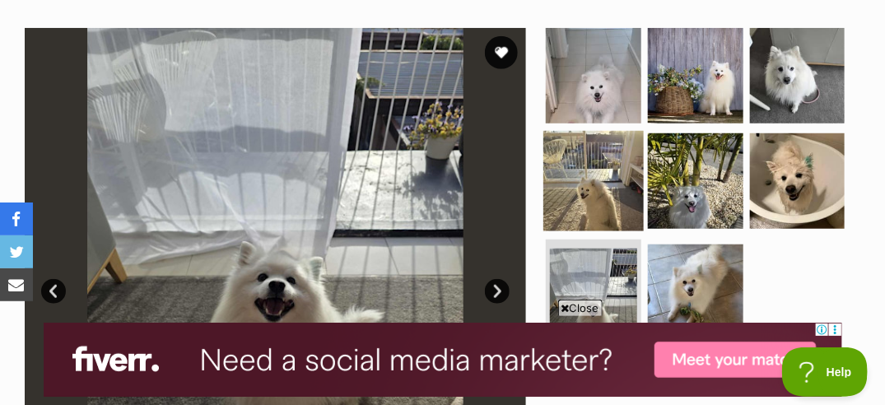
scroll to position [318, 0]
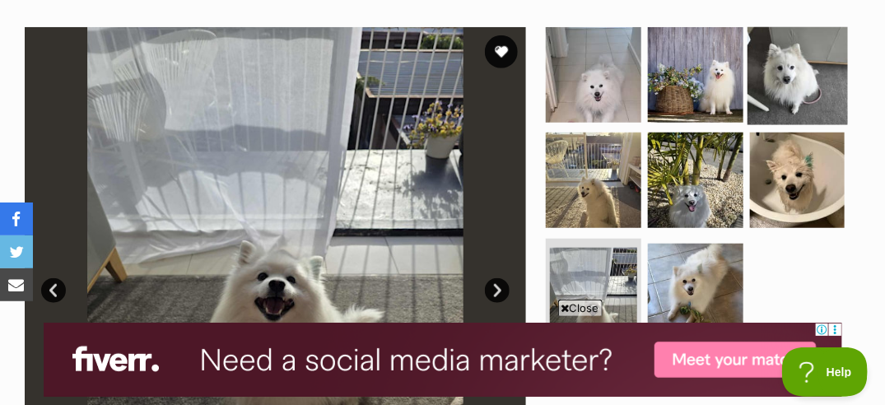
click at [778, 53] on img at bounding box center [797, 75] width 100 height 100
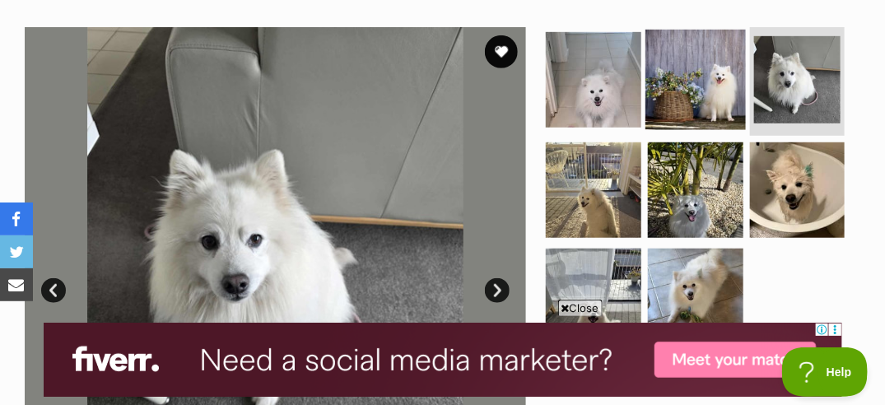
click at [683, 74] on img at bounding box center [695, 80] width 100 height 100
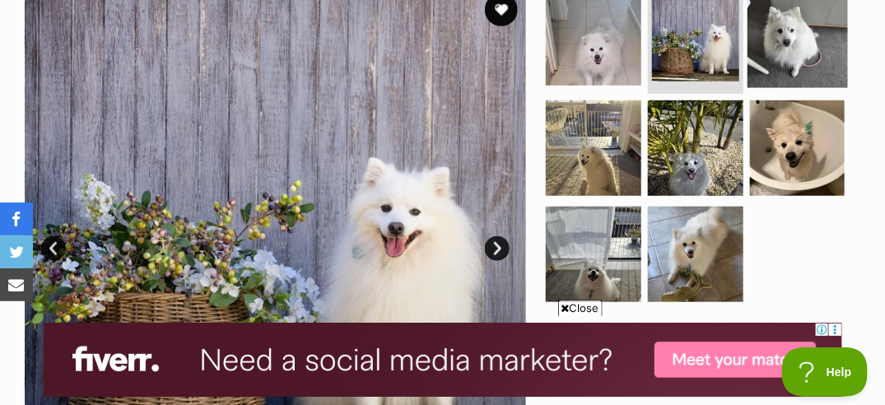
scroll to position [360, 0]
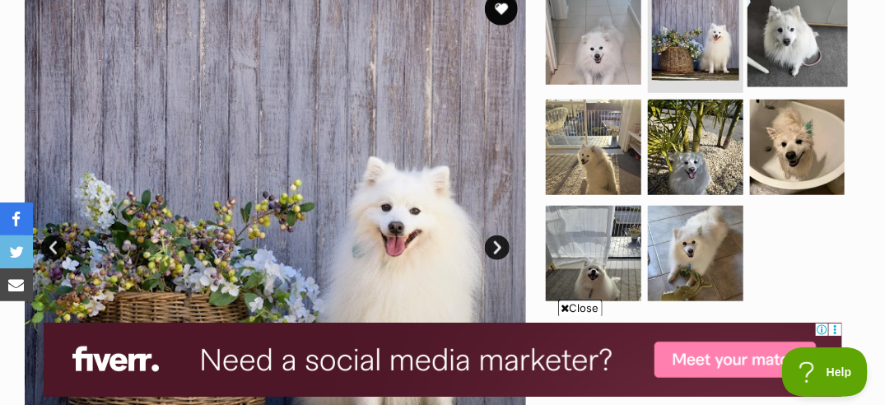
click at [783, 57] on img at bounding box center [797, 37] width 100 height 100
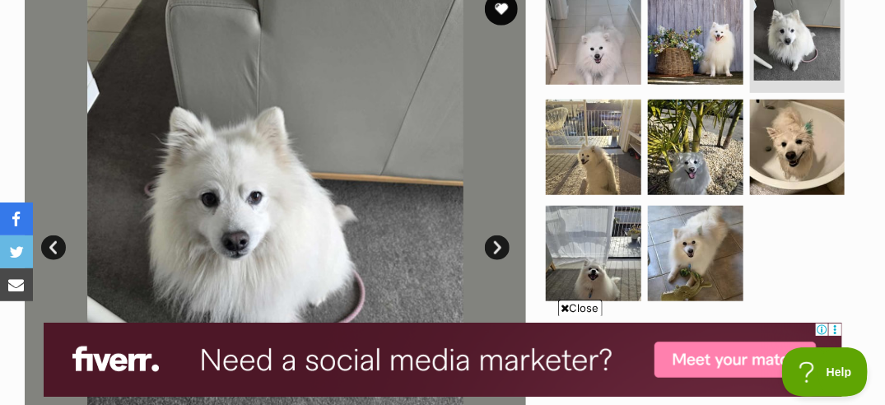
click at [580, 308] on span "Close" at bounding box center [580, 308] width 44 height 16
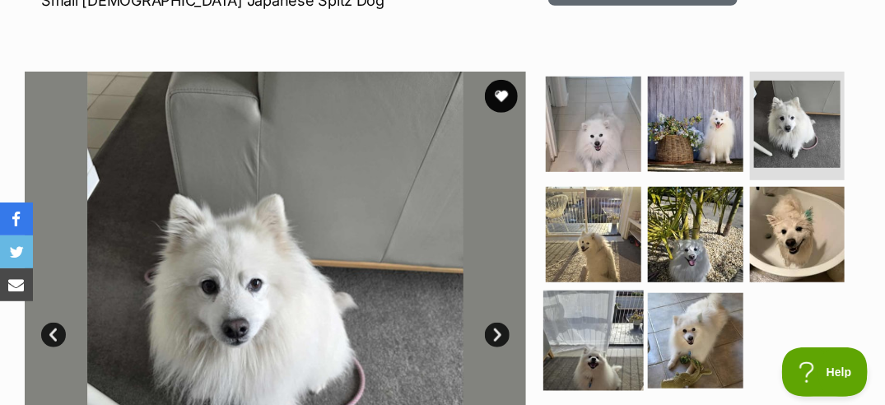
scroll to position [276, 0]
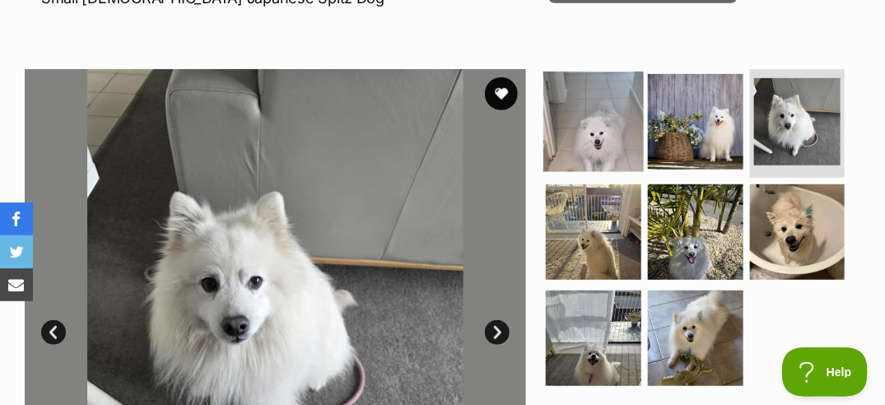
click at [604, 125] on img at bounding box center [593, 122] width 100 height 100
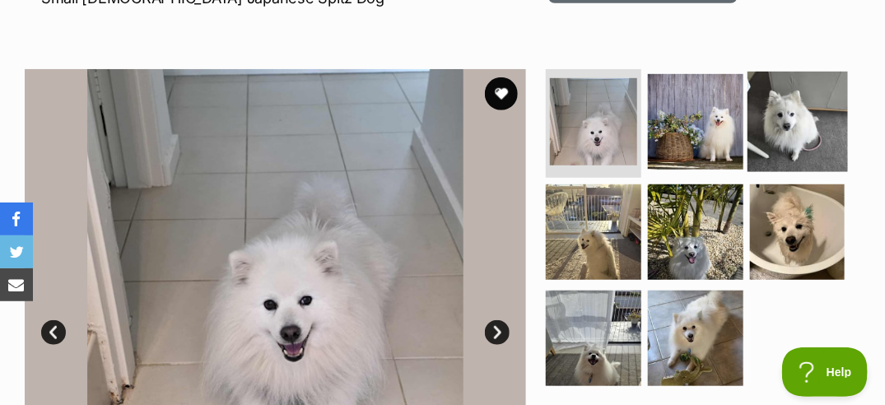
click at [815, 109] on img at bounding box center [797, 122] width 100 height 100
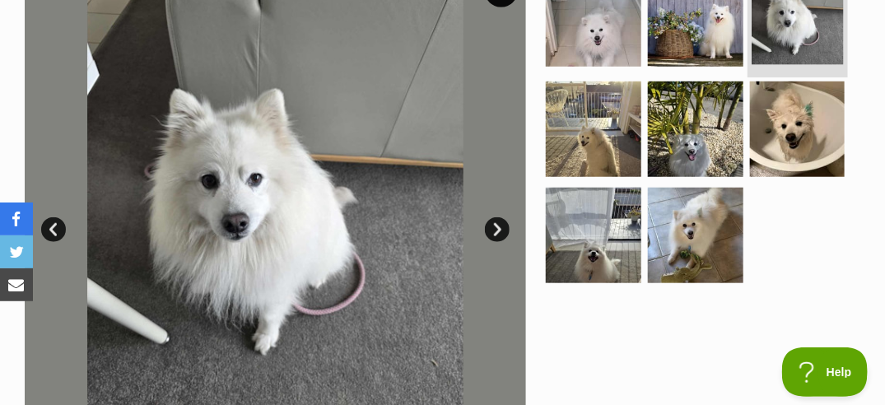
scroll to position [379, 0]
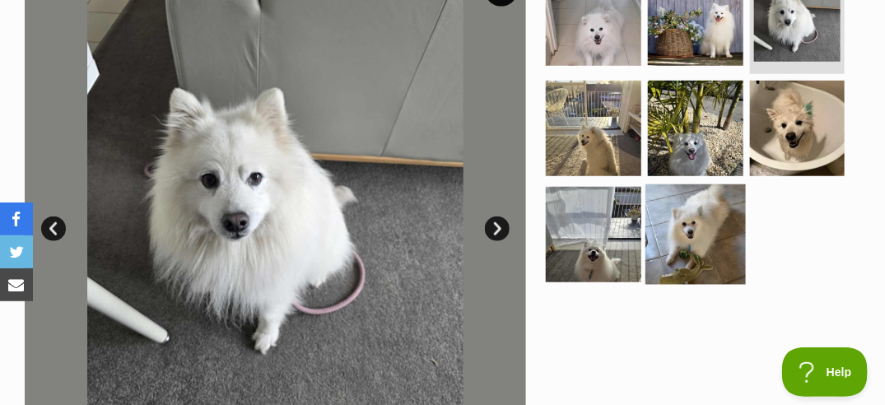
click at [718, 225] on img at bounding box center [695, 234] width 100 height 100
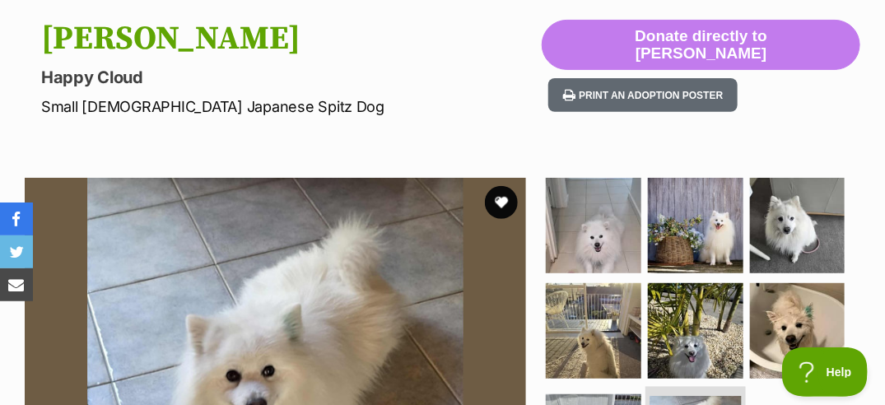
scroll to position [159, 0]
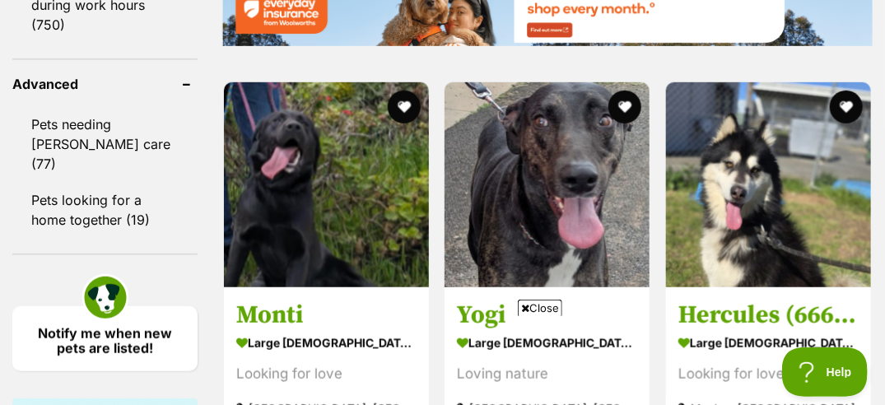
scroll to position [2381, 0]
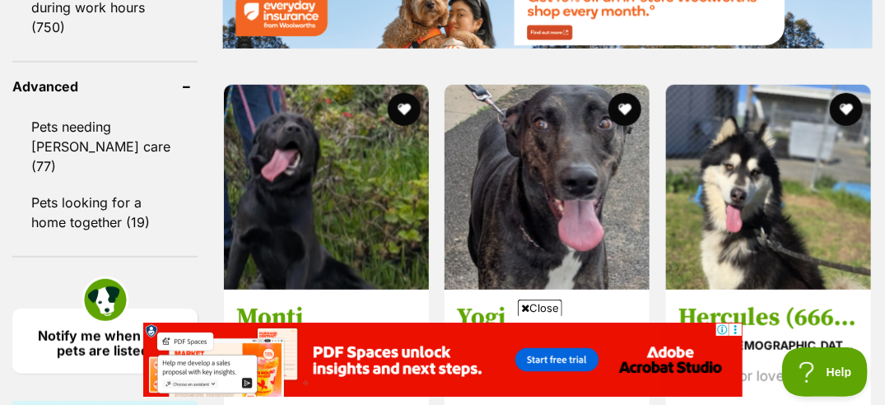
click at [541, 310] on span "Close" at bounding box center [540, 308] width 44 height 16
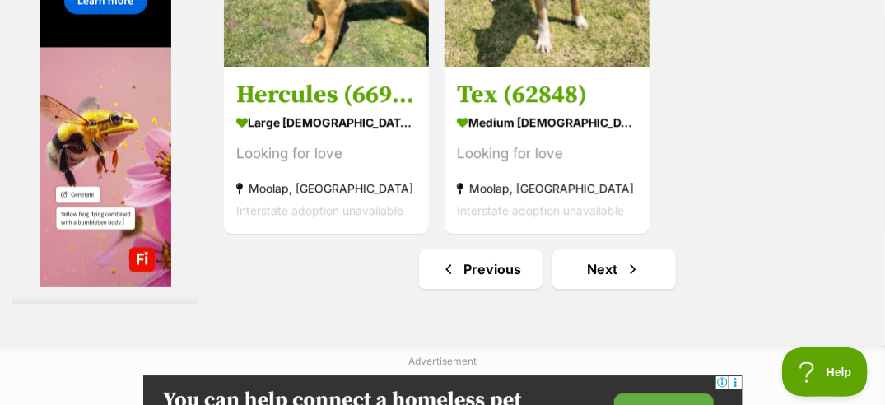
scroll to position [3613, 0]
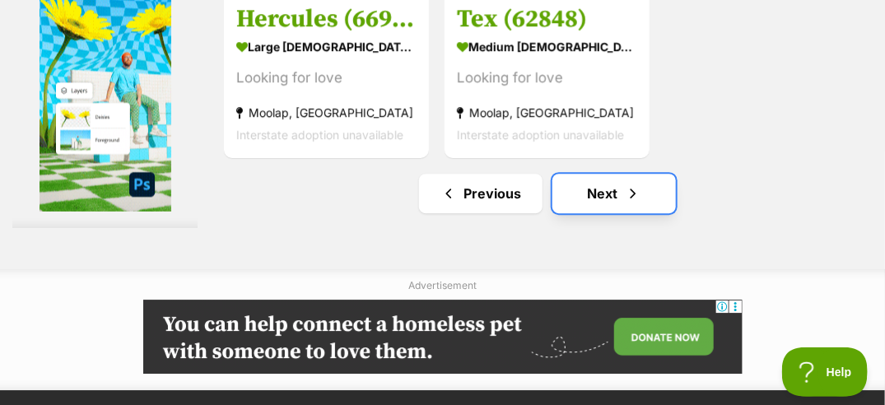
click at [607, 199] on link "Next" at bounding box center [613, 193] width 123 height 39
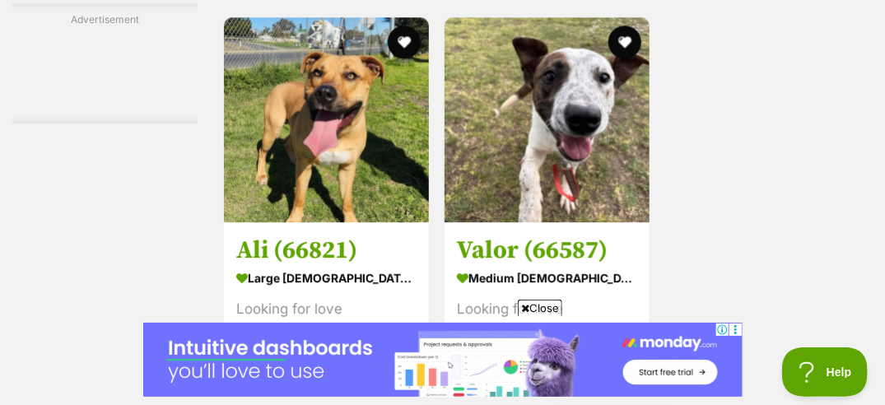
scroll to position [3933, 0]
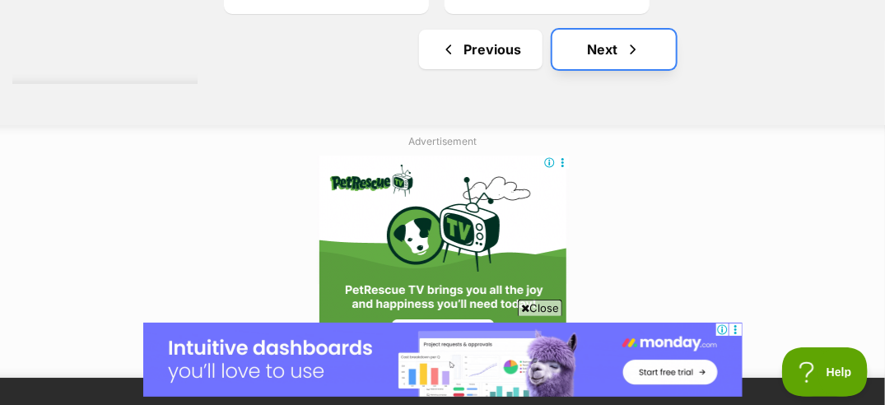
click at [613, 49] on link "Next" at bounding box center [613, 49] width 123 height 39
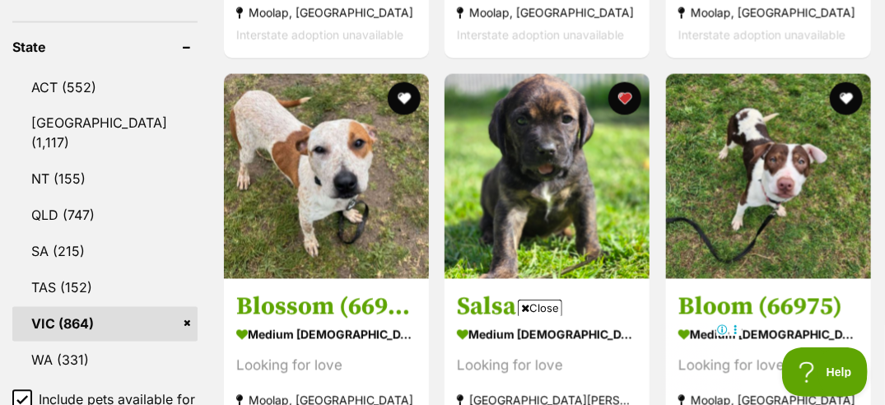
scroll to position [1145, 0]
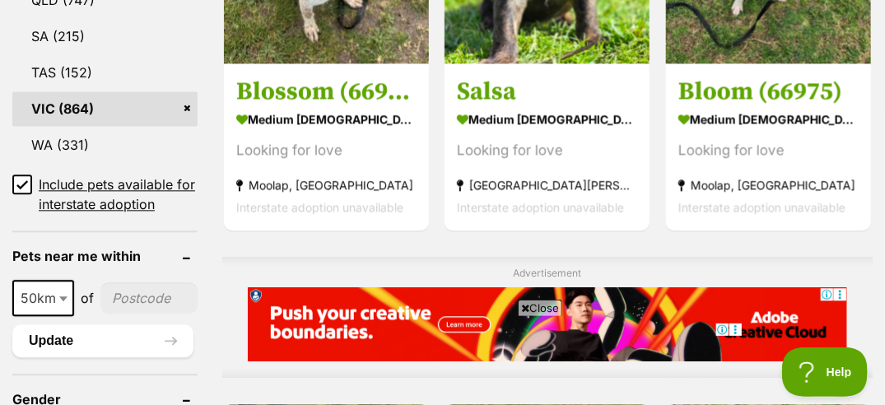
click at [550, 308] on span "Close" at bounding box center [540, 308] width 44 height 16
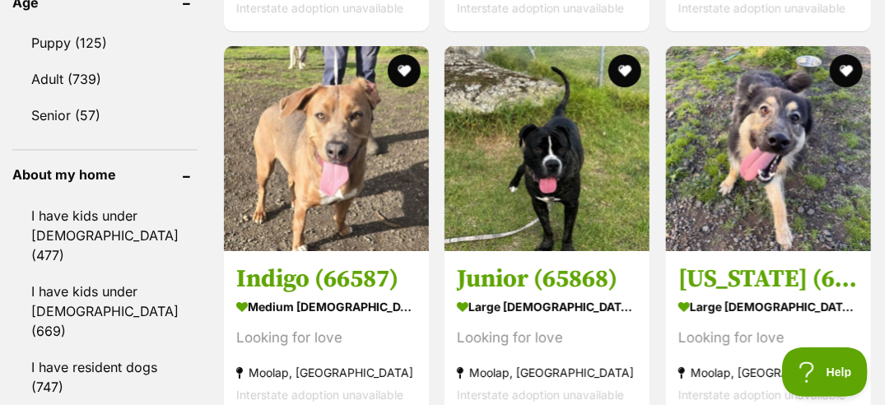
scroll to position [0, 0]
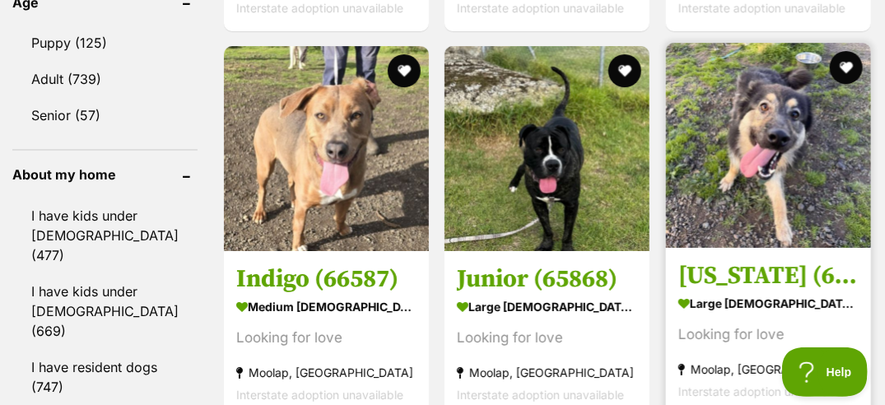
click at [717, 123] on img at bounding box center [768, 145] width 205 height 205
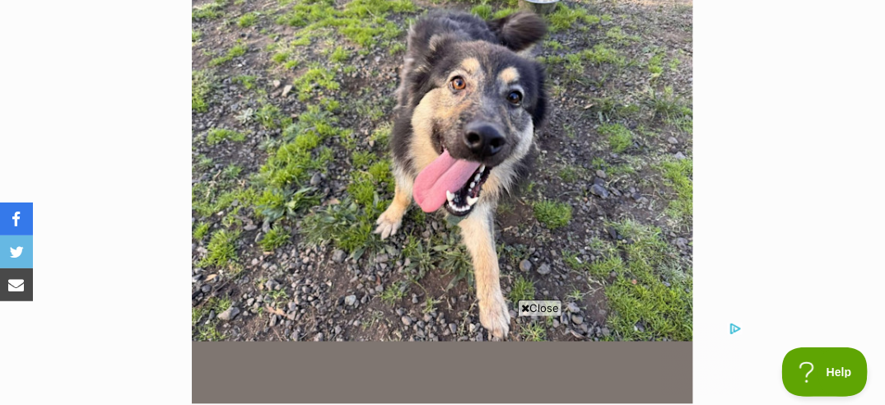
scroll to position [435, 0]
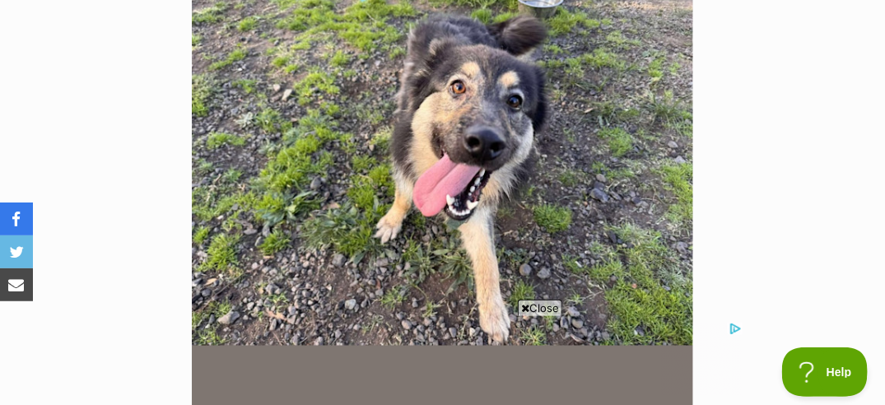
click at [542, 307] on span "Close" at bounding box center [540, 308] width 44 height 16
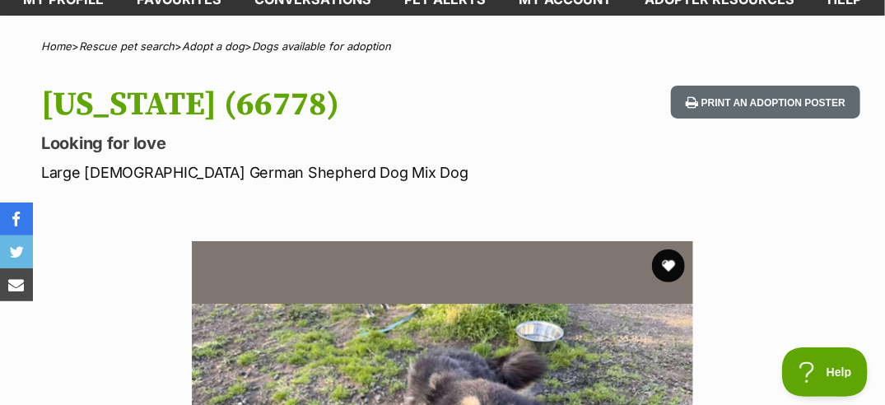
scroll to position [0, 0]
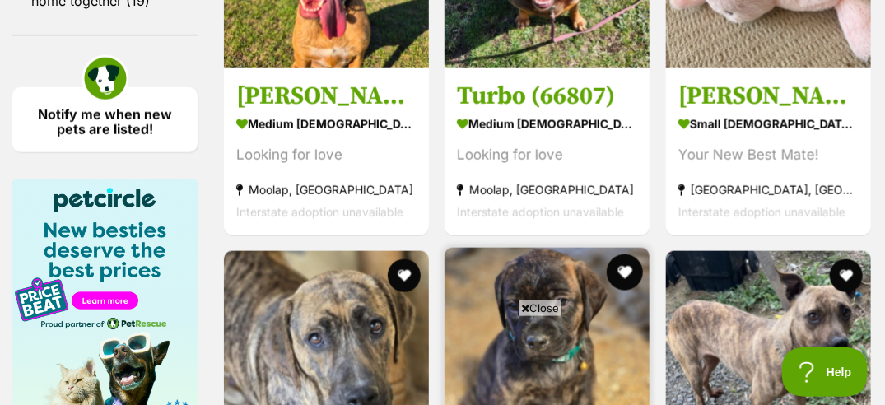
click at [617, 254] on button "favourite" at bounding box center [625, 272] width 36 height 36
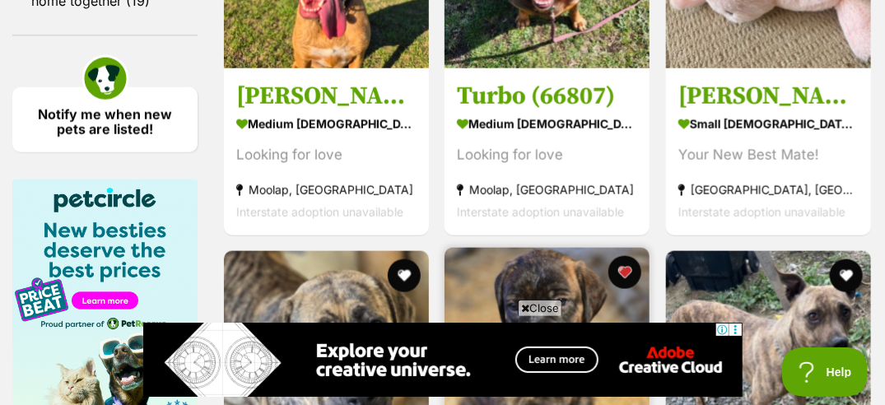
scroll to position [2646, 0]
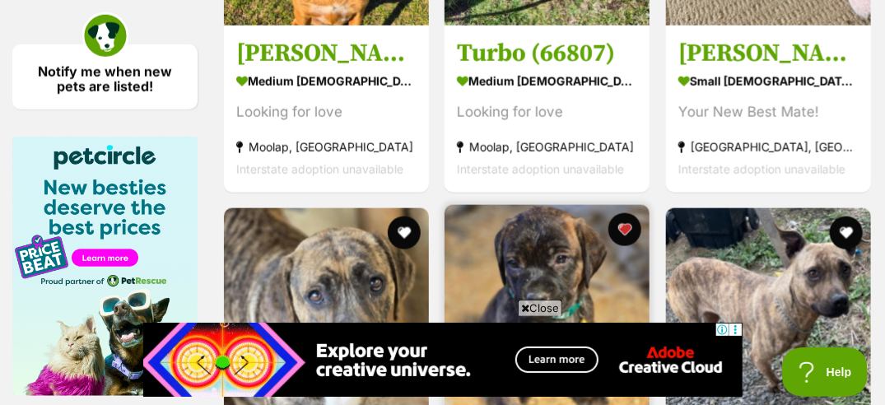
click at [528, 205] on img at bounding box center [546, 307] width 205 height 205
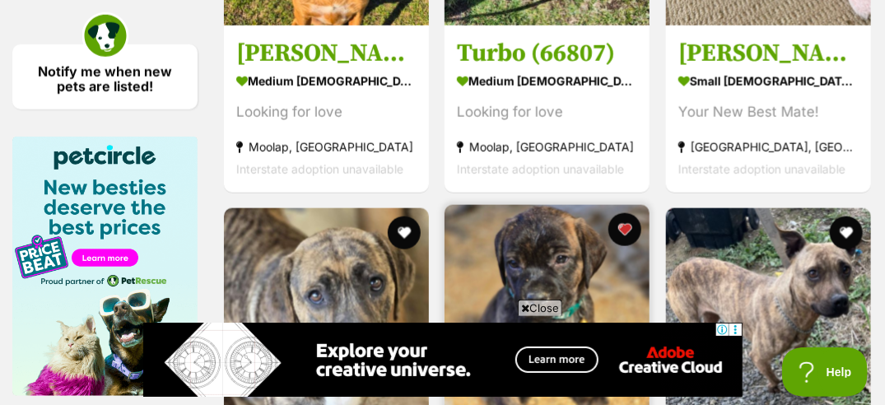
scroll to position [2649, 0]
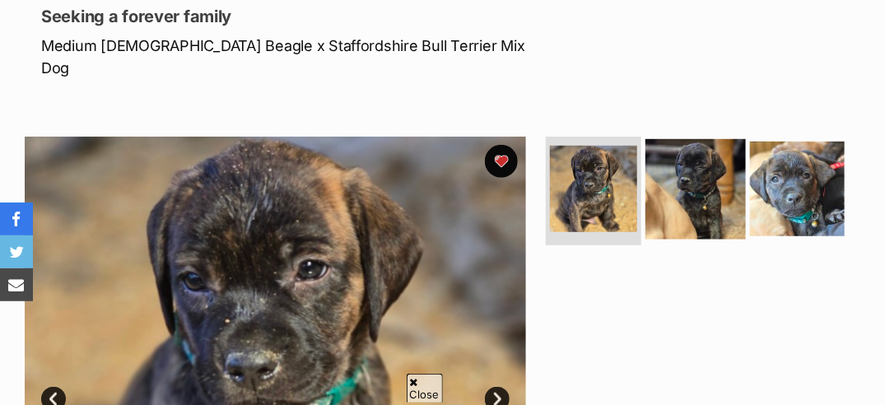
scroll to position [228, 0]
click at [680, 173] on img at bounding box center [695, 189] width 100 height 100
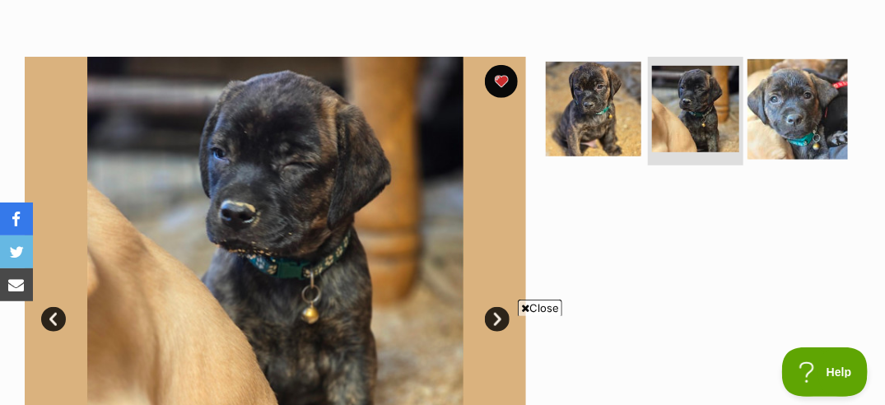
scroll to position [0, 0]
click at [815, 74] on img at bounding box center [797, 109] width 100 height 100
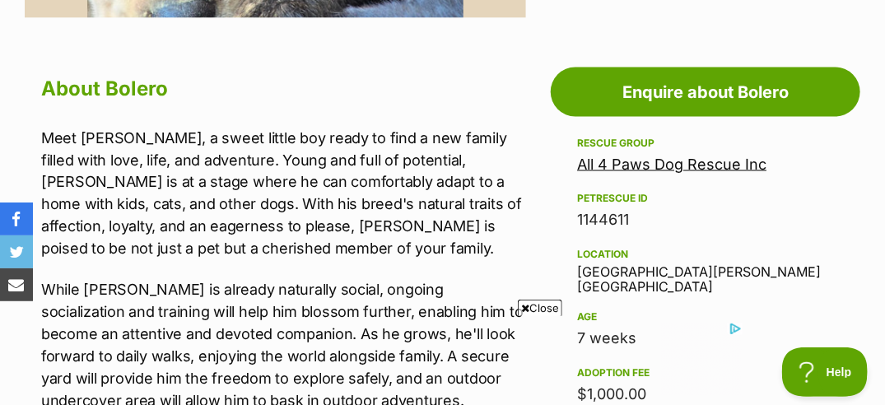
click at [532, 306] on span "Close" at bounding box center [540, 308] width 44 height 16
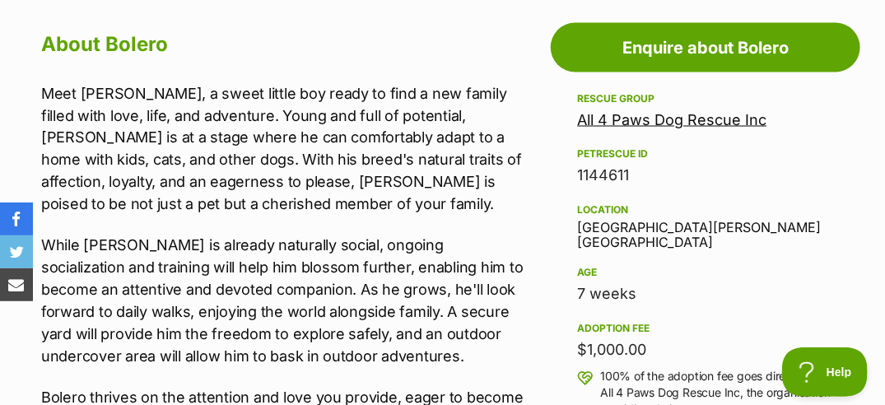
scroll to position [899, 0]
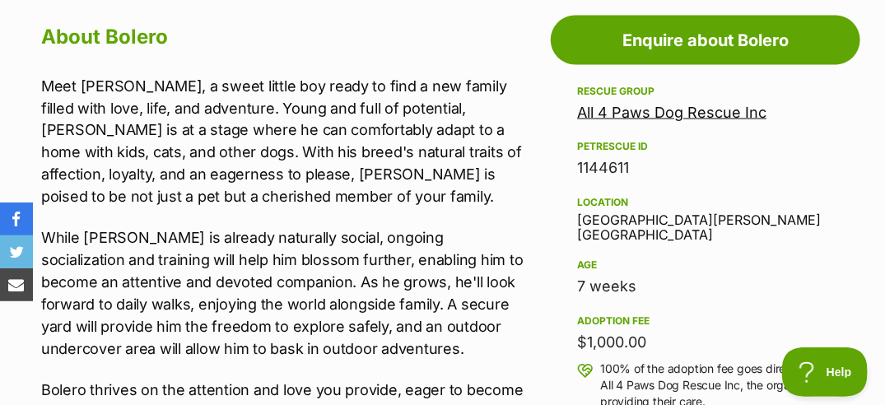
drag, startPoint x: 825, startPoint y: 232, endPoint x: 375, endPoint y: 198, distance: 450.6
click at [375, 198] on div "Meet Bolero, a sweet little boy ready to find a new family filled with love, li…" at bounding box center [283, 348] width 485 height 546
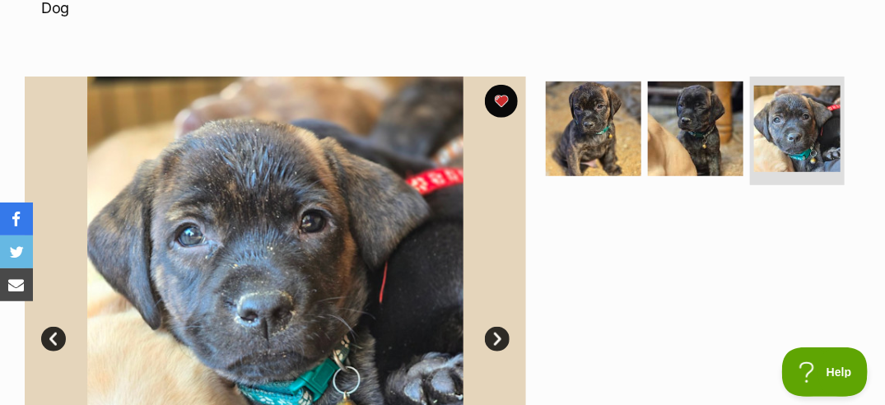
scroll to position [286, 0]
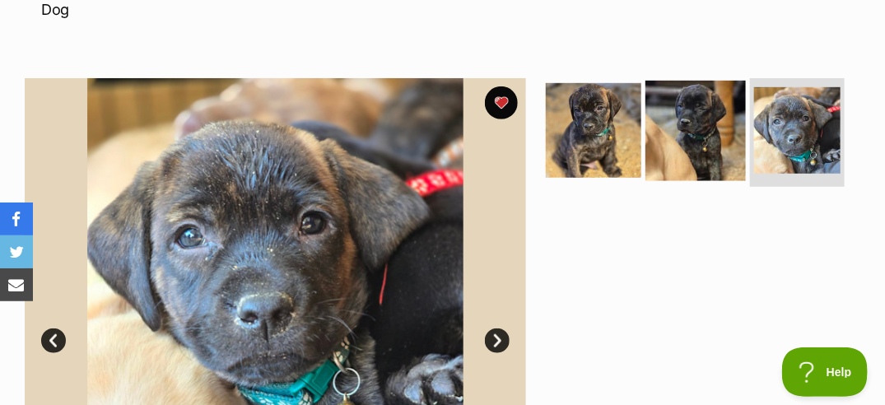
click at [691, 91] on img at bounding box center [695, 131] width 100 height 100
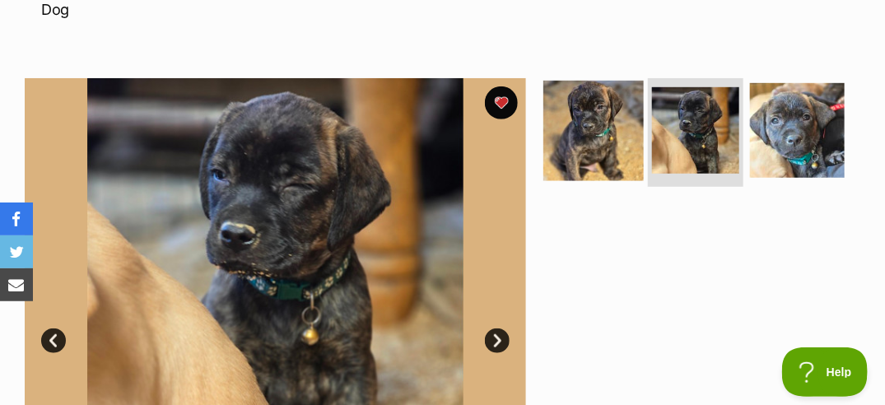
click at [598, 112] on img at bounding box center [593, 131] width 100 height 100
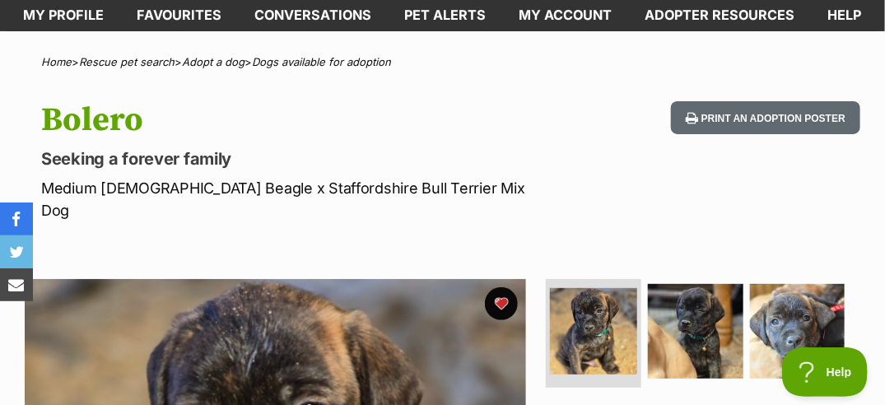
scroll to position [0, 0]
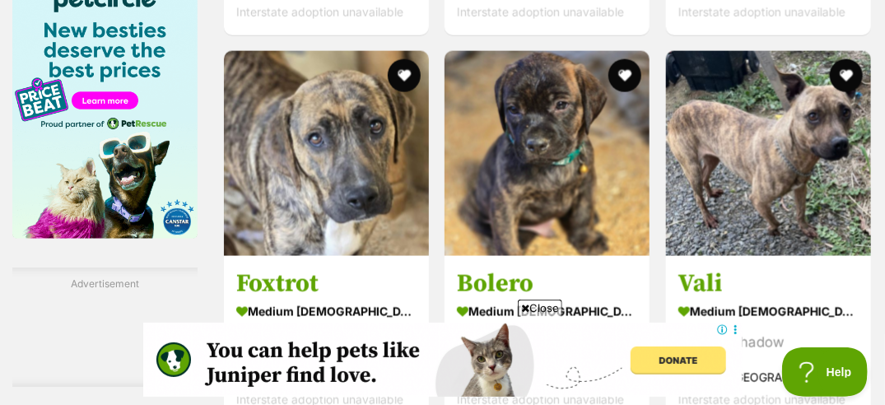
scroll to position [2803, 0]
click at [529, 309] on span "Close" at bounding box center [540, 308] width 44 height 16
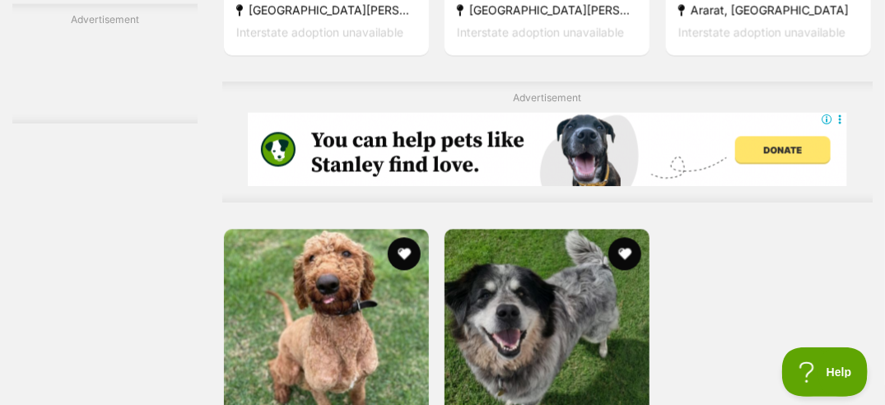
scroll to position [3173, 0]
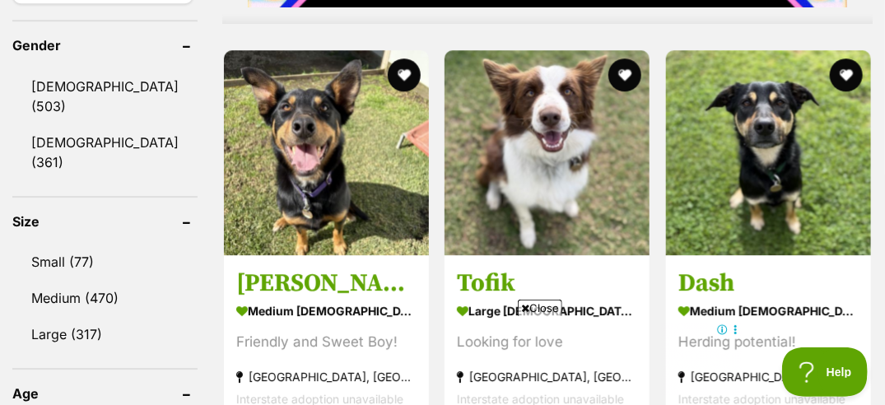
scroll to position [1498, 0]
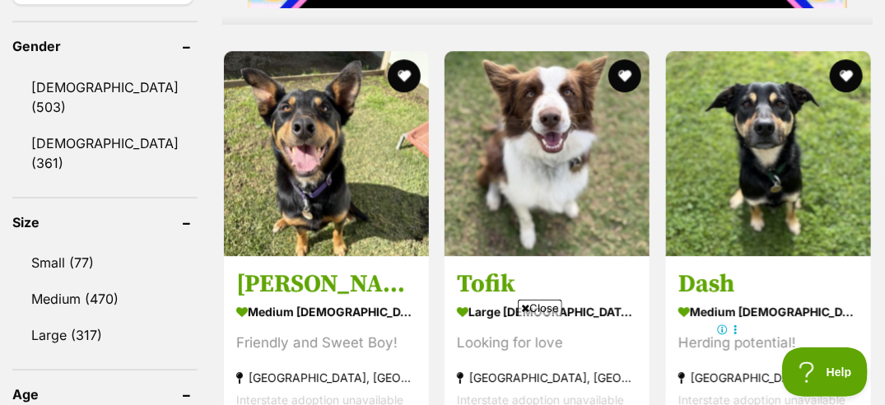
click at [539, 308] on span "Close" at bounding box center [540, 308] width 44 height 16
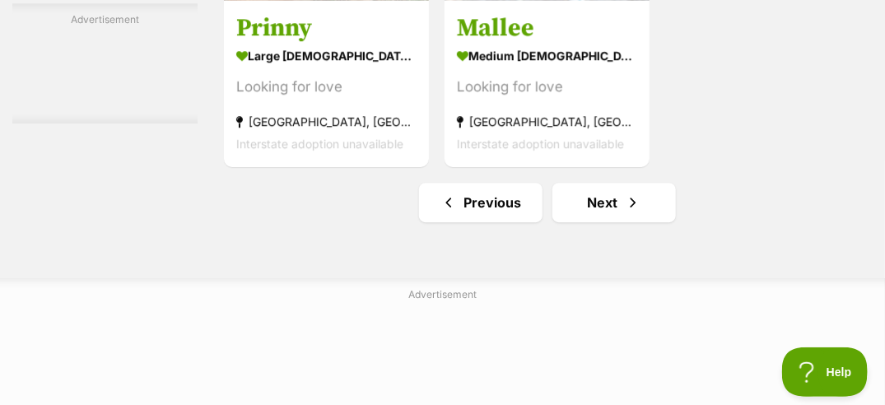
scroll to position [3610, 0]
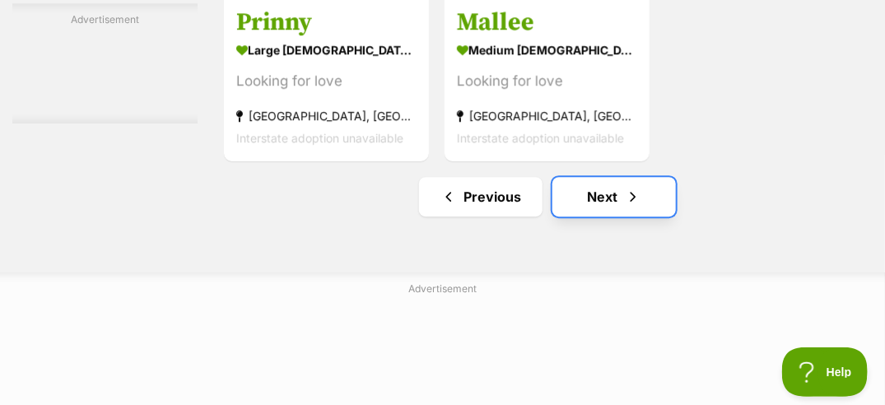
click at [636, 203] on link "Next" at bounding box center [613, 196] width 123 height 39
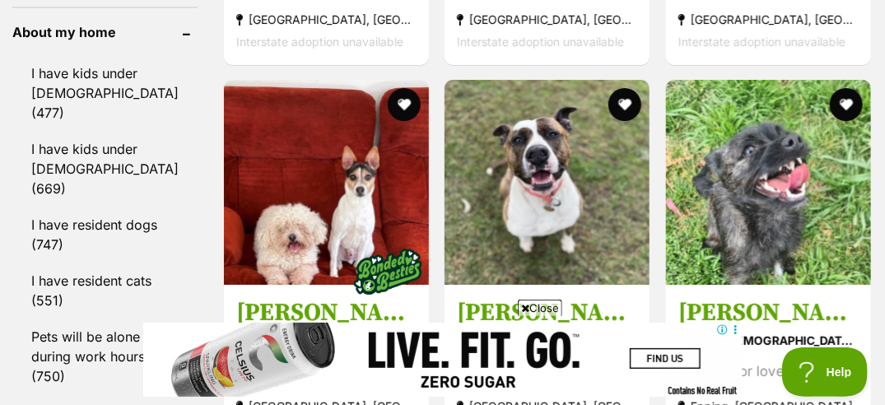
click at [541, 305] on span "Close" at bounding box center [540, 308] width 44 height 16
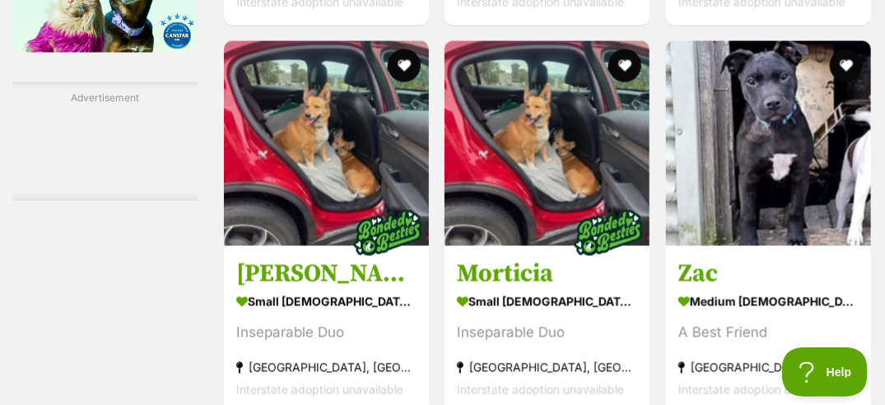
scroll to position [2990, 0]
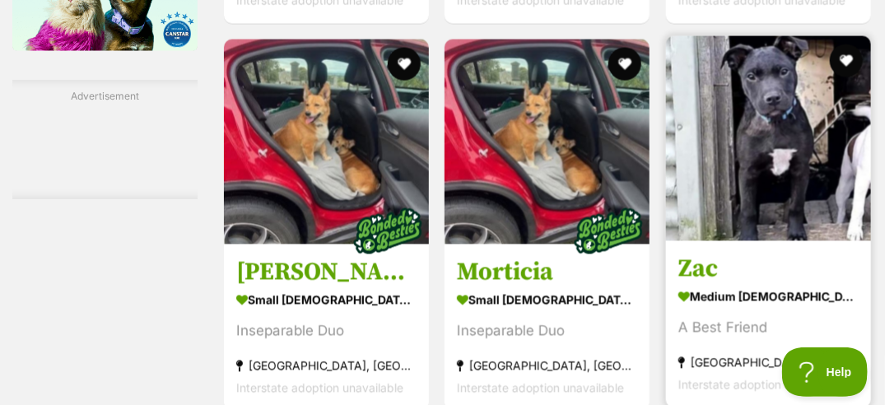
click at [794, 89] on img at bounding box center [768, 138] width 205 height 205
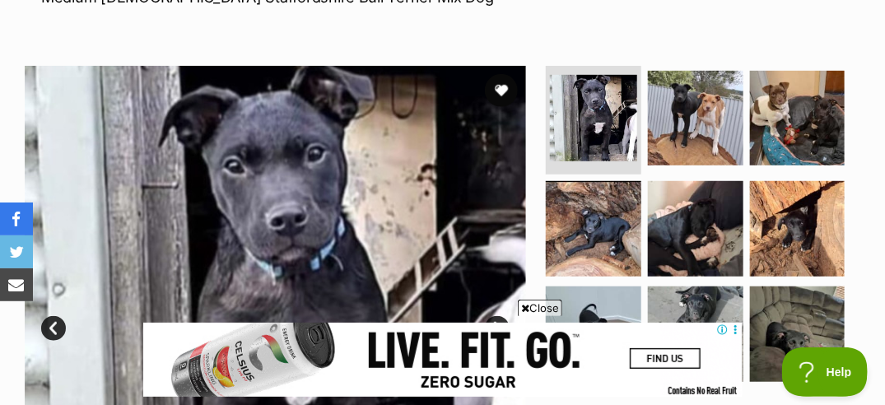
click at [525, 308] on icon at bounding box center [525, 308] width 8 height 11
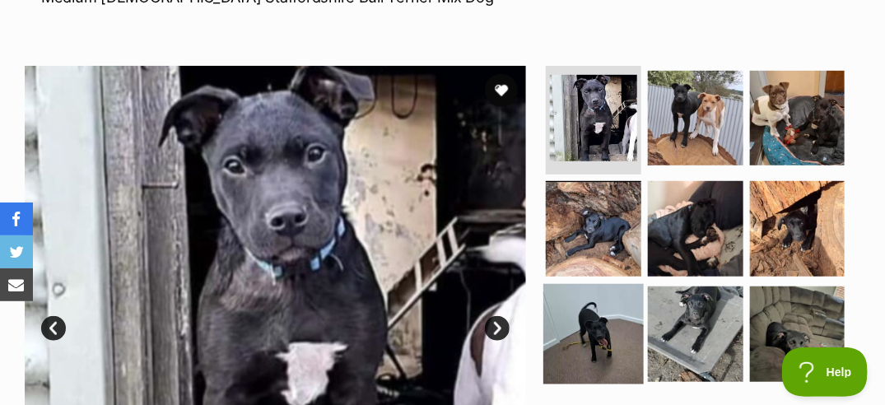
click at [584, 323] on img at bounding box center [593, 334] width 100 height 100
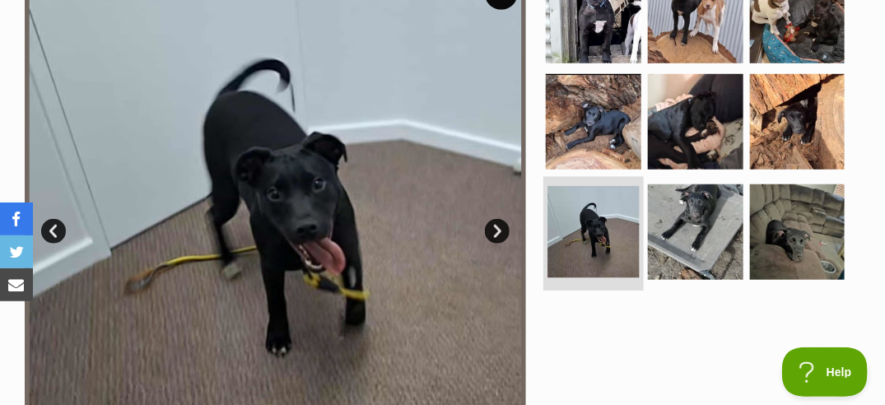
scroll to position [375, 0]
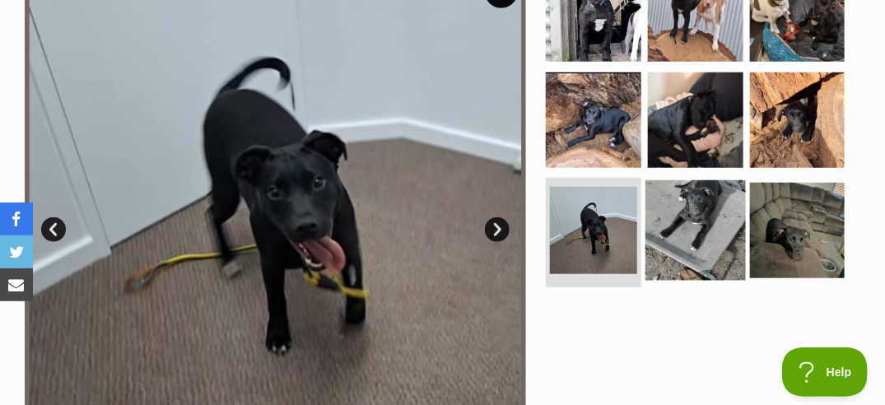
click at [688, 240] on img at bounding box center [695, 230] width 100 height 100
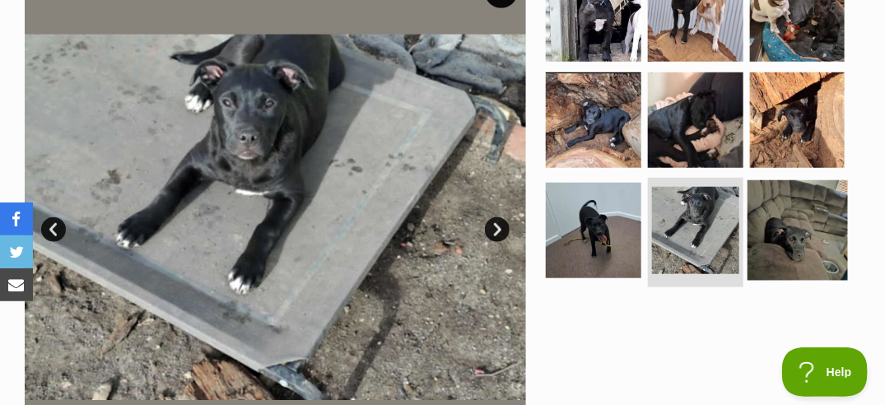
click at [809, 206] on img at bounding box center [797, 230] width 100 height 100
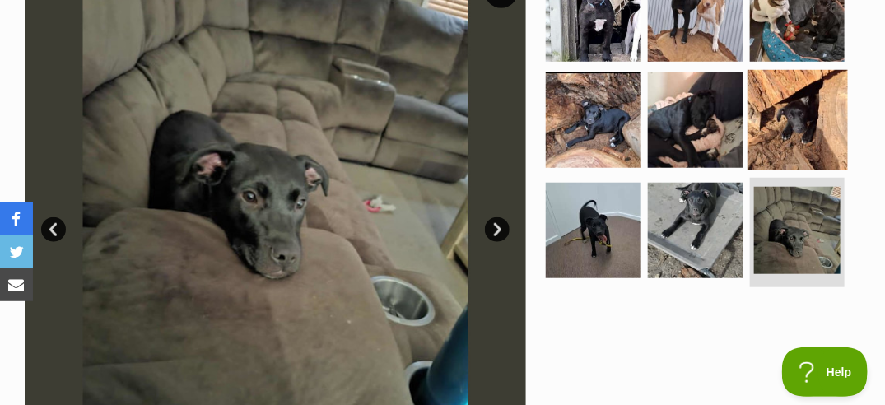
click at [784, 152] on img at bounding box center [797, 120] width 100 height 100
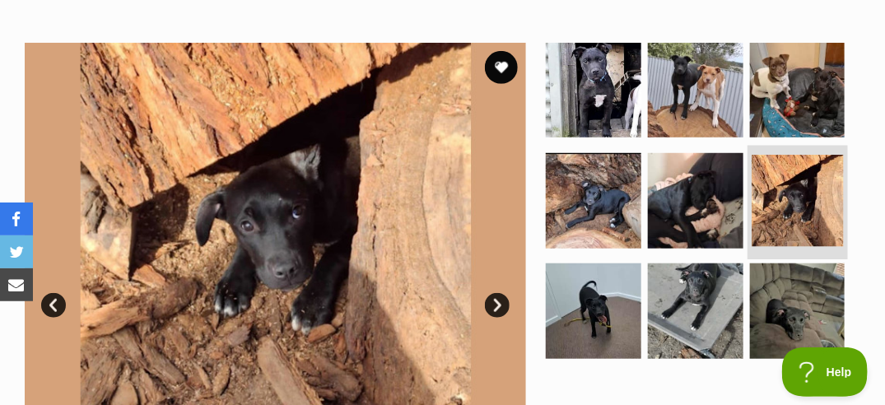
scroll to position [300, 0]
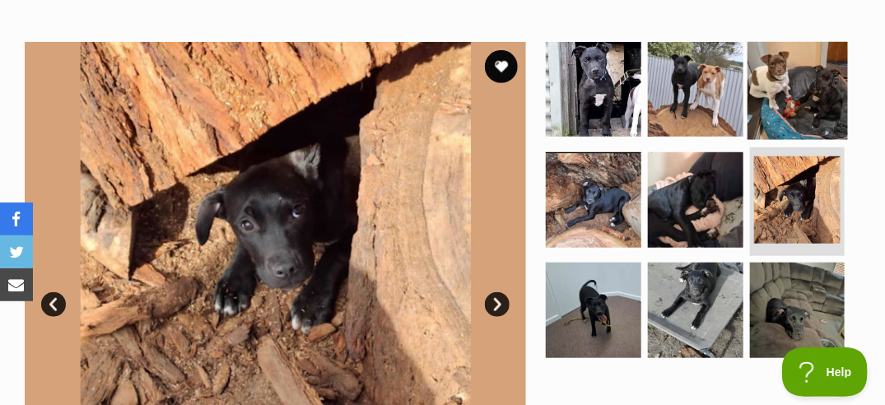
click at [770, 80] on img at bounding box center [797, 89] width 100 height 100
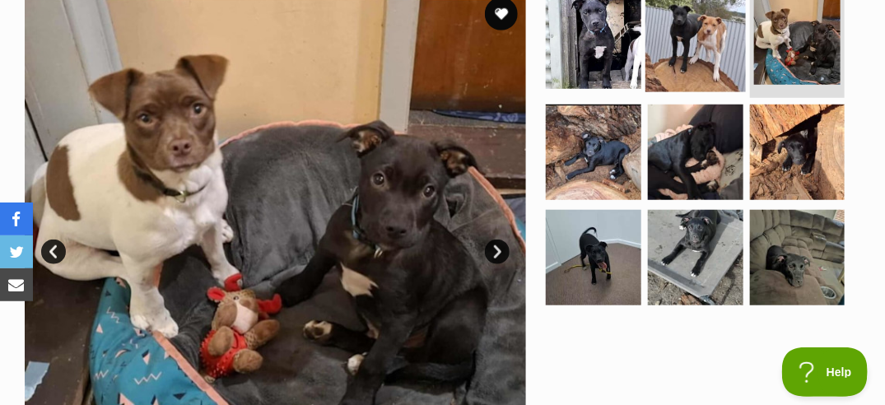
scroll to position [354, 0]
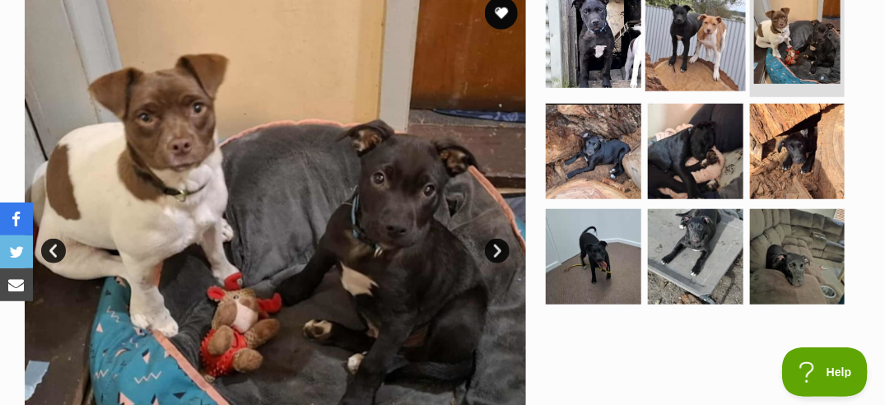
click at [685, 53] on img at bounding box center [695, 41] width 100 height 100
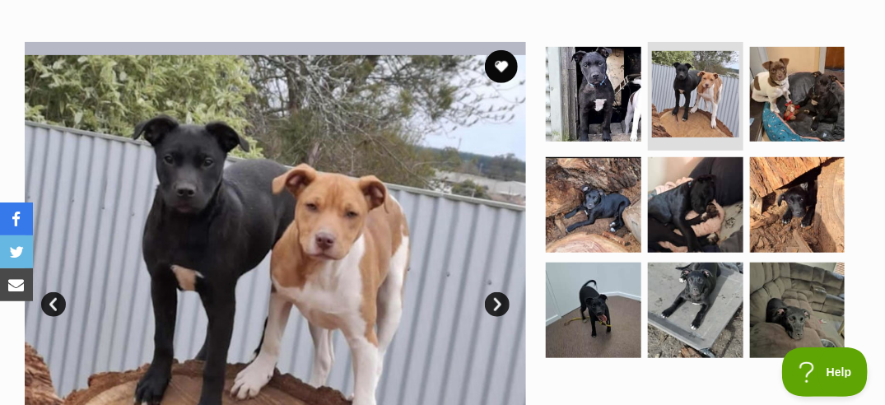
scroll to position [301, 0]
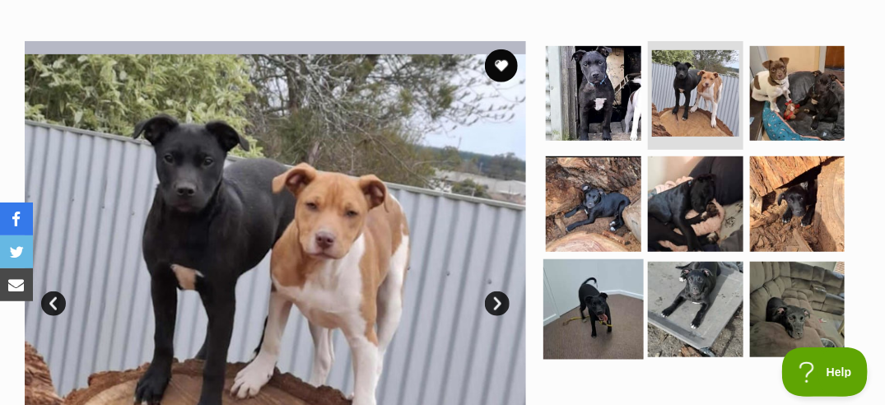
click at [587, 320] on img at bounding box center [593, 309] width 100 height 100
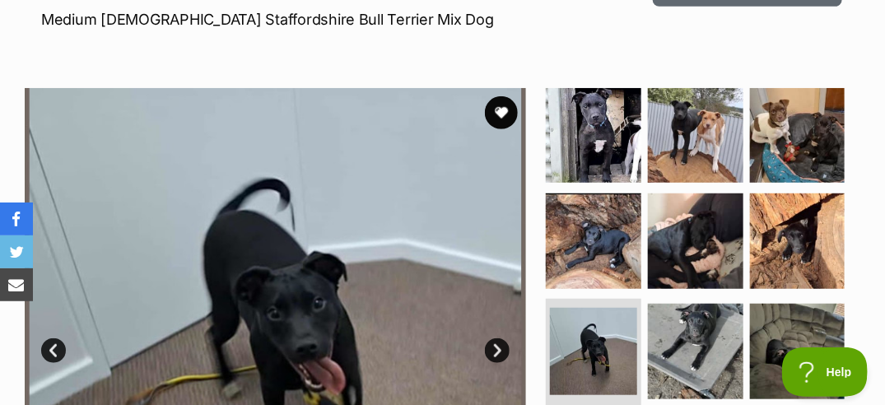
scroll to position [0, 0]
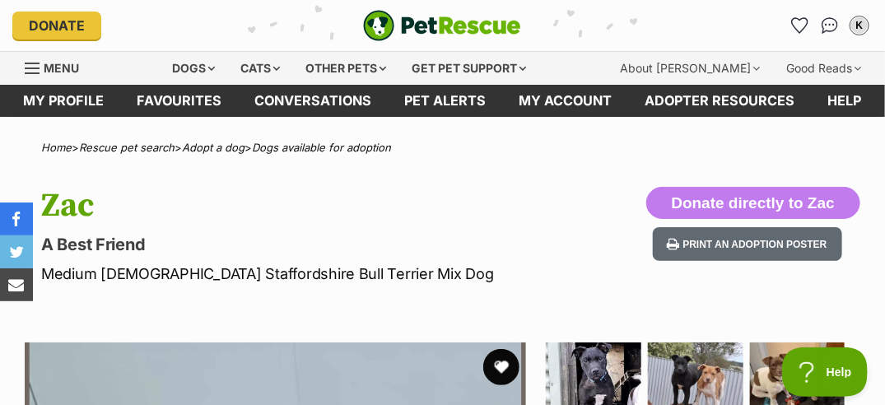
click at [504, 369] on button "favourite" at bounding box center [501, 367] width 36 height 36
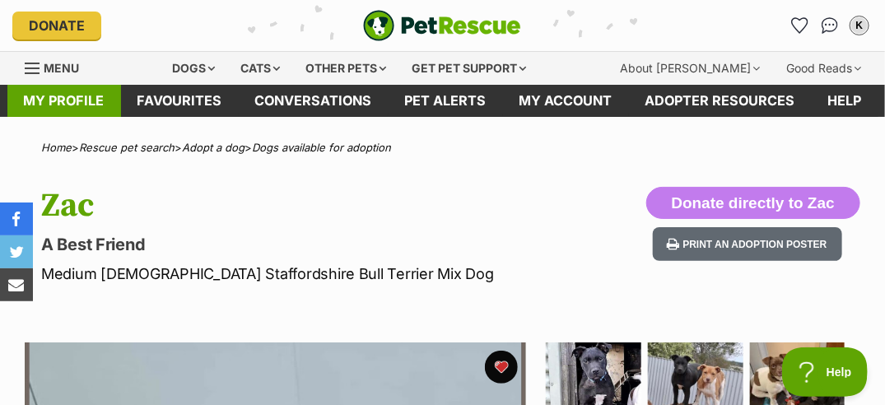
click at [58, 98] on link "My profile" at bounding box center [64, 101] width 114 height 32
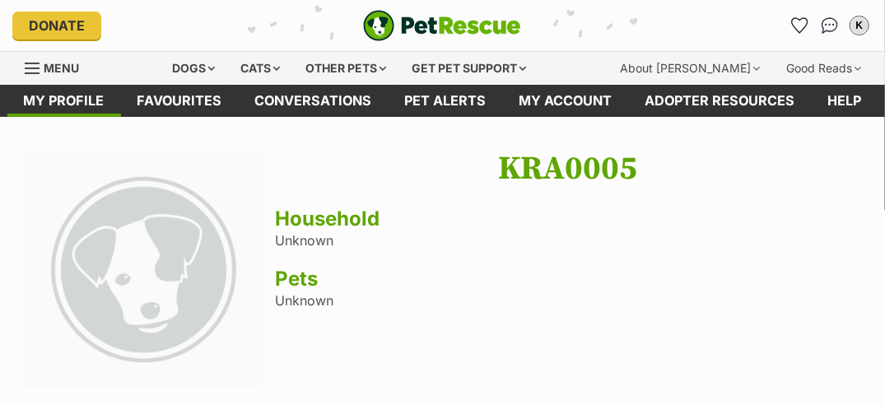
click at [30, 66] on div "Menu" at bounding box center [33, 68] width 16 height 13
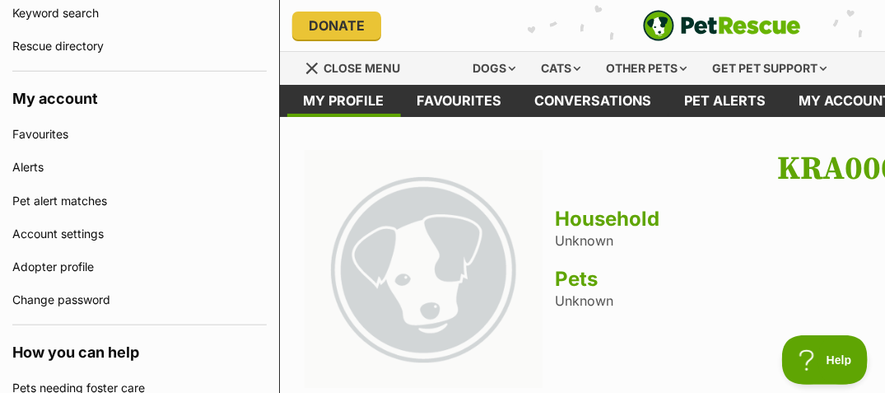
scroll to position [478, 0]
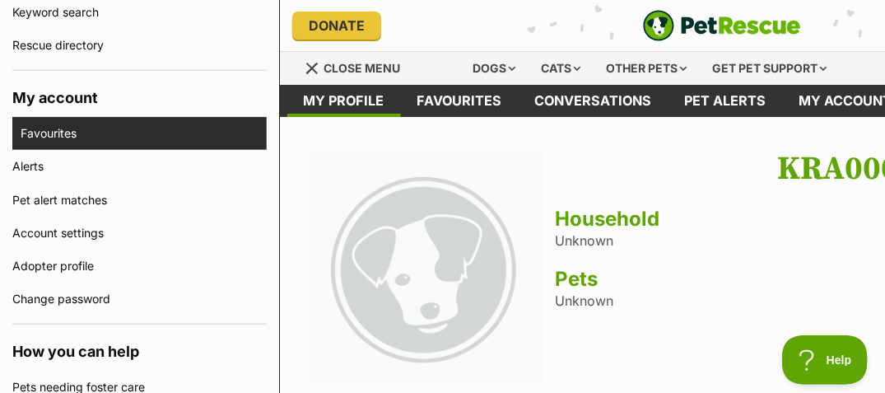
click at [63, 133] on link "Favourites" at bounding box center [144, 133] width 246 height 33
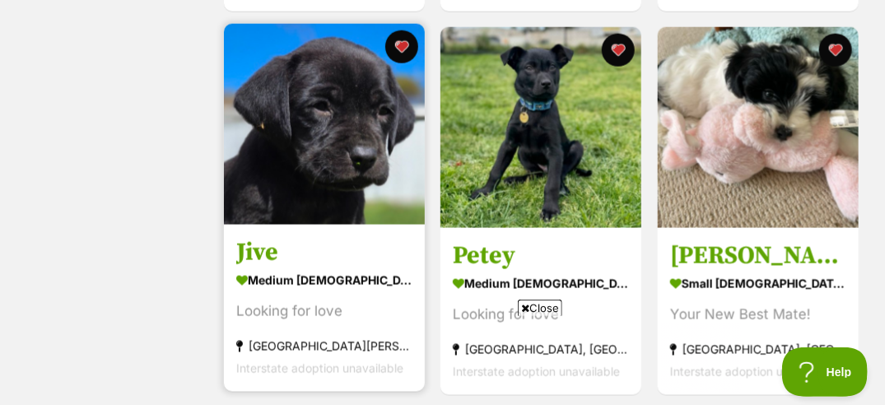
click at [273, 156] on img at bounding box center [324, 124] width 201 height 201
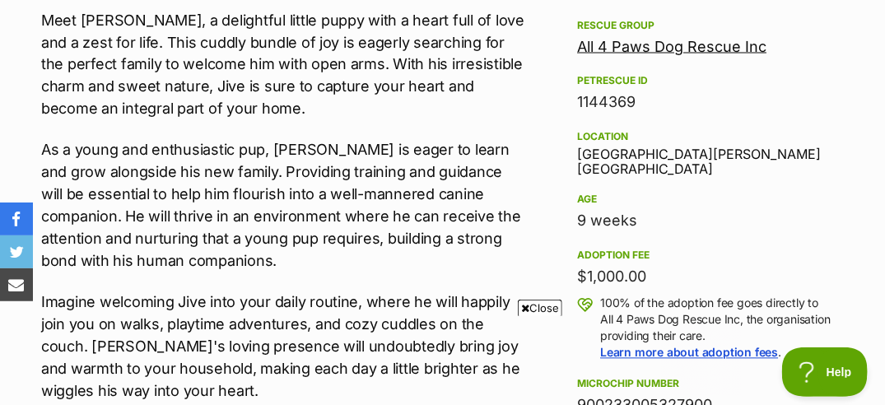
click at [531, 310] on span "Close" at bounding box center [540, 308] width 44 height 16
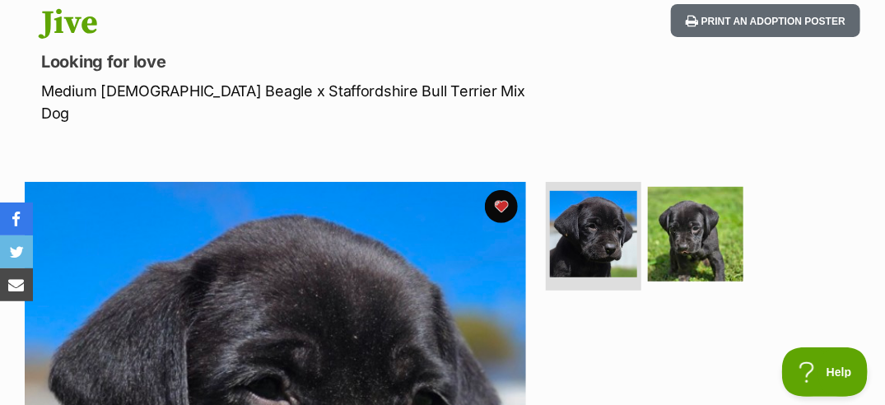
scroll to position [182, 0]
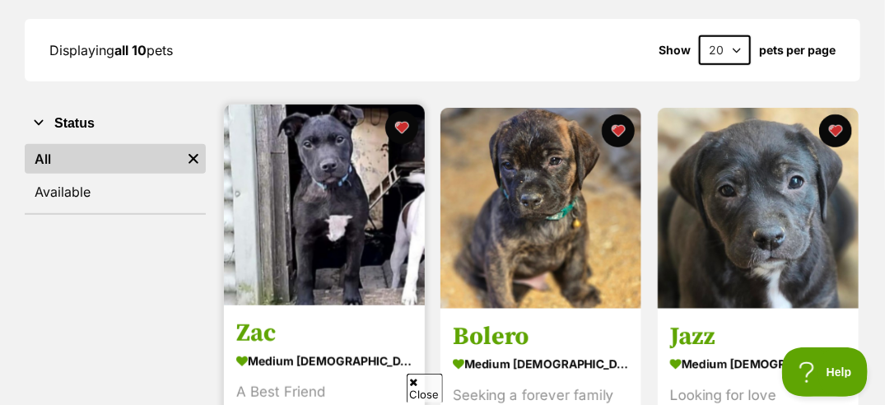
click at [323, 209] on img at bounding box center [324, 205] width 201 height 201
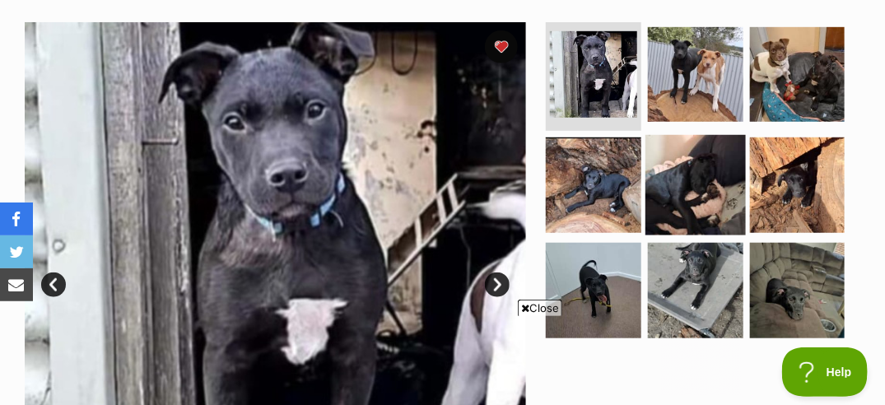
click at [717, 170] on img at bounding box center [695, 185] width 100 height 100
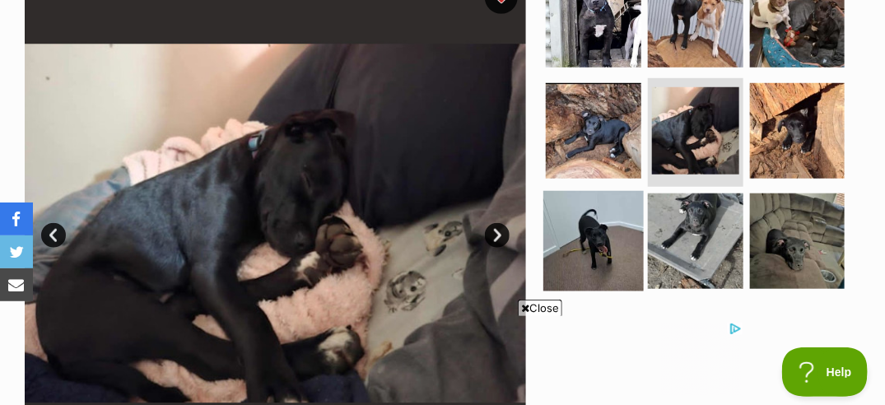
click at [574, 241] on img at bounding box center [593, 241] width 100 height 100
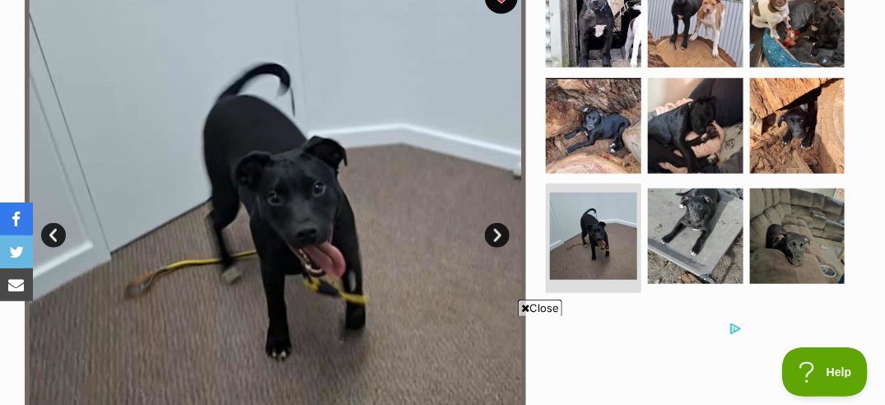
click at [536, 302] on span "Close" at bounding box center [540, 308] width 44 height 16
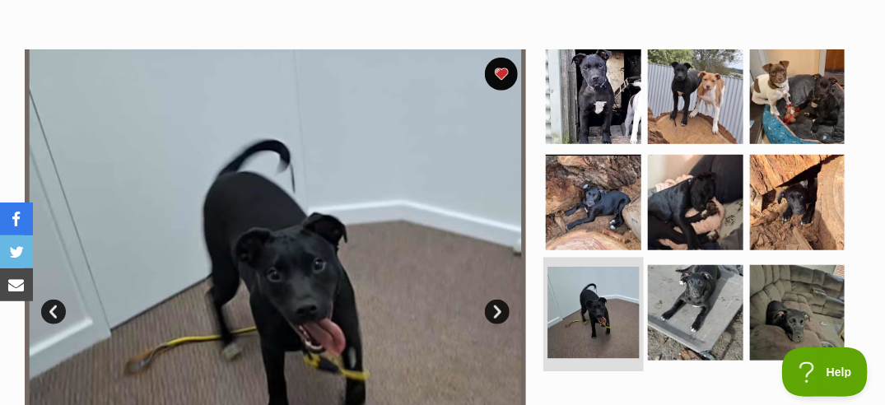
scroll to position [296, 0]
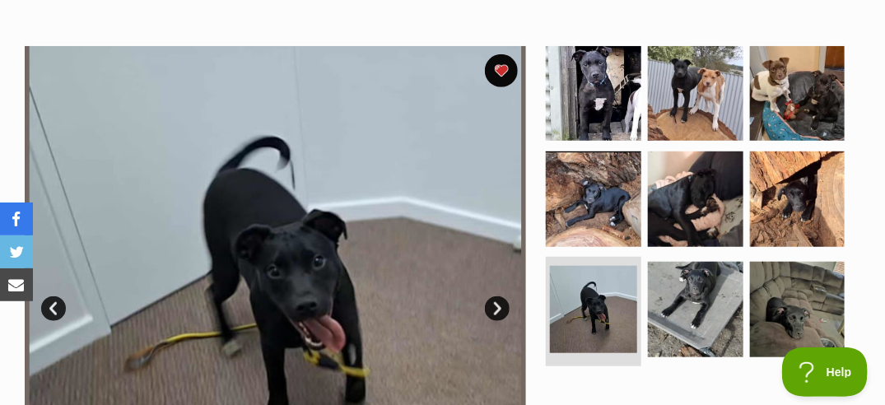
click at [643, 116] on ul at bounding box center [701, 209] width 318 height 327
click at [623, 118] on img at bounding box center [593, 94] width 100 height 100
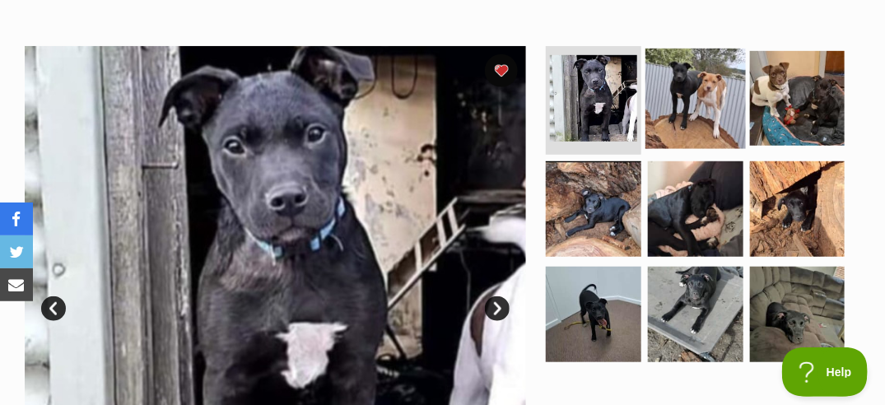
click at [678, 109] on img at bounding box center [695, 99] width 100 height 100
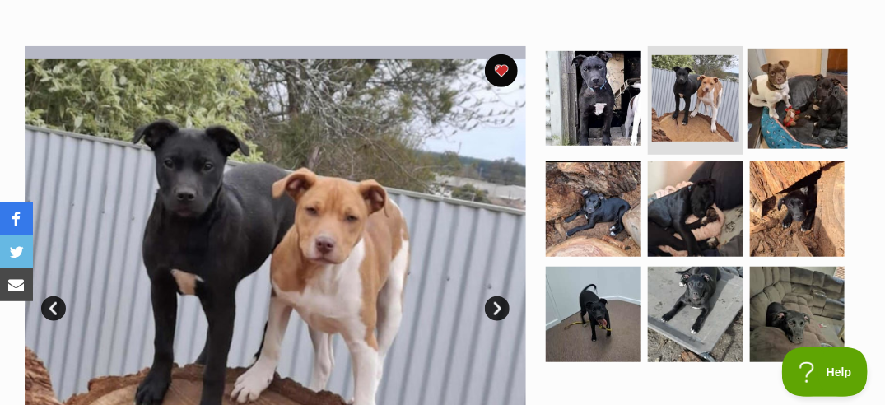
click at [794, 87] on img at bounding box center [797, 99] width 100 height 100
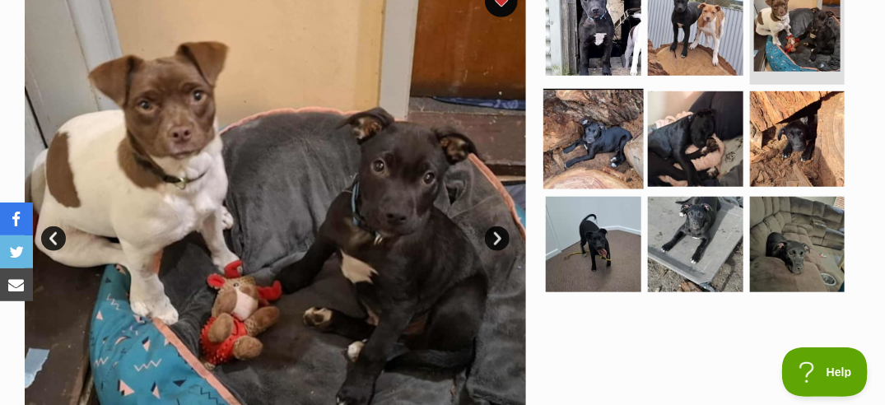
scroll to position [369, 0]
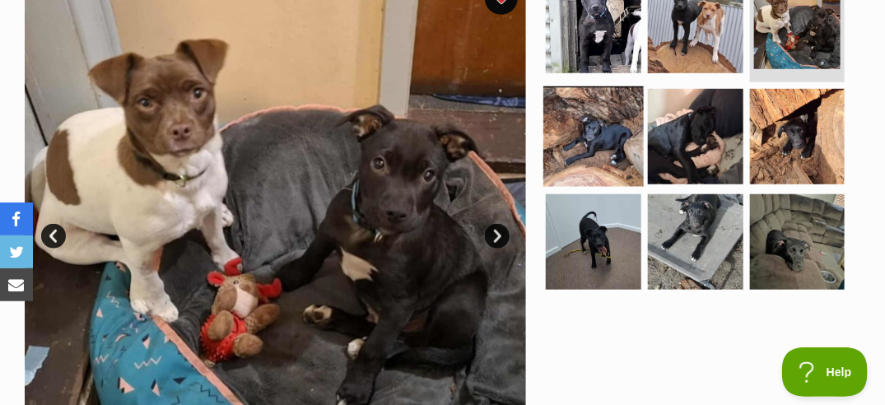
click at [602, 129] on img at bounding box center [593, 136] width 100 height 100
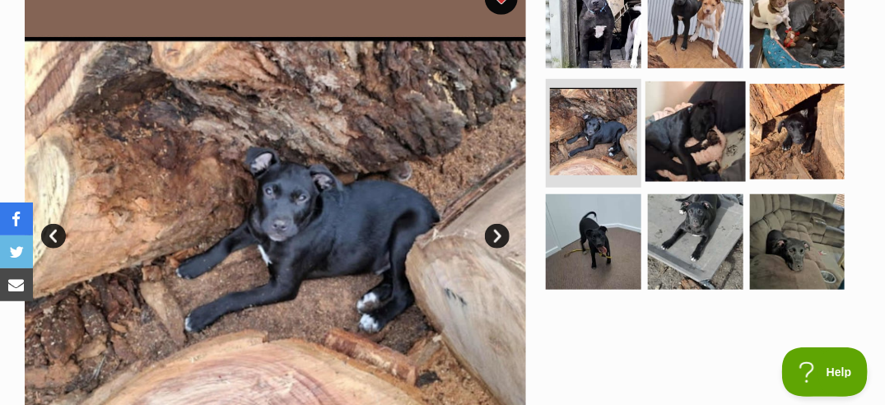
click at [679, 114] on img at bounding box center [695, 131] width 100 height 100
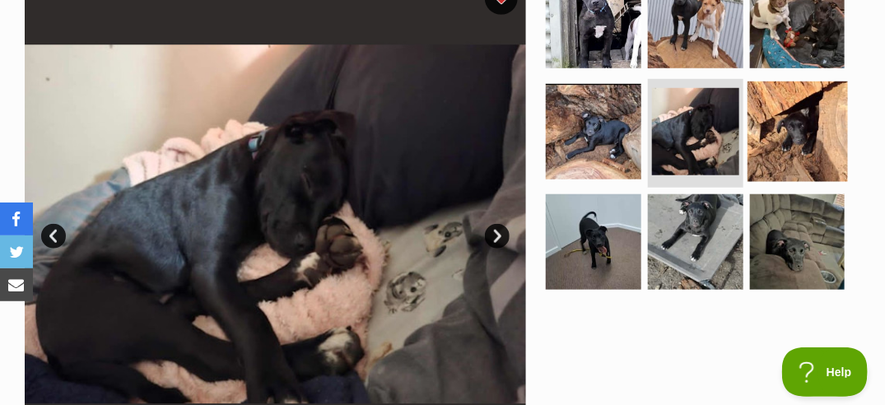
click at [800, 117] on img at bounding box center [797, 131] width 100 height 100
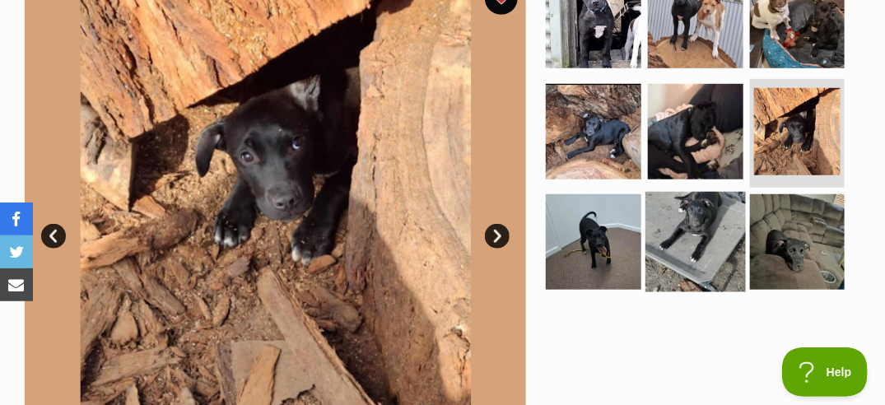
click at [687, 228] on img at bounding box center [695, 242] width 100 height 100
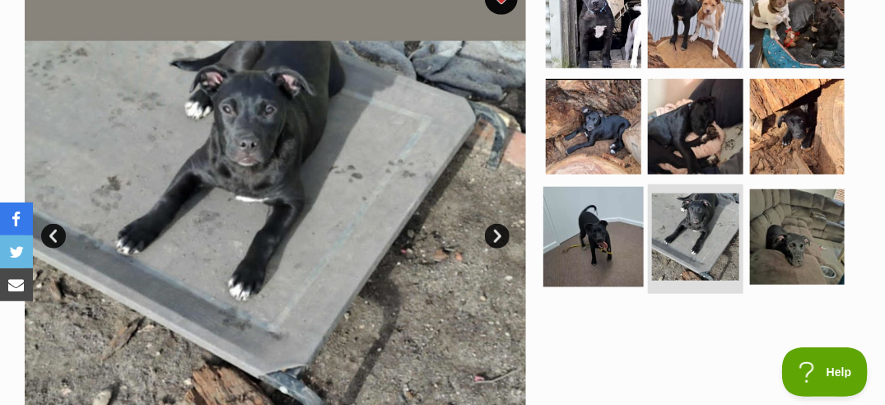
click at [597, 230] on img at bounding box center [593, 237] width 100 height 100
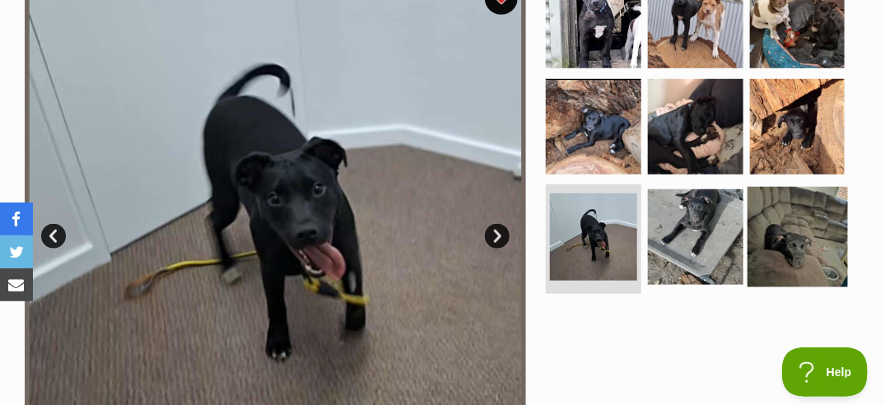
click at [762, 253] on img at bounding box center [797, 237] width 100 height 100
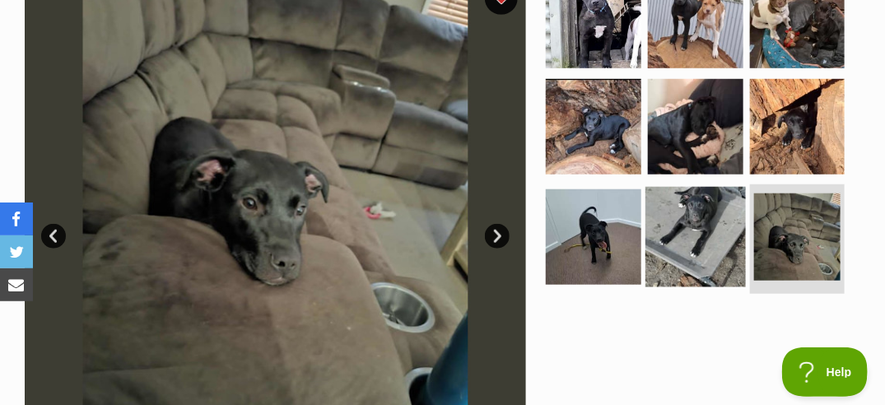
click at [704, 267] on img at bounding box center [695, 237] width 100 height 100
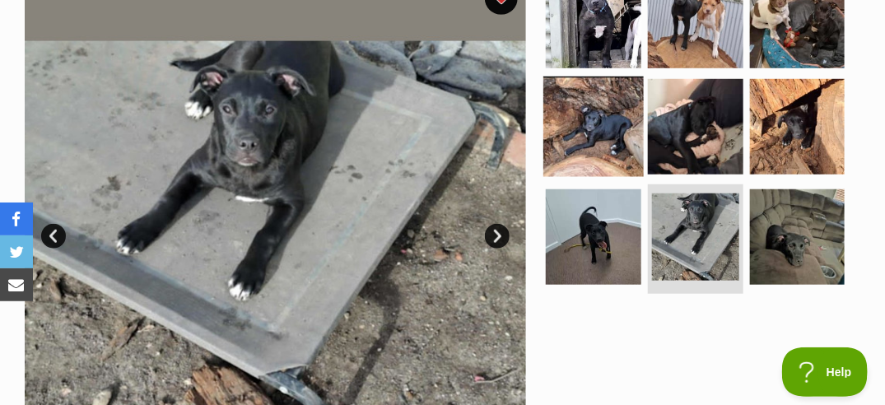
click at [579, 142] on img at bounding box center [593, 127] width 100 height 100
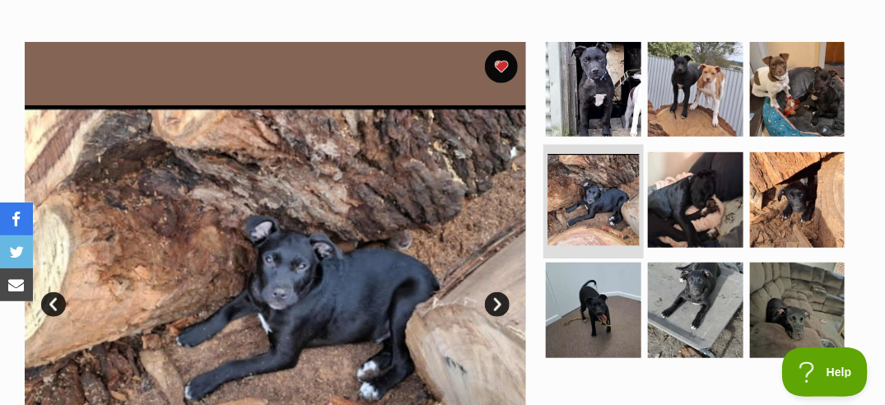
scroll to position [301, 0]
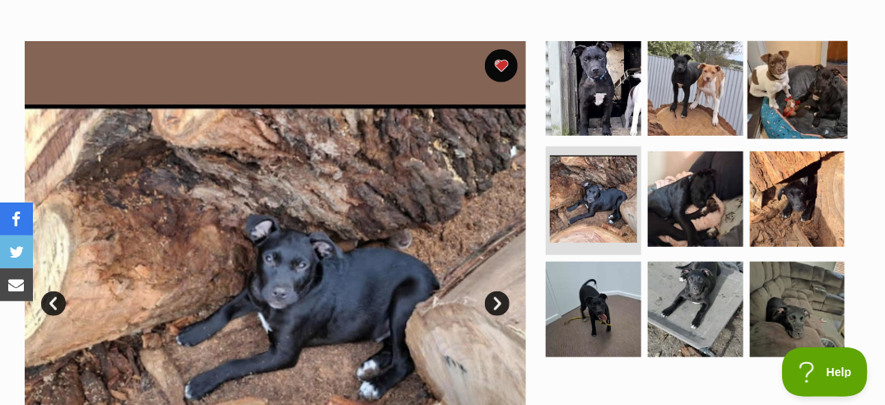
click at [778, 84] on img at bounding box center [797, 89] width 100 height 100
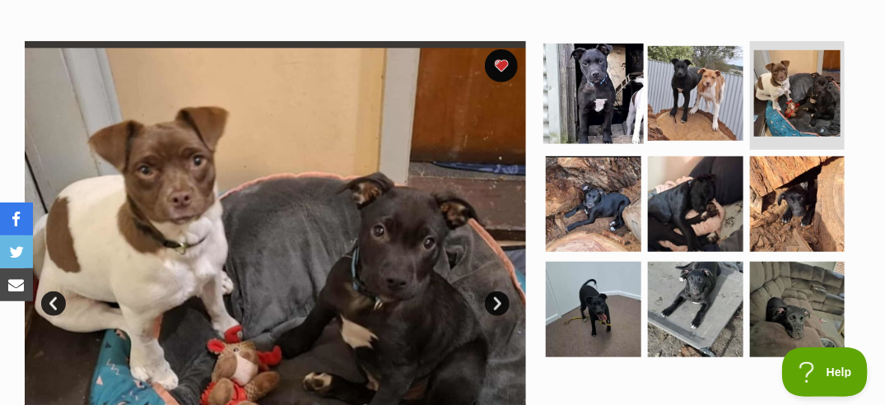
click at [606, 104] on img at bounding box center [593, 94] width 100 height 100
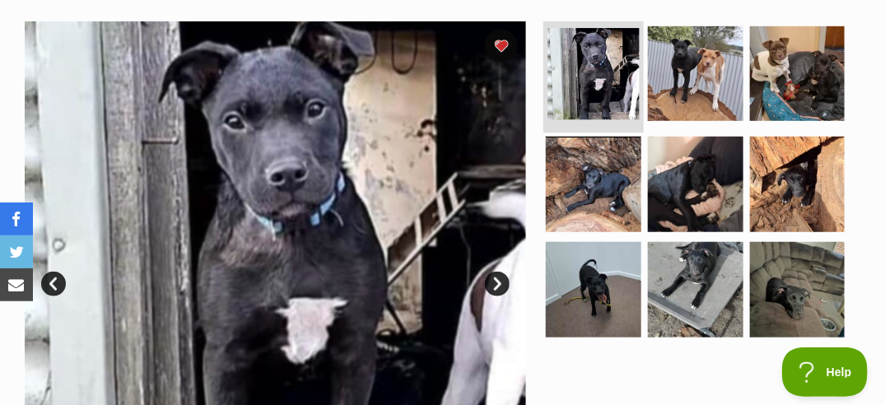
scroll to position [323, 0]
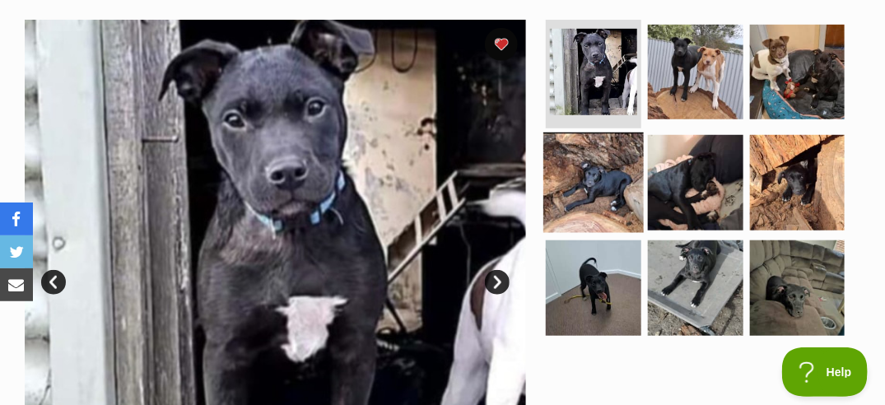
click at [616, 161] on img at bounding box center [593, 182] width 100 height 100
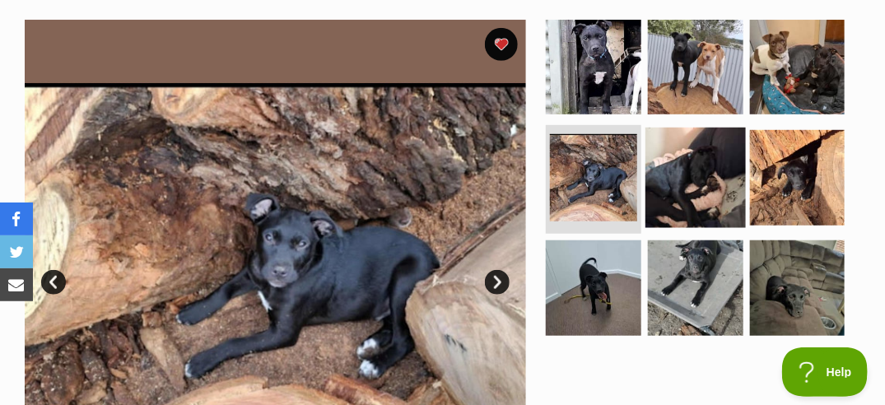
click at [653, 165] on img at bounding box center [695, 178] width 100 height 100
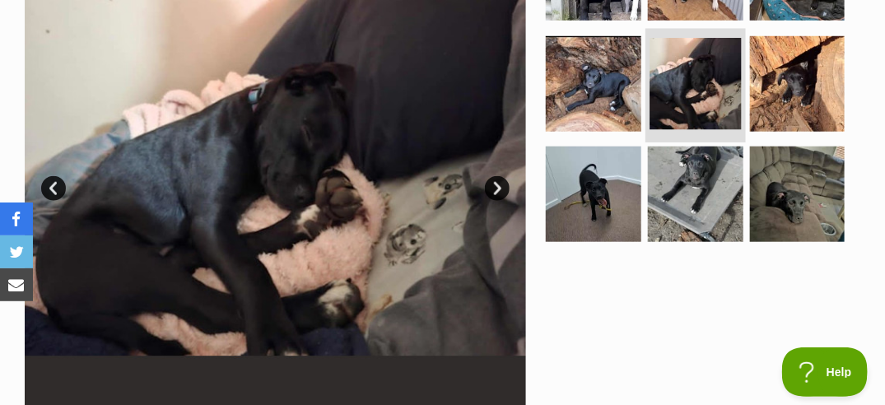
scroll to position [416, 0]
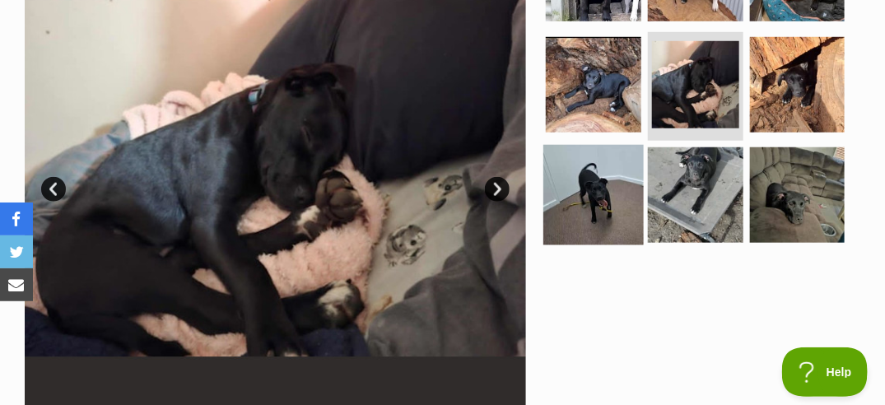
click at [611, 177] on img at bounding box center [593, 195] width 100 height 100
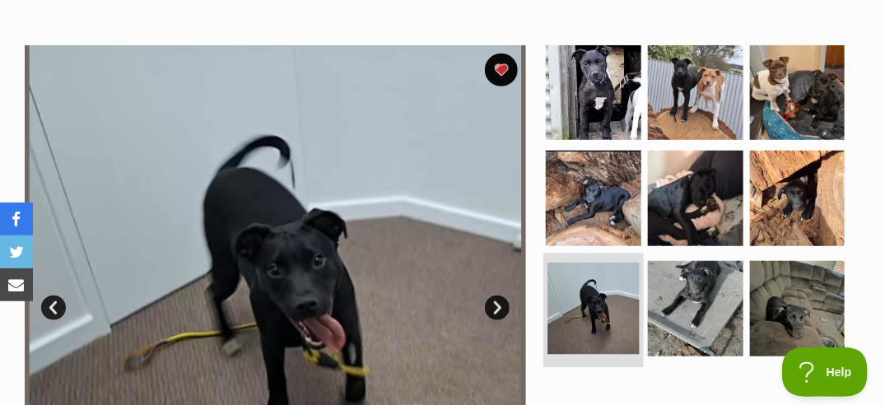
scroll to position [290, 0]
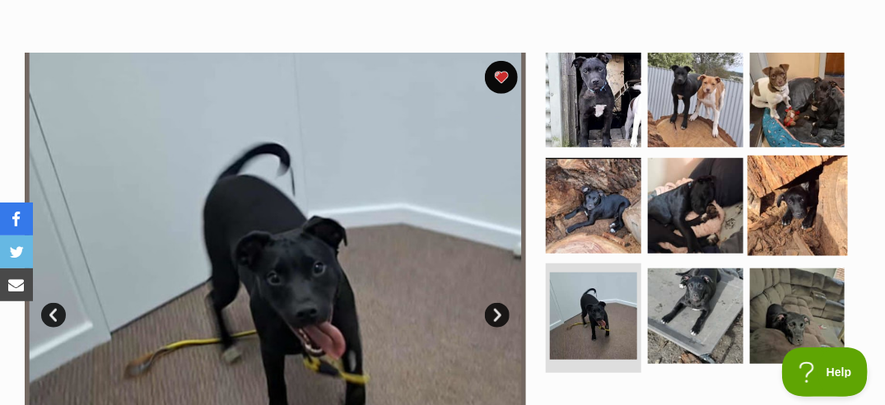
click at [803, 190] on img at bounding box center [797, 206] width 100 height 100
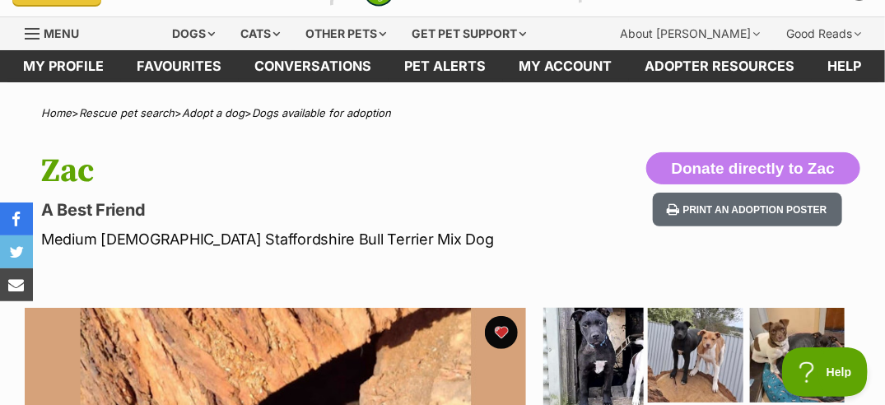
scroll to position [0, 0]
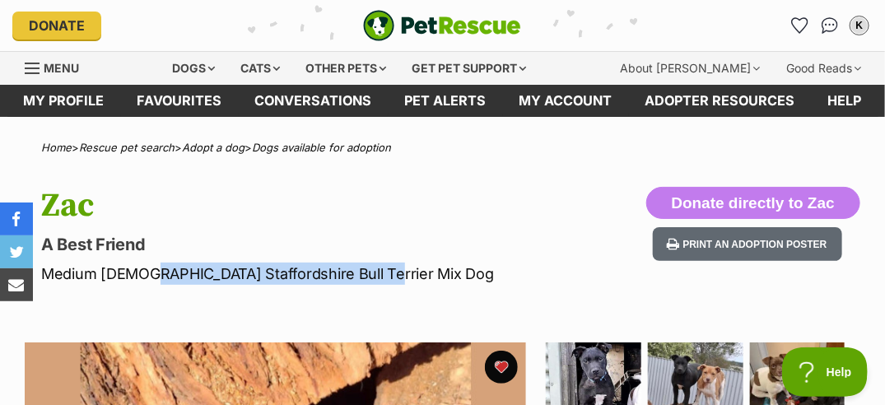
drag, startPoint x: 137, startPoint y: 276, endPoint x: 416, endPoint y: 276, distance: 279.8
click at [416, 276] on p "Medium [DEMOGRAPHIC_DATA] Staffordshire Bull Terrier Mix Dog" at bounding box center [291, 273] width 501 height 22
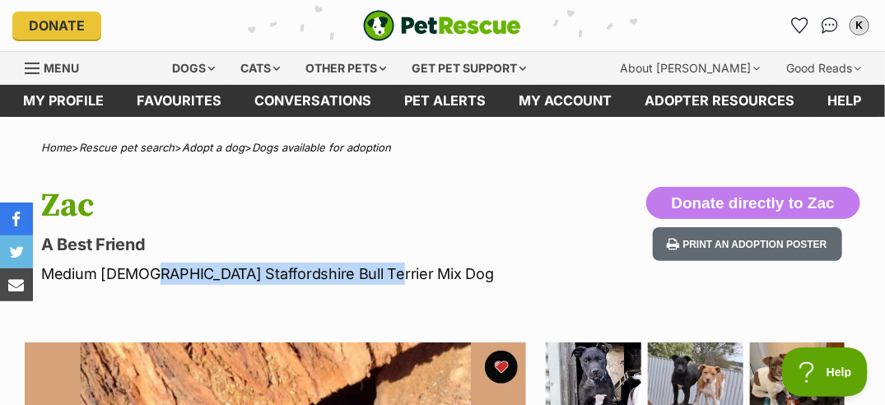
drag, startPoint x: 136, startPoint y: 274, endPoint x: 388, endPoint y: 265, distance: 252.0
click at [388, 265] on p "Medium [DEMOGRAPHIC_DATA] Staffordshire Bull Terrier Mix Dog" at bounding box center [291, 273] width 501 height 22
copy p "Staffordshire Bull Terrier Mix Dog"
